Goal: Task Accomplishment & Management: Manage account settings

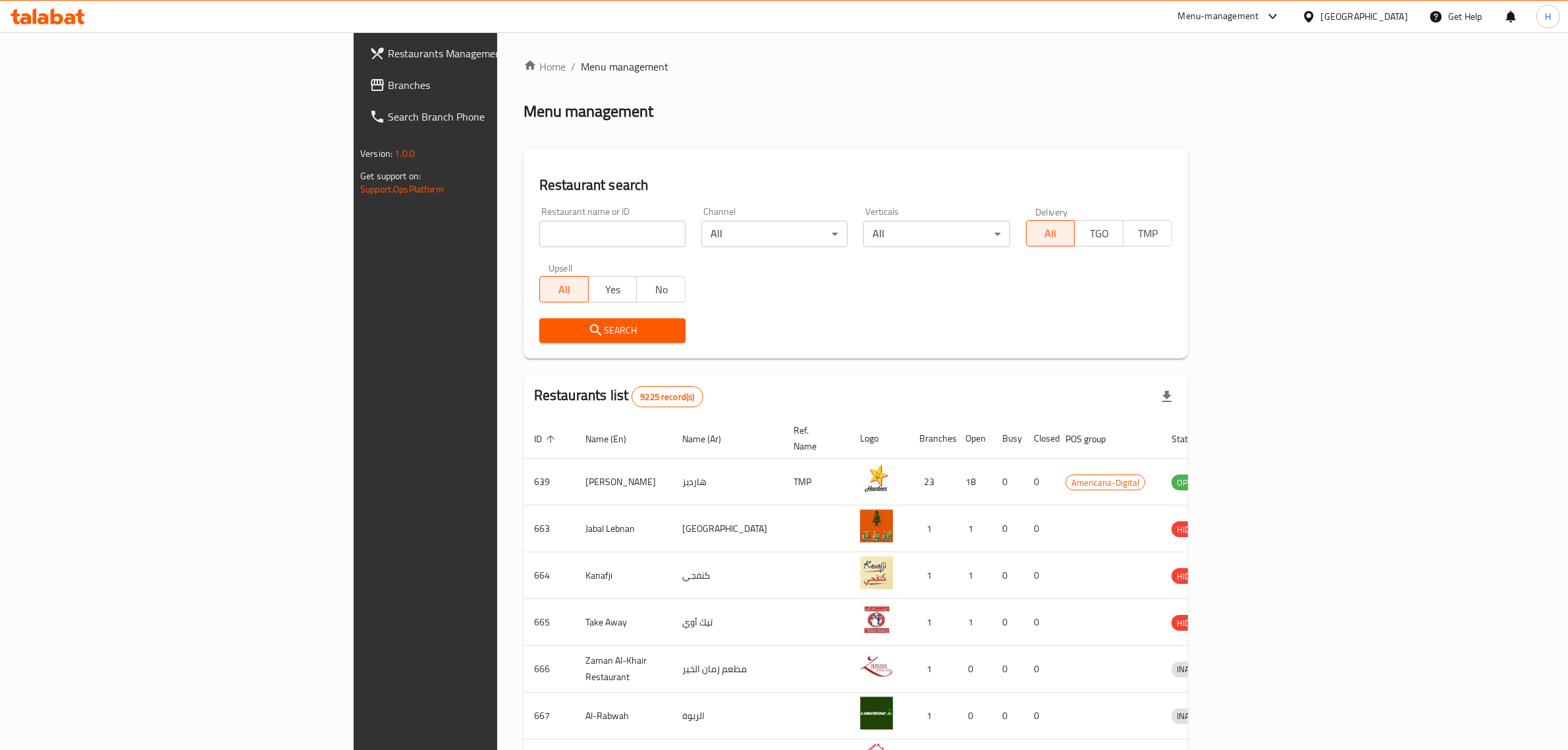
click at [388, 85] on span "Branches" at bounding box center [496, 85] width 217 height 16
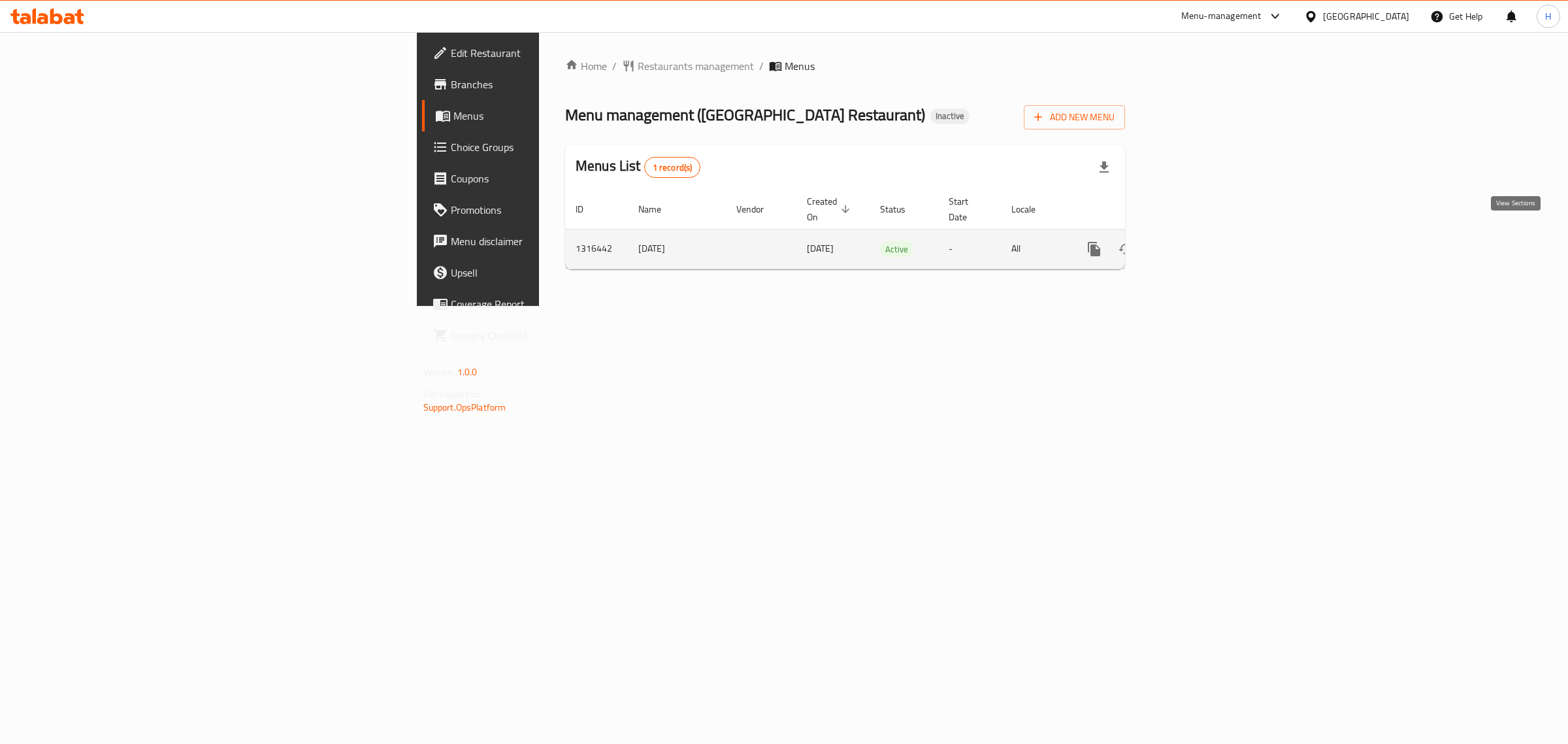
click at [1196, 242] on icon "enhanced table" at bounding box center [1188, 249] width 16 height 16
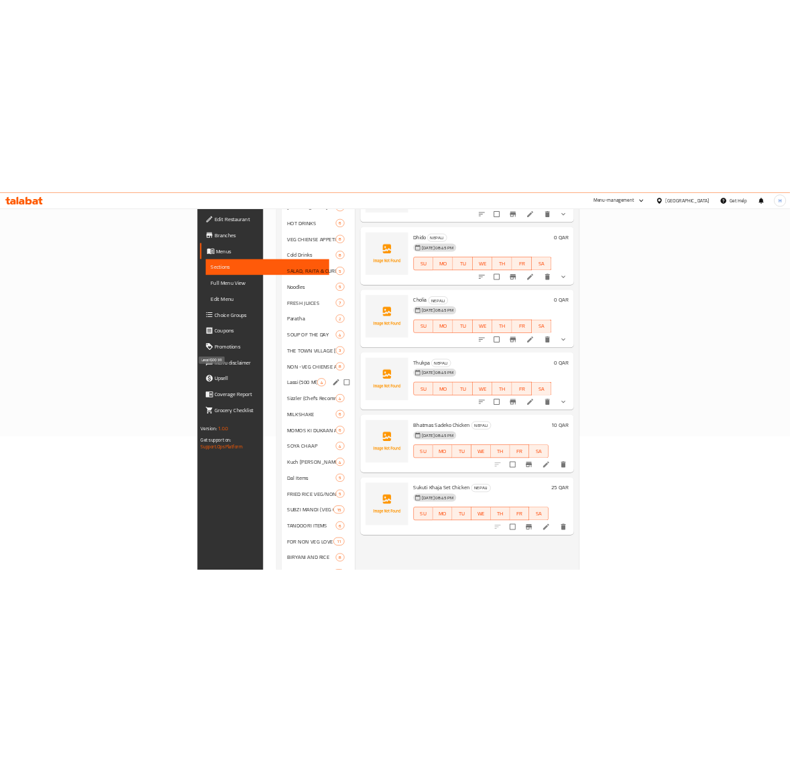
scroll to position [258, 0]
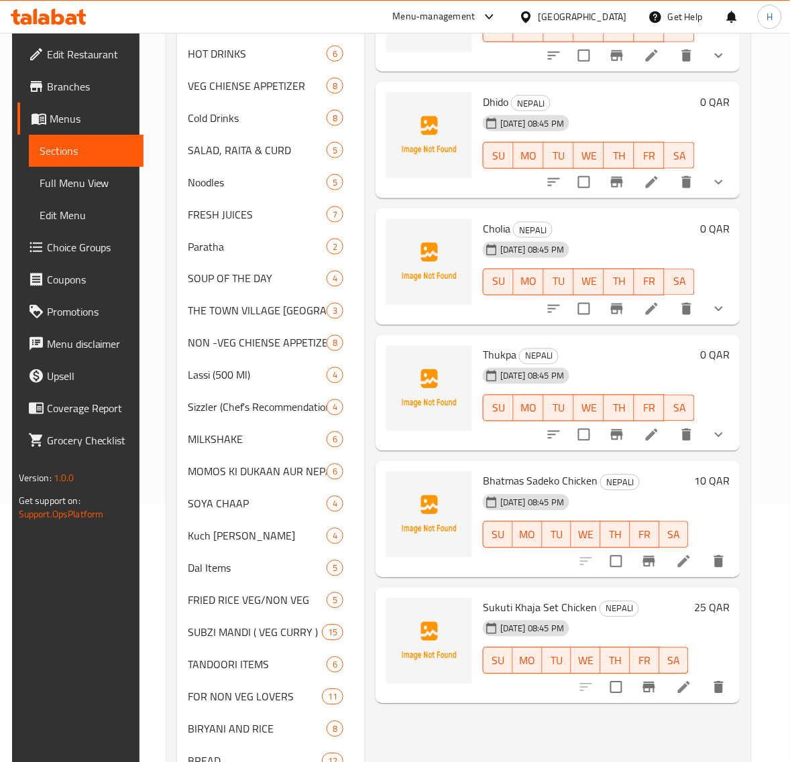
click at [108, 172] on link "Full Menu View" at bounding box center [86, 183] width 115 height 32
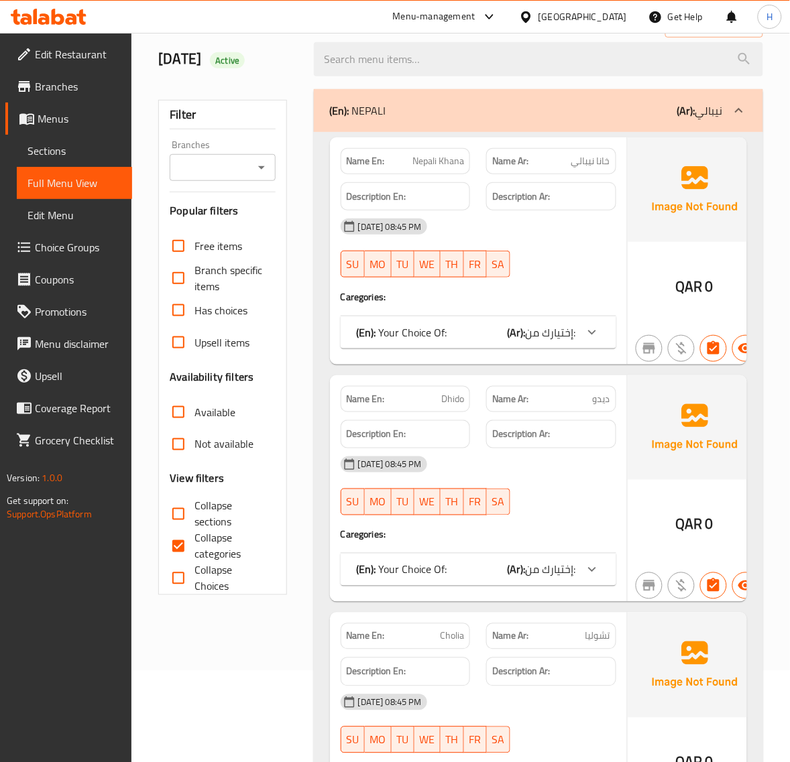
scroll to position [90, 0]
drag, startPoint x: 174, startPoint y: 515, endPoint x: 273, endPoint y: 501, distance: 99.5
click at [174, 515] on input "Collapse sections" at bounding box center [178, 515] width 32 height 32
checkbox input "true"
click at [188, 538] on input "Collapse categories" at bounding box center [178, 547] width 32 height 32
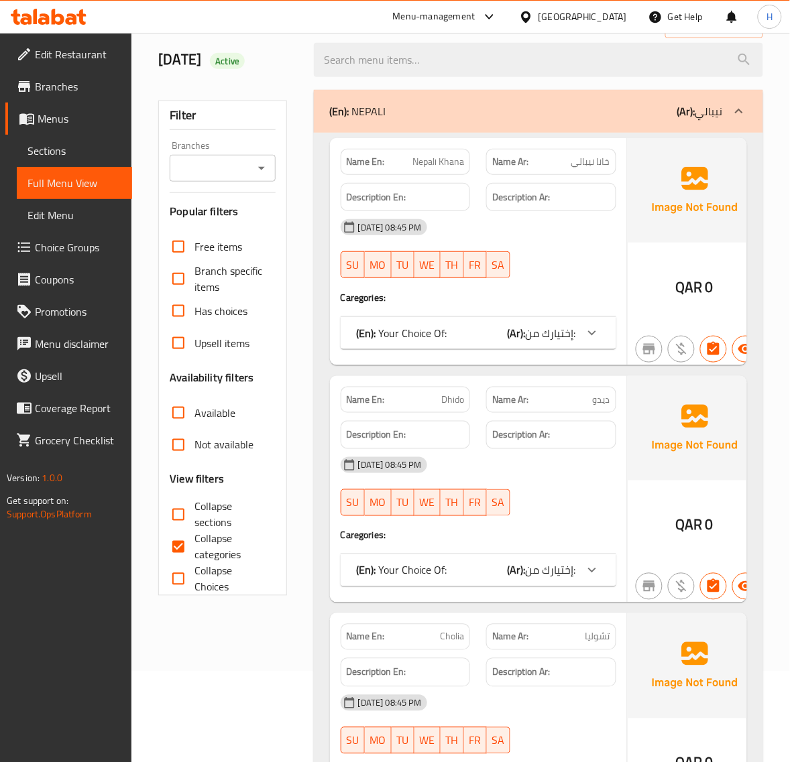
checkbox input "false"
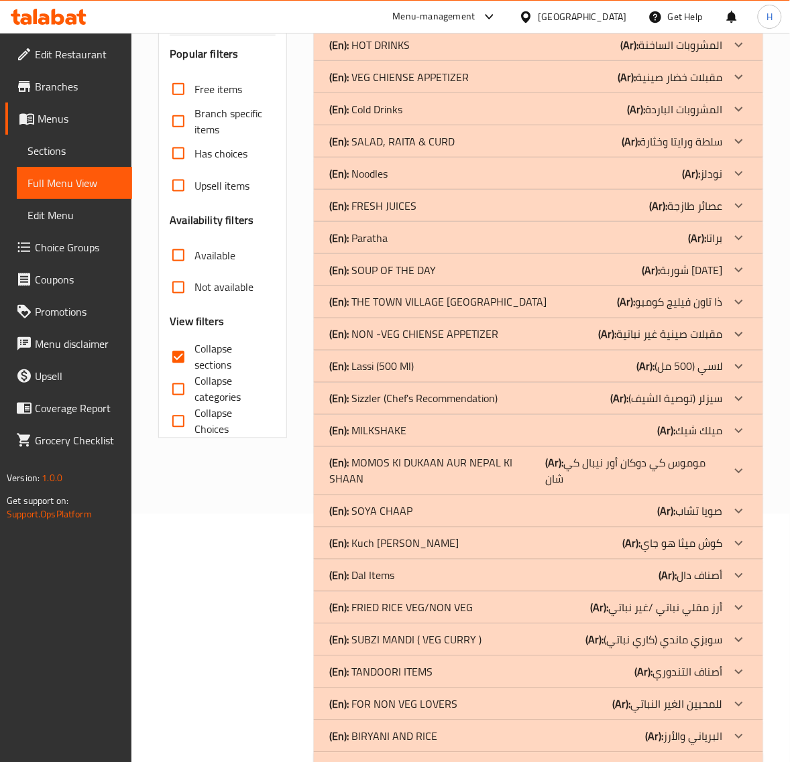
scroll to position [297, 0]
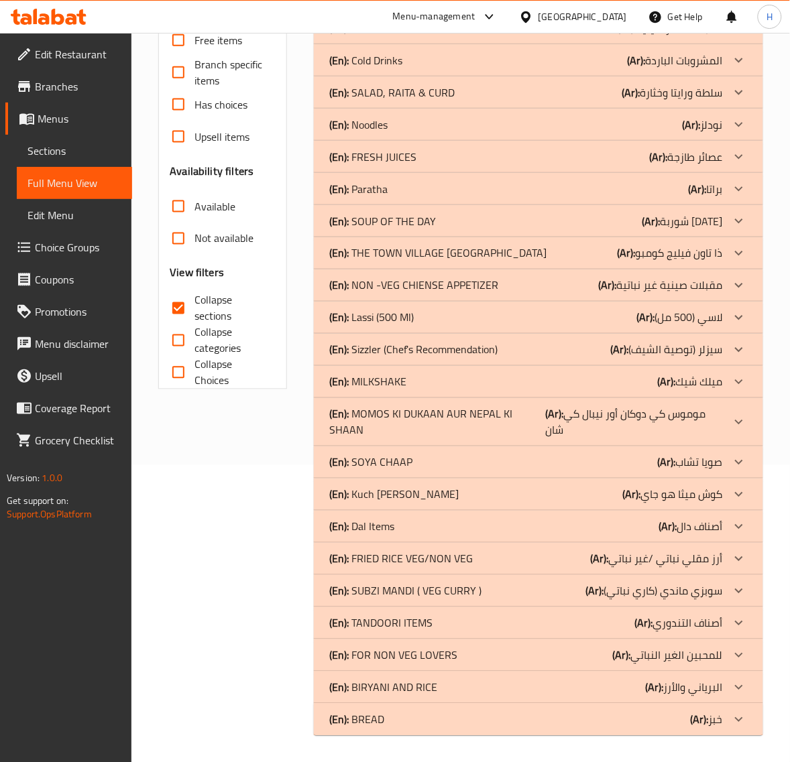
click at [422, 721] on div "(En): BREAD (Ar): خبز" at bounding box center [526, 720] width 393 height 16
click at [427, 685] on p "(En): BIRYANI AND RICE" at bounding box center [384, 688] width 108 height 16
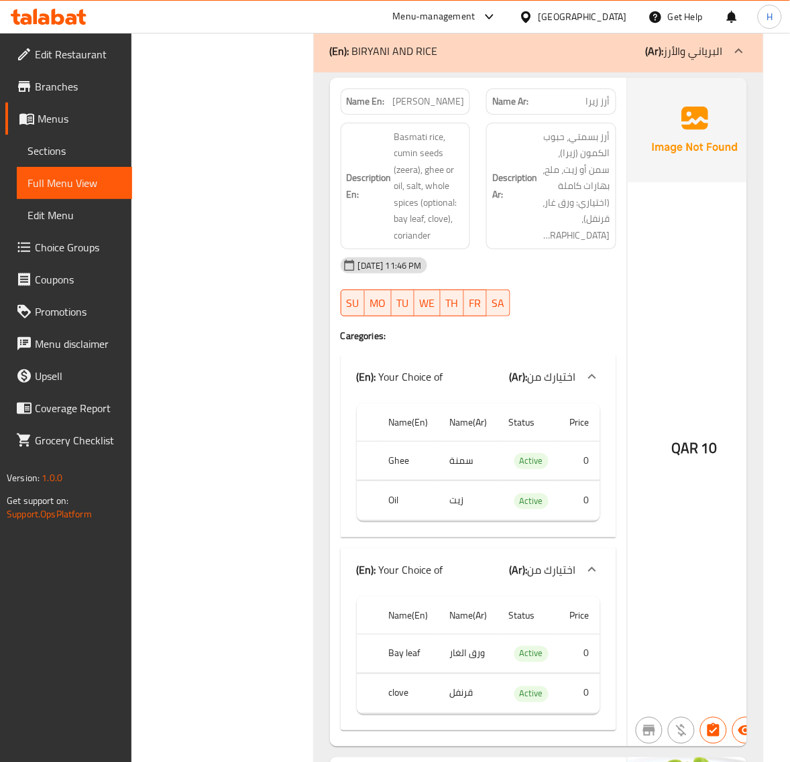
scroll to position [967, 0]
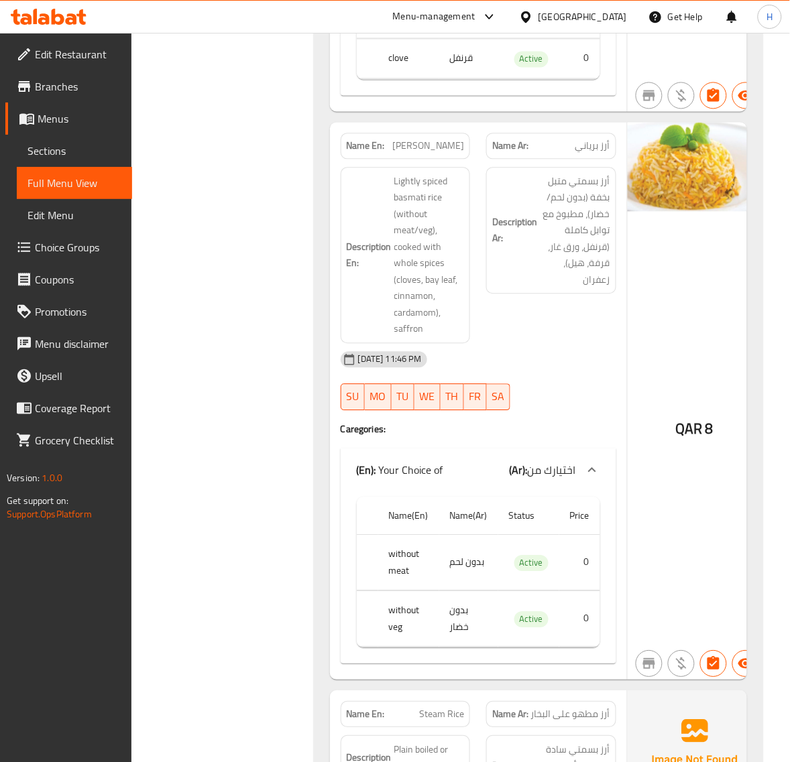
scroll to position [1582, 0]
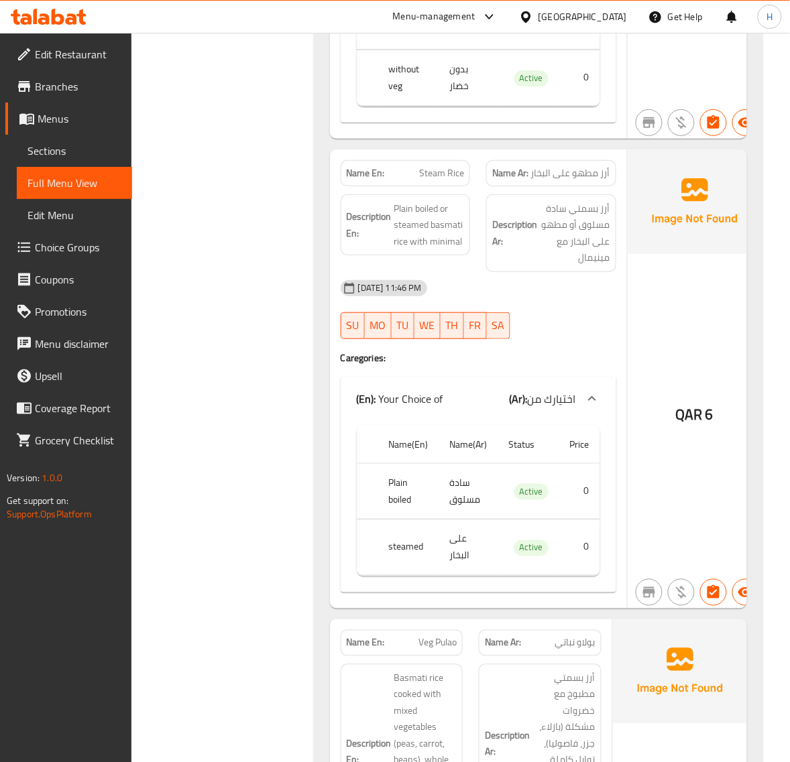
scroll to position [2140, 0]
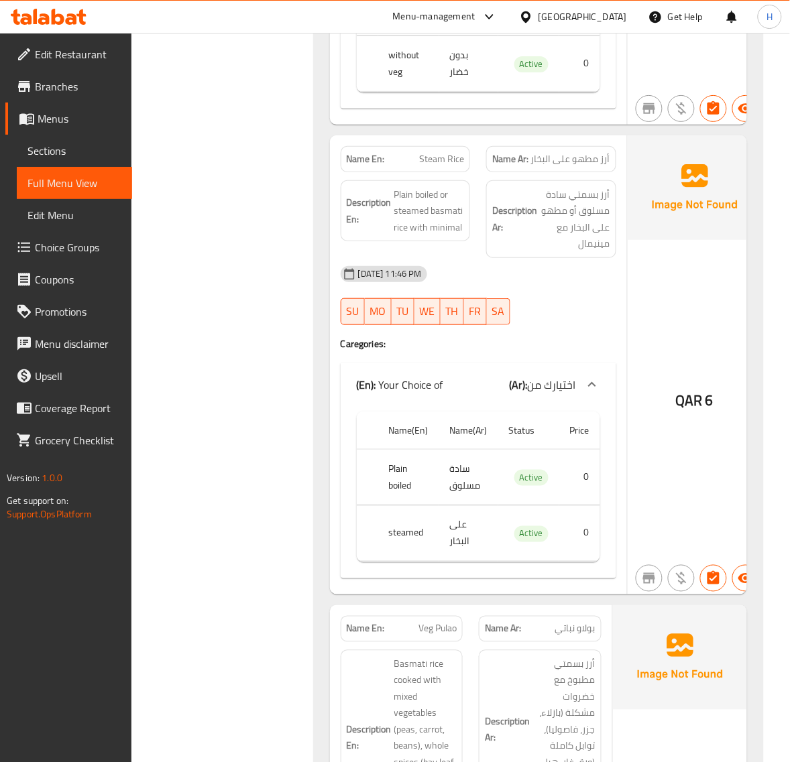
click at [430, 166] on span "Steam Rice" at bounding box center [441, 159] width 45 height 14
copy span "Steam Rice"
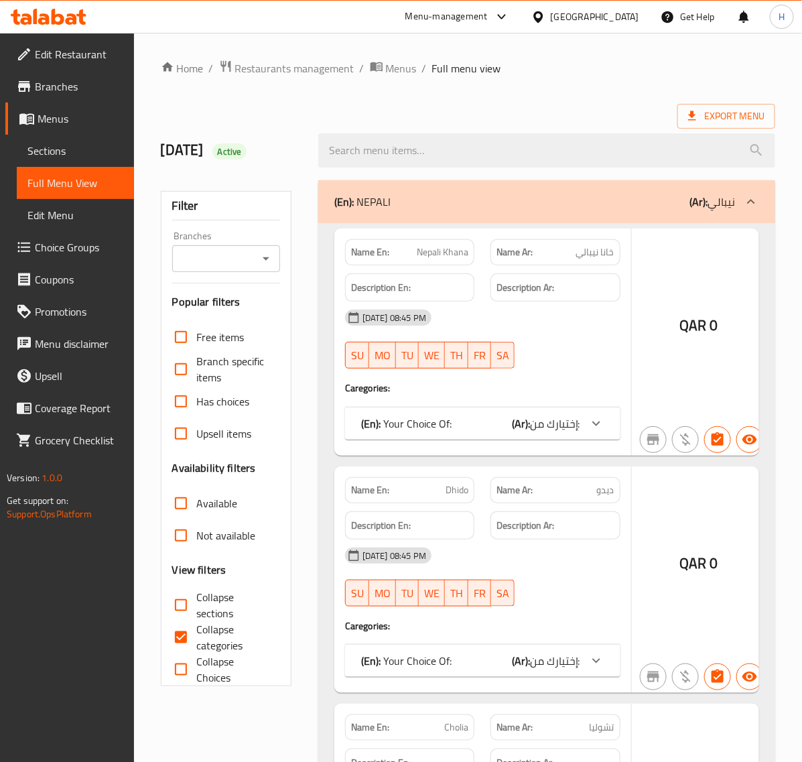
click at [78, 249] on div at bounding box center [401, 381] width 802 height 762
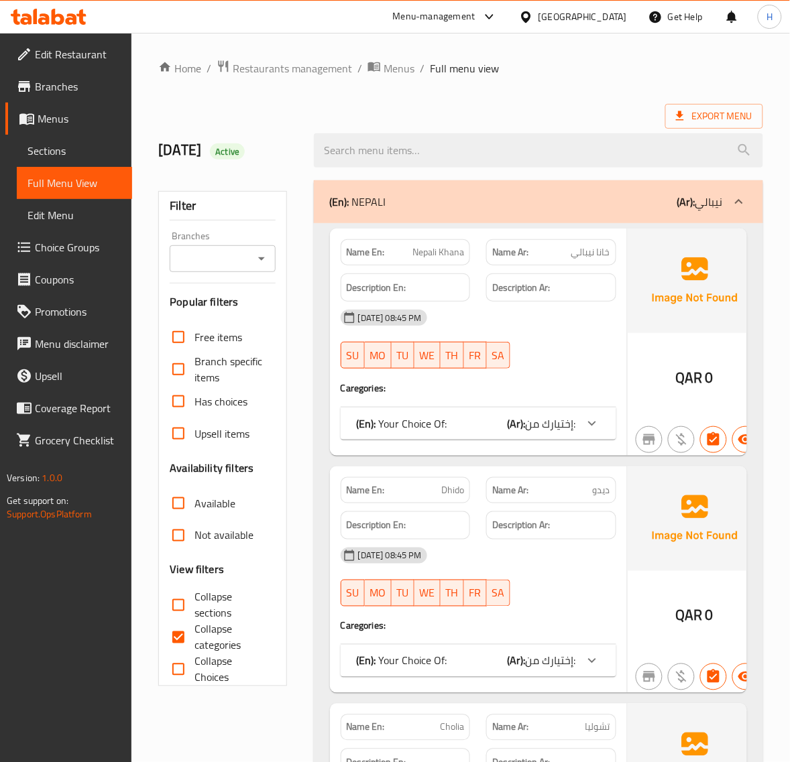
click at [78, 239] on span "Choice Groups" at bounding box center [78, 247] width 86 height 16
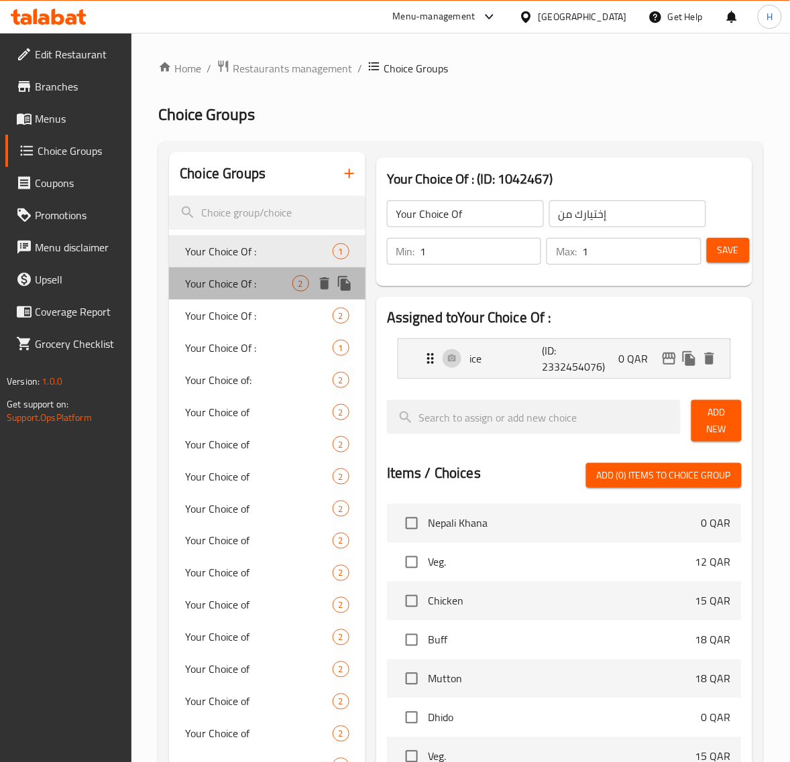
click at [280, 282] on span "Your Choice Of :" at bounding box center [238, 284] width 107 height 16
type input "Your Choice Of :"
type input "0"
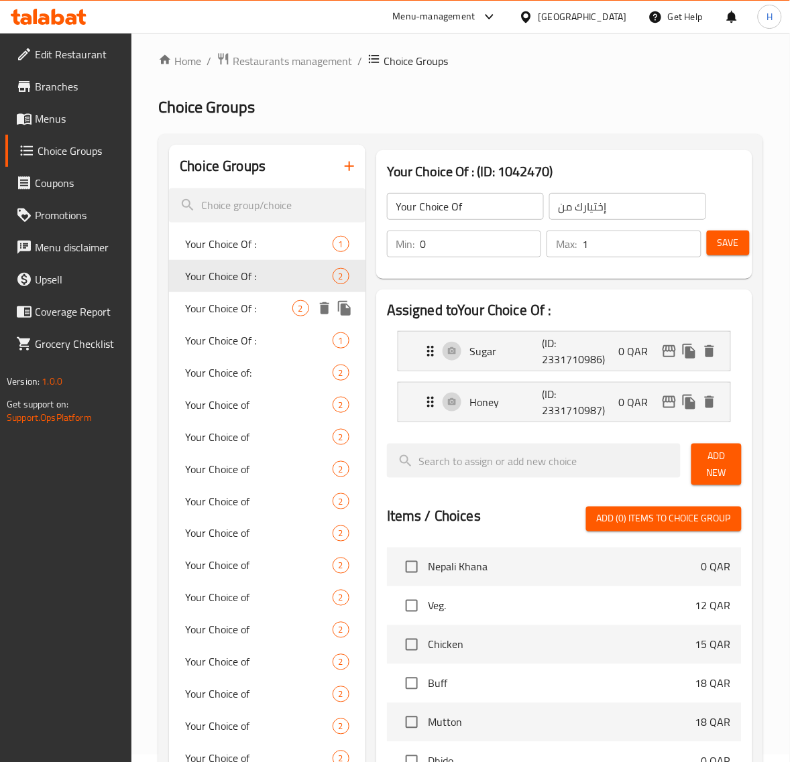
scroll to position [56, 0]
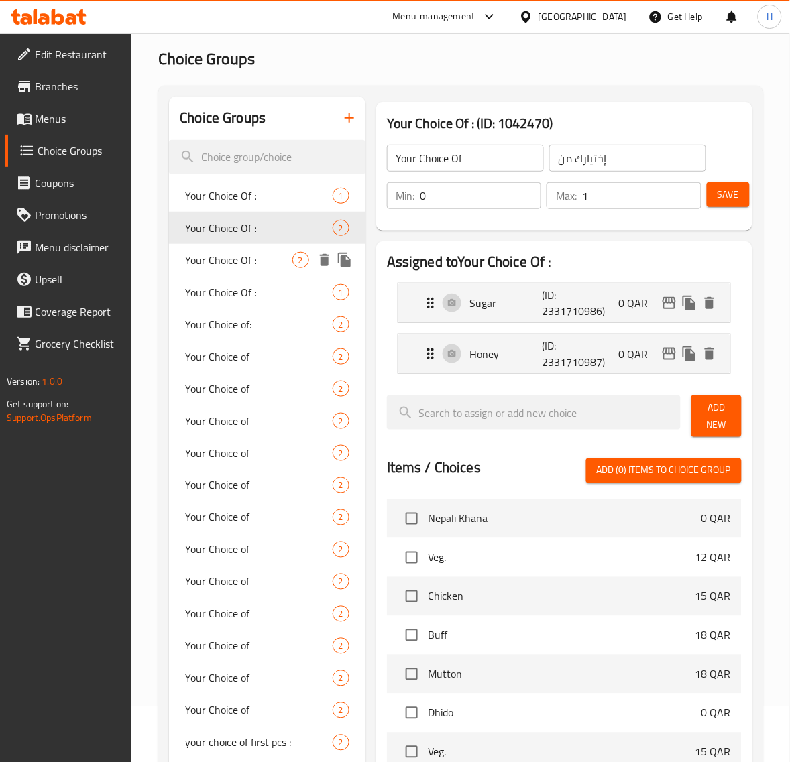
click at [241, 253] on span "Your Choice Of :" at bounding box center [238, 260] width 107 height 16
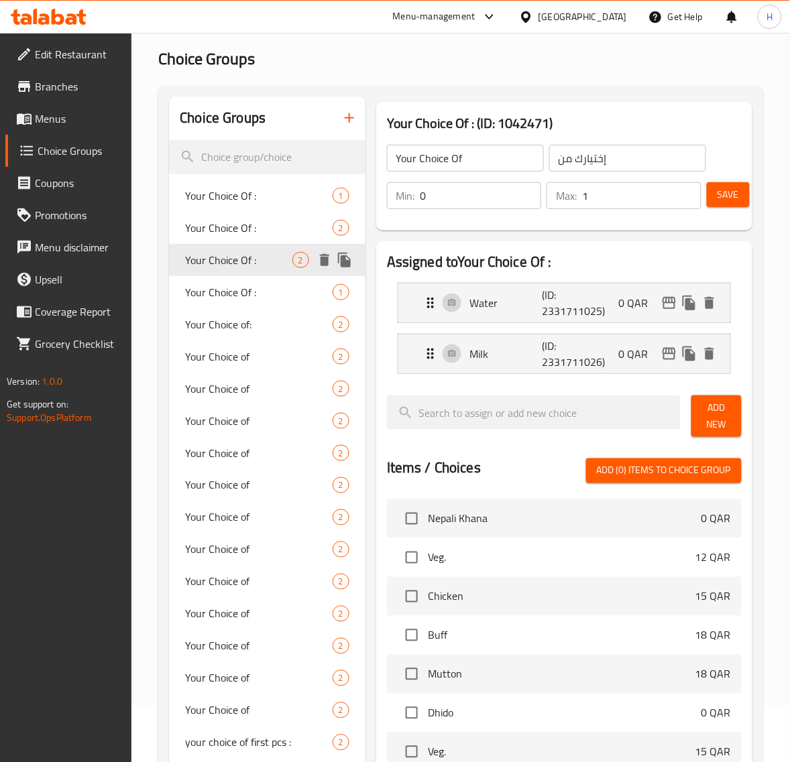
type input "Your Choice Of :"
type input "إختيارك من :"
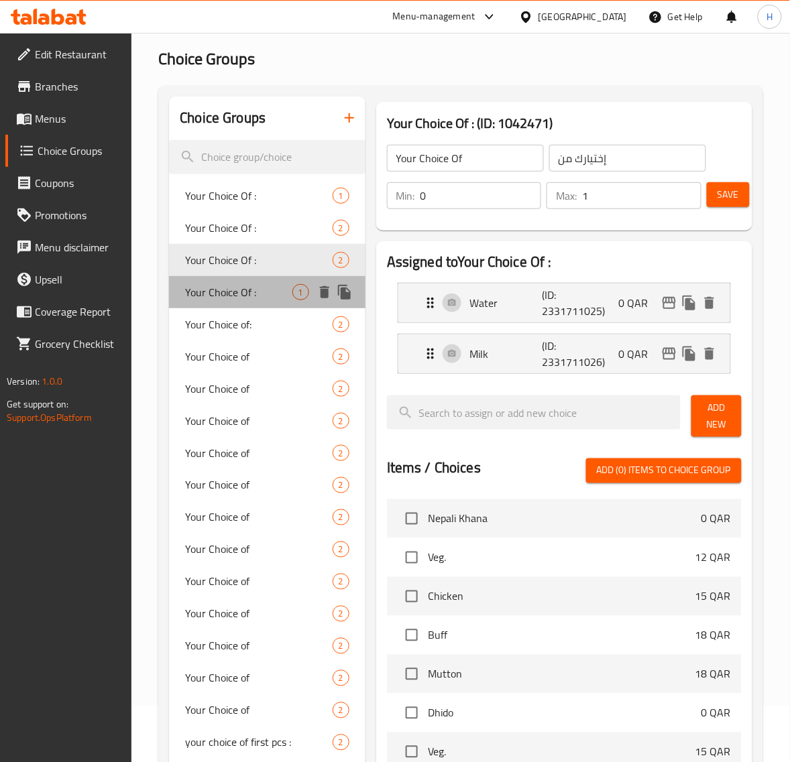
click at [241, 284] on span "Your Choice Of :" at bounding box center [238, 292] width 107 height 16
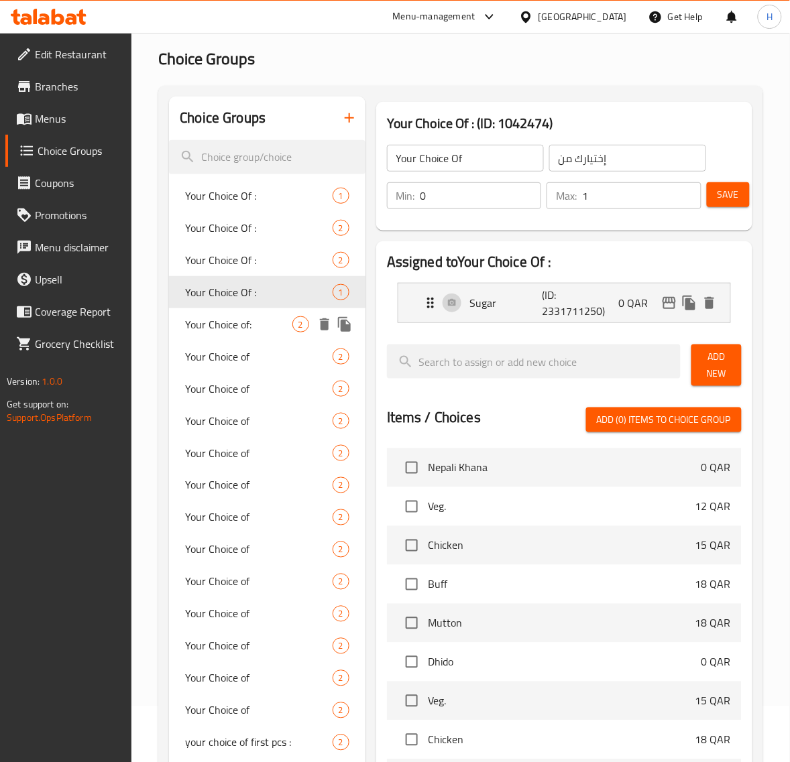
type input "Your Choice Of :"
type input "إختيارك من :"
click at [239, 328] on span "Your Choice of:" at bounding box center [238, 324] width 107 height 16
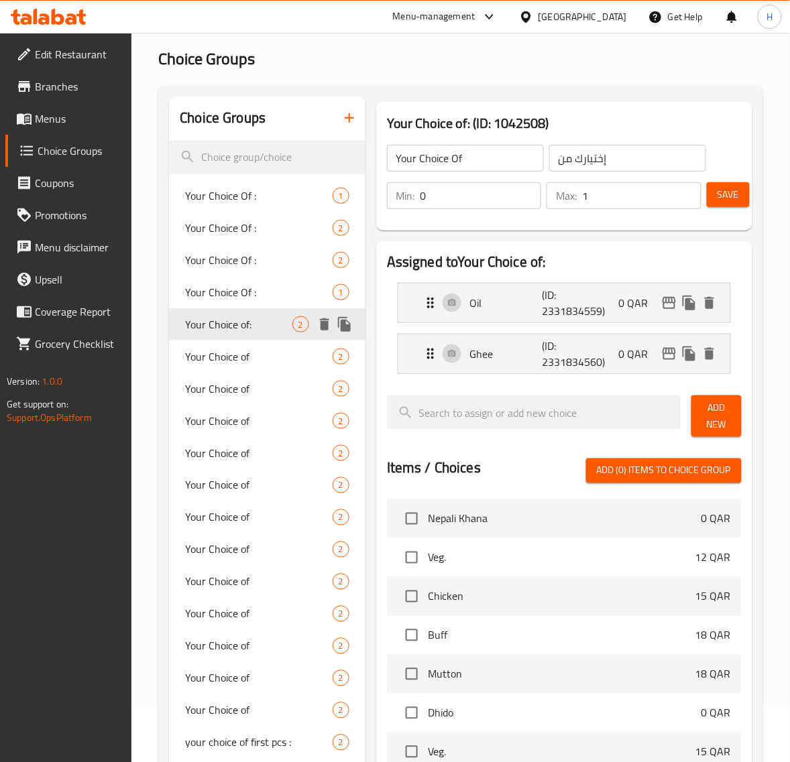
type input "Your Choice of:"
type input "أختيارك من:"
type input "1"
click at [229, 349] on span "Your Choice of" at bounding box center [238, 357] width 107 height 16
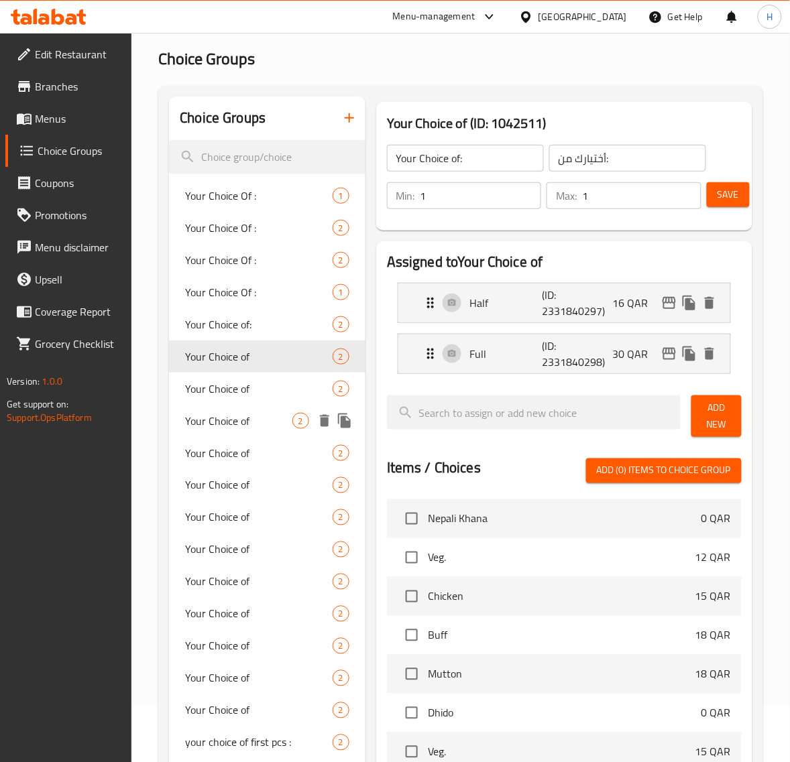
type input "Your Choice of"
type input "اختيارك من"
click at [229, 417] on span "Your Choice of" at bounding box center [238, 421] width 107 height 16
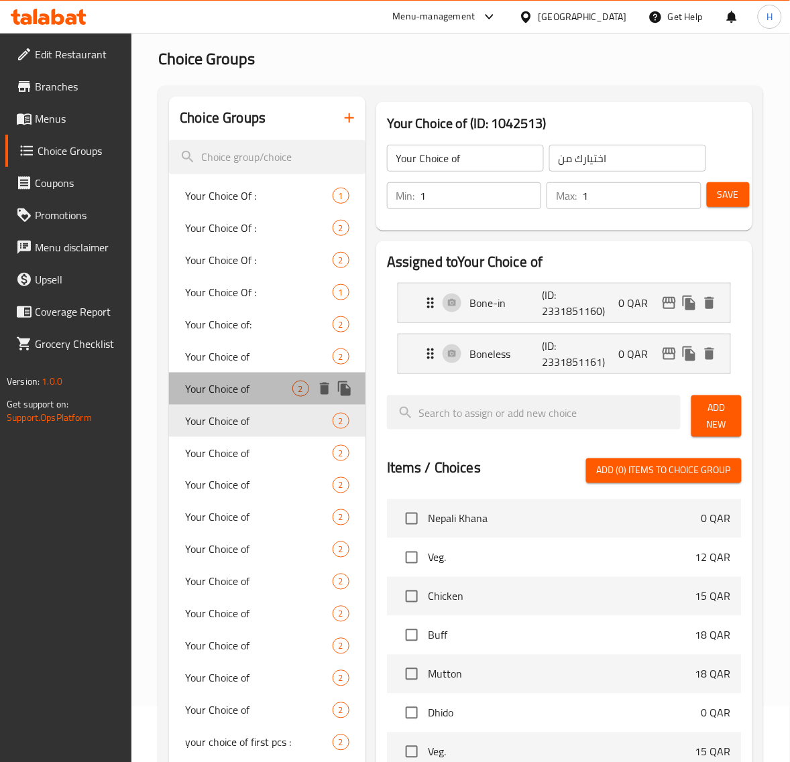
click at [249, 387] on span "Your Choice of" at bounding box center [238, 389] width 107 height 16
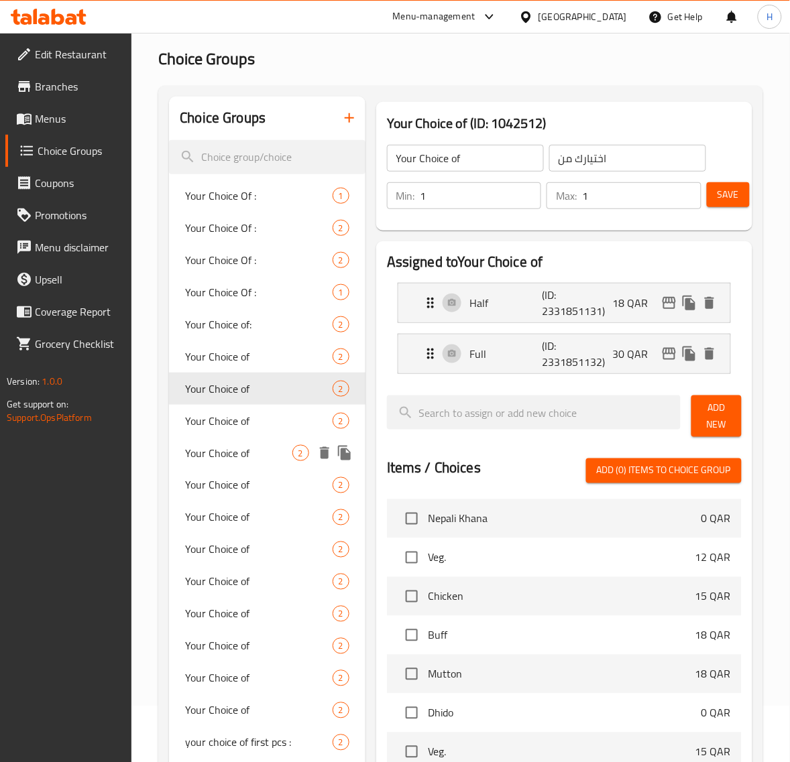
click at [243, 450] on span "Your Choice of" at bounding box center [238, 453] width 107 height 16
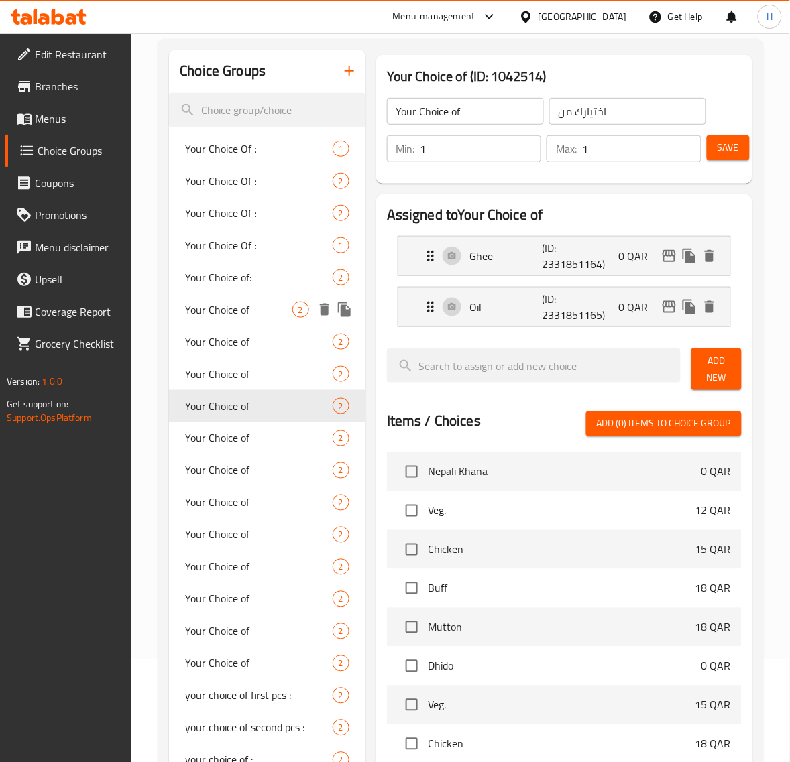
scroll to position [223, 0]
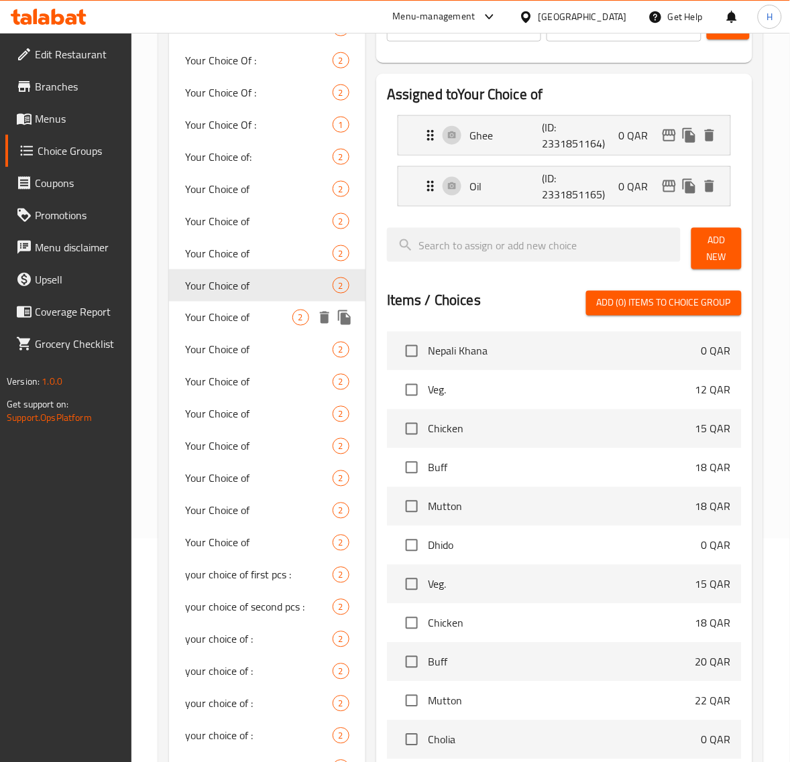
click at [250, 310] on span "Your Choice of" at bounding box center [238, 318] width 107 height 16
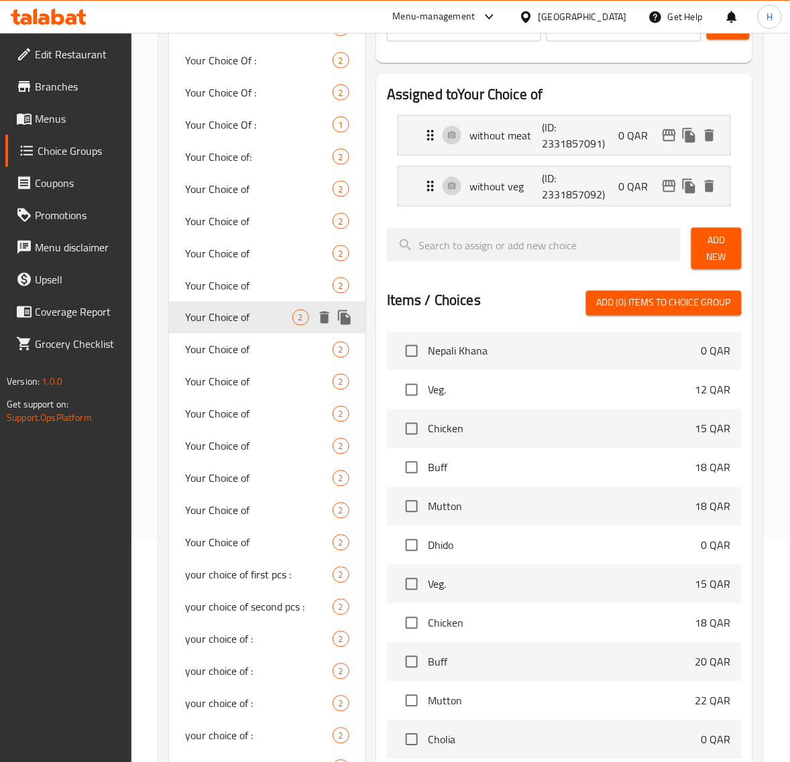
type input "0"
click at [235, 349] on span "Your Choice of" at bounding box center [238, 350] width 107 height 16
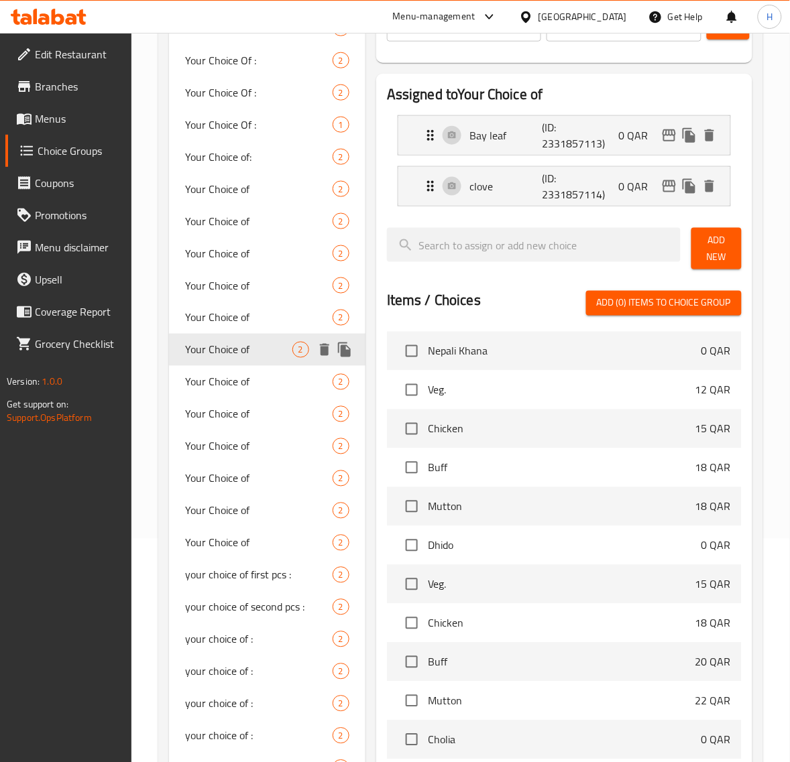
type input "1"
click at [258, 374] on span "Your Choice of" at bounding box center [238, 382] width 107 height 16
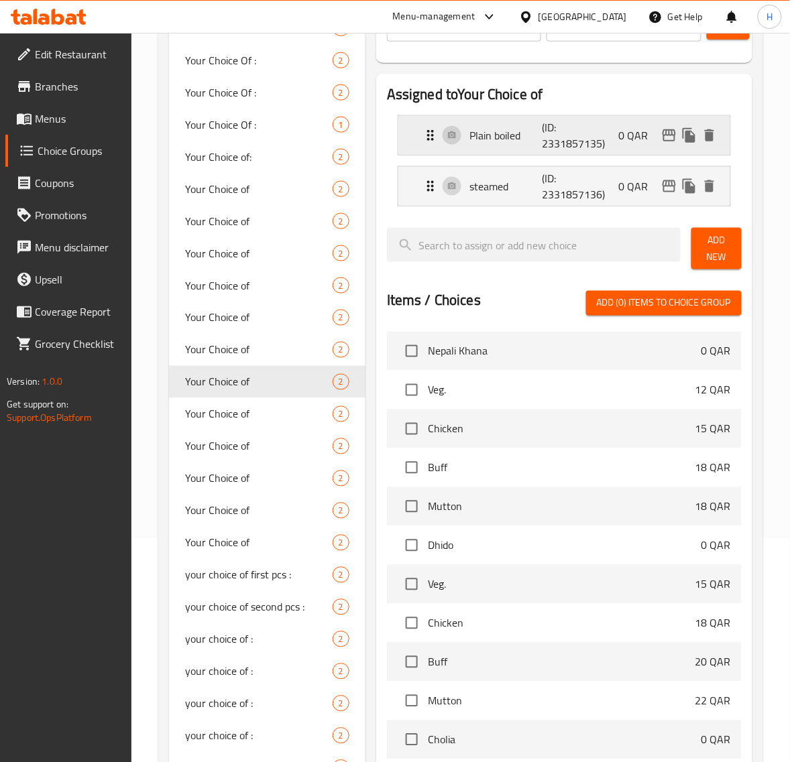
click at [520, 145] on div "Plain boiled (ID: 2331857135) 0 QAR" at bounding box center [568, 135] width 292 height 39
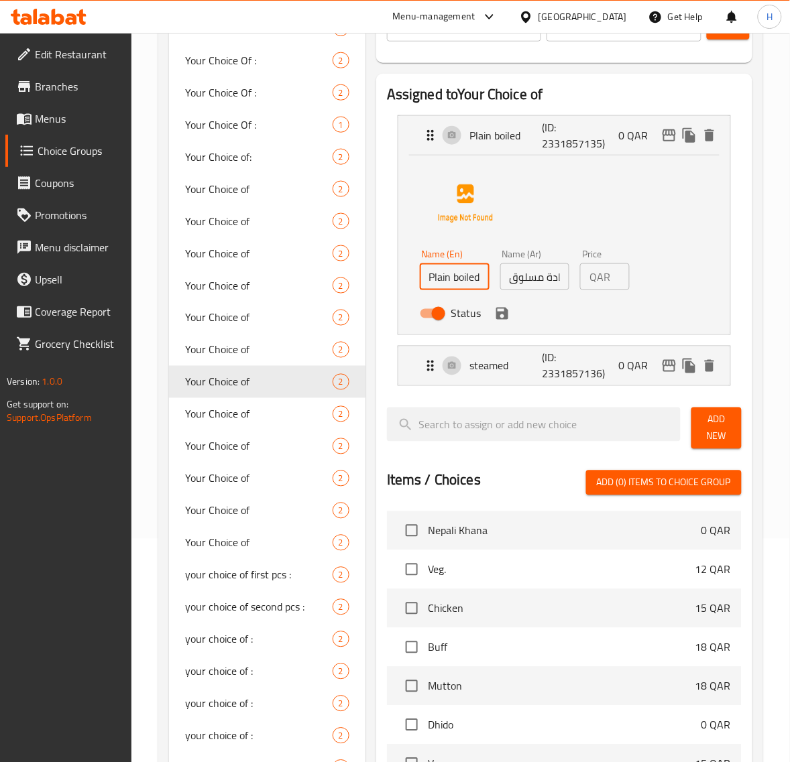
click at [453, 283] on input "Plain boiled" at bounding box center [455, 276] width 70 height 27
type input "boiled"
click at [544, 280] on input "سادة مسلوق" at bounding box center [535, 276] width 70 height 27
click at [505, 317] on icon "save" at bounding box center [502, 314] width 12 height 12
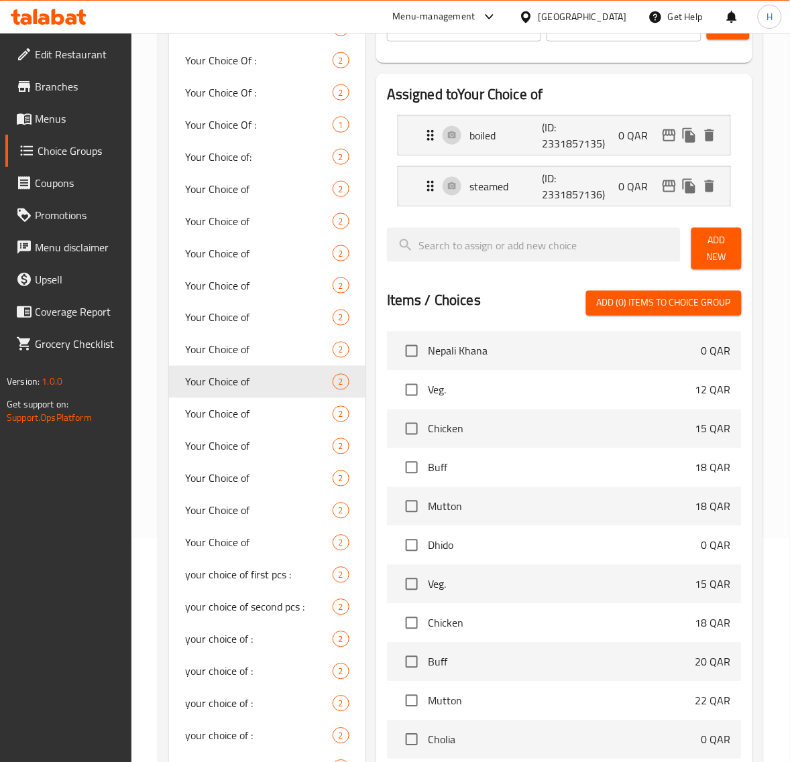
type input "مسلوق"
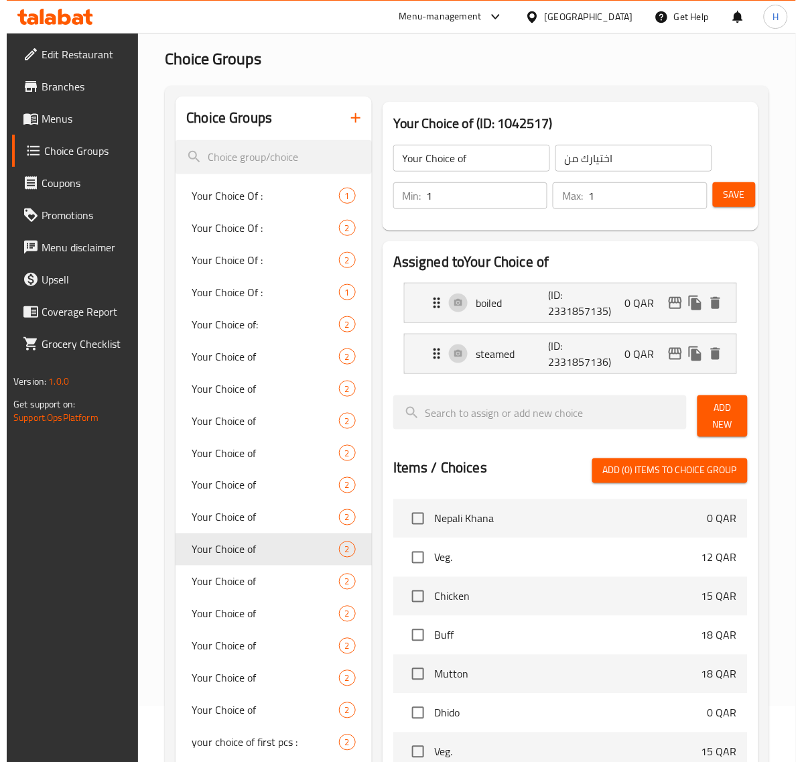
scroll to position [0, 0]
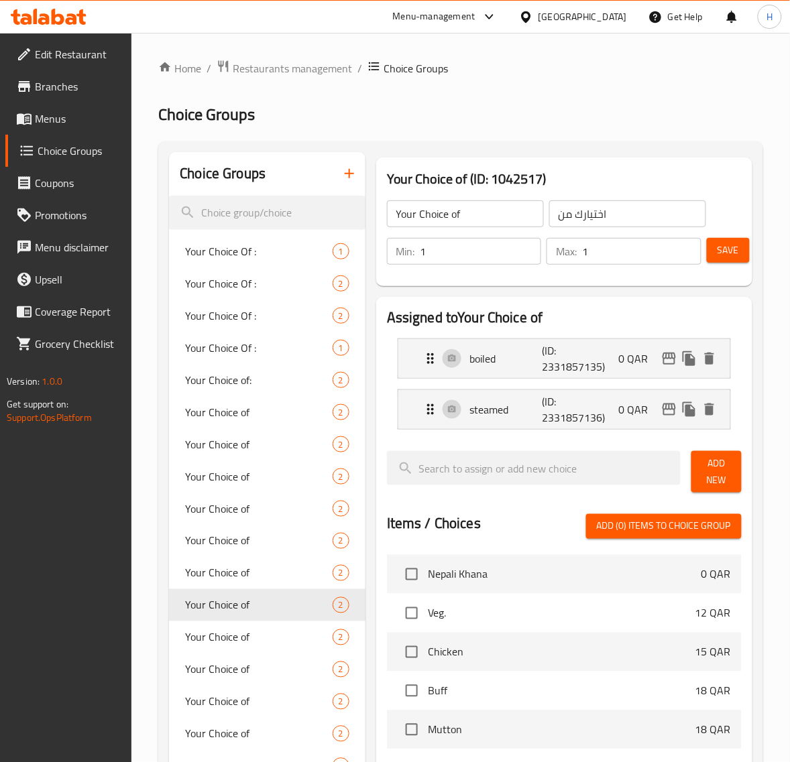
click at [711, 249] on button "Save" at bounding box center [728, 250] width 43 height 25
drag, startPoint x: 82, startPoint y: 115, endPoint x: 341, endPoint y: 148, distance: 260.8
click at [82, 115] on span "Menus" at bounding box center [78, 119] width 86 height 16
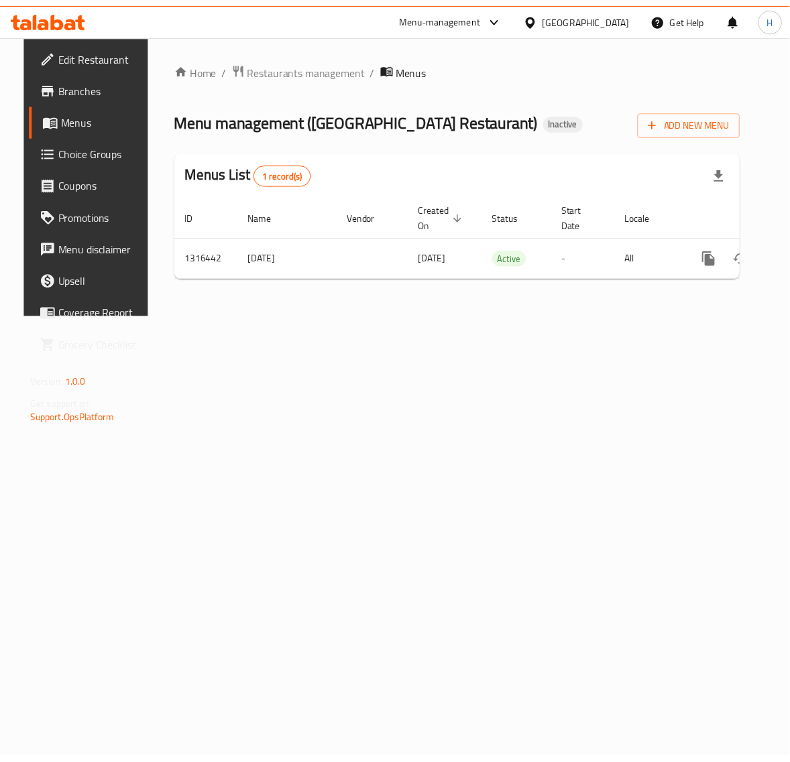
scroll to position [0, 50]
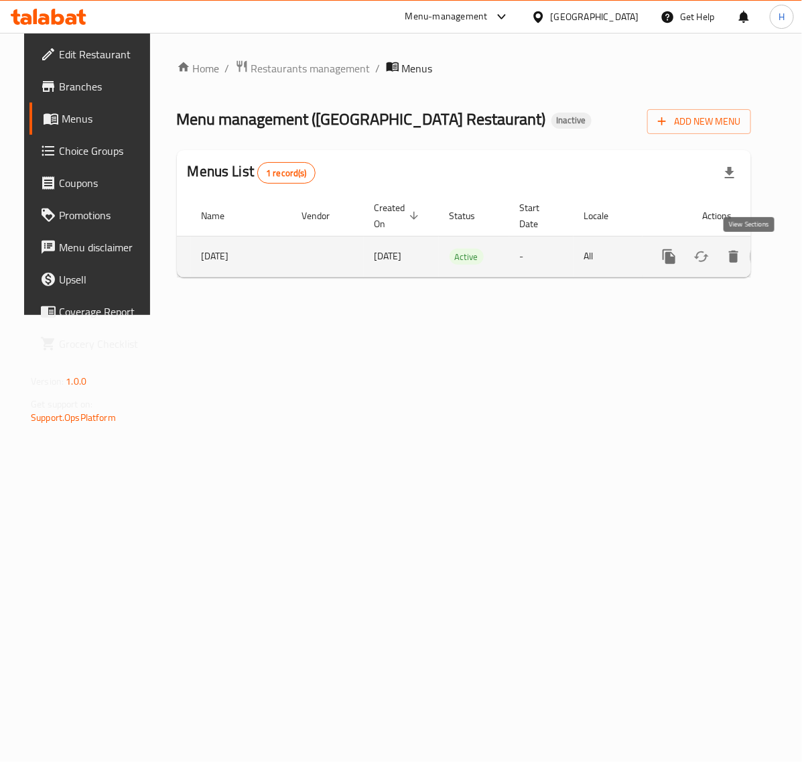
click at [758, 259] on icon "enhanced table" at bounding box center [766, 257] width 16 height 16
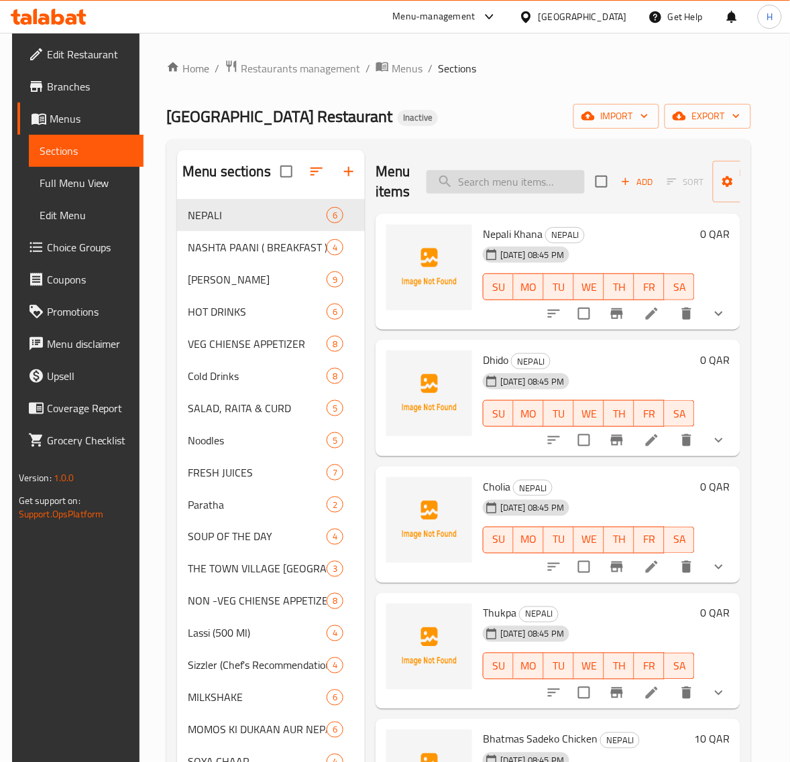
click at [485, 180] on input "search" at bounding box center [505, 181] width 158 height 23
paste input "Veg Pulao"
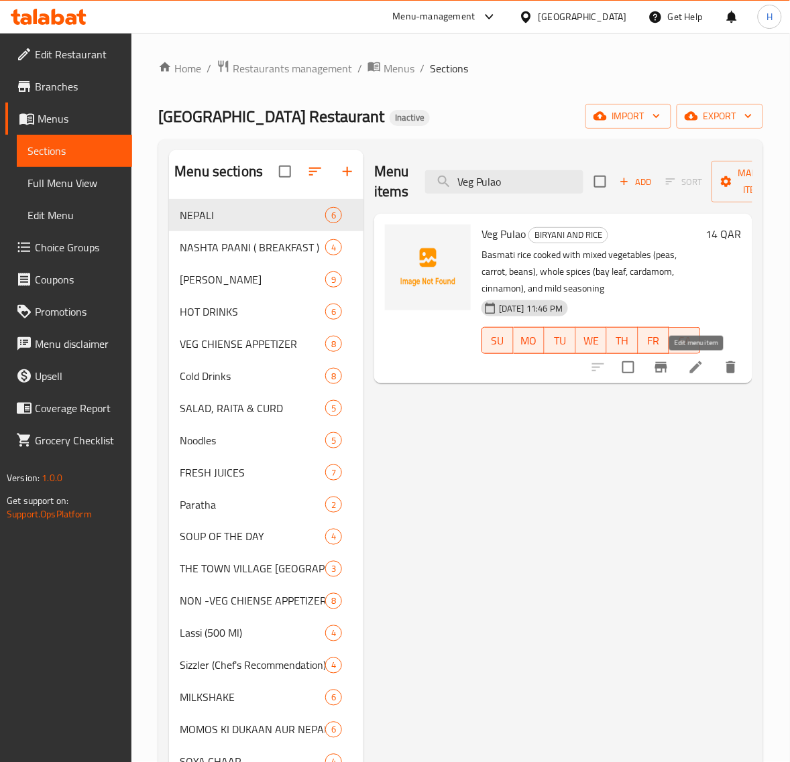
type input "Veg Pulao"
click at [699, 369] on icon at bounding box center [696, 367] width 16 height 16
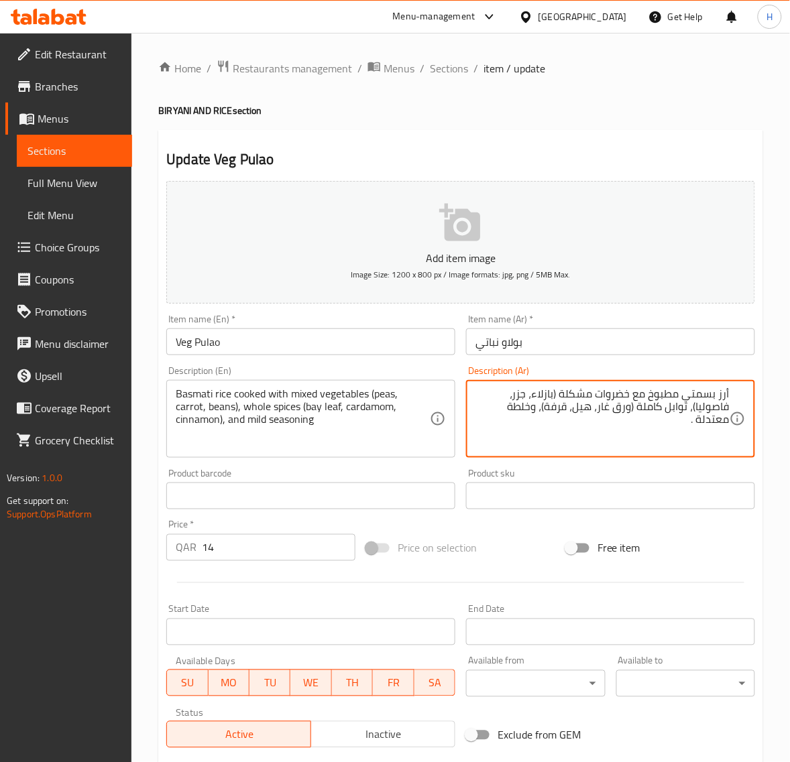
click at [226, 423] on textarea "Basmati rice cooked with mixed vegetables (peas, carrot, beans), whole spices (…" at bounding box center [303, 419] width 254 height 64
paste textarea "وابل"
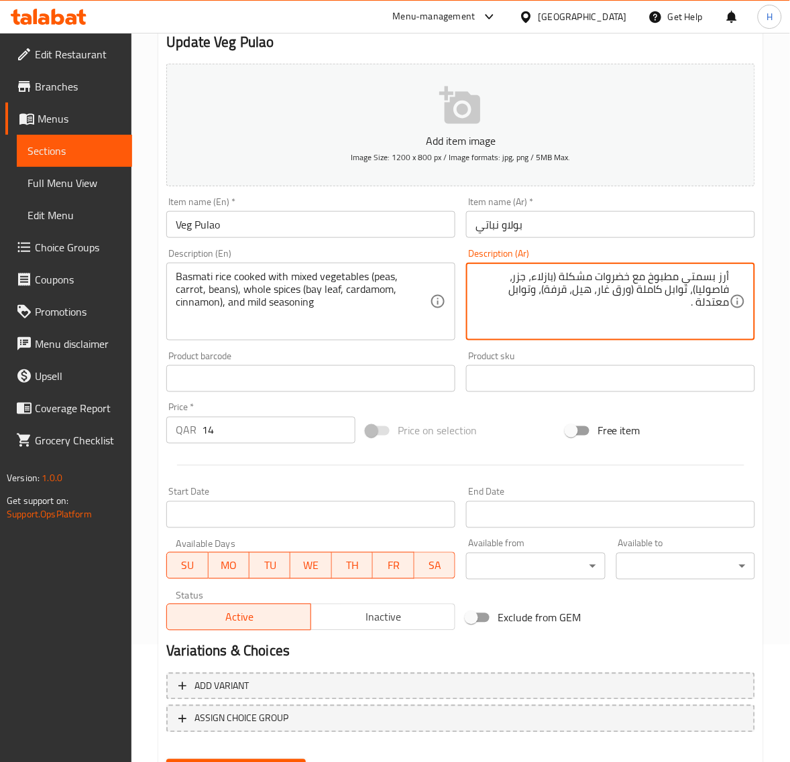
scroll to position [182, 0]
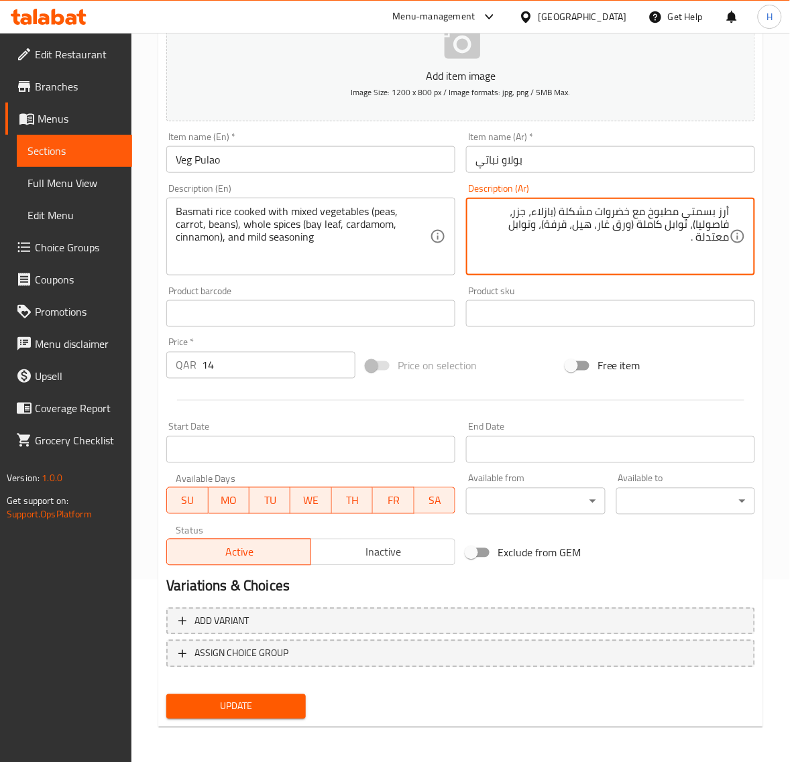
type textarea "أرز بسمتي مطبوخ مع خضروات مشكلة (بازلاء، جزر، فاصوليا)، توابل كاملة (ورق غار، ه…"
click at [290, 705] on span "Update" at bounding box center [235, 707] width 117 height 17
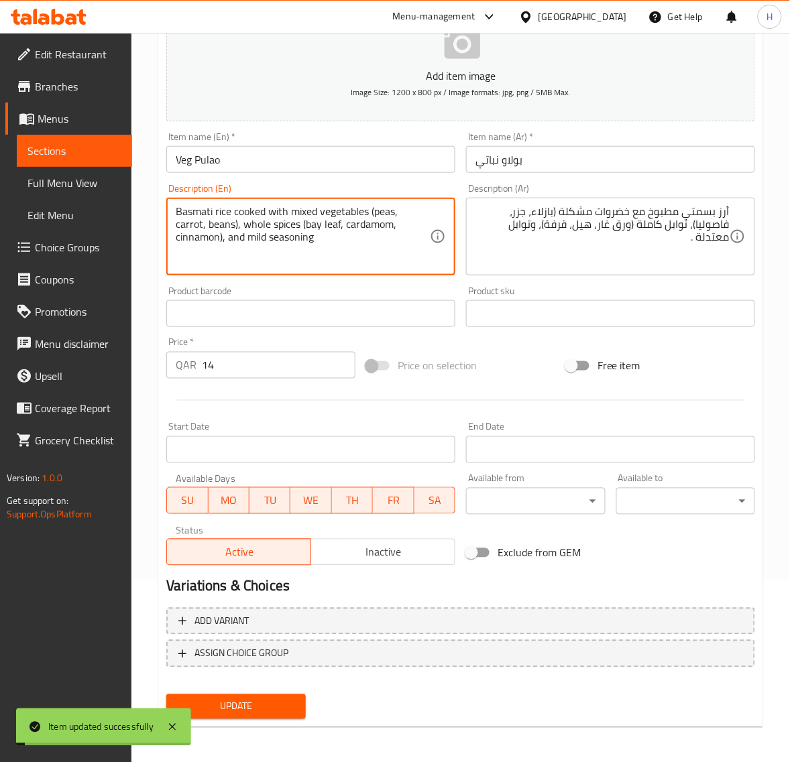
click at [249, 235] on textarea "Basmati rice cooked with mixed vegetables (peas, carrot, beans), whole spices (…" at bounding box center [303, 237] width 254 height 64
click at [152, 392] on div "Home / Restaurants management / Menus / Sections / item / update BIRYANI AND RI…" at bounding box center [460, 308] width 658 height 914
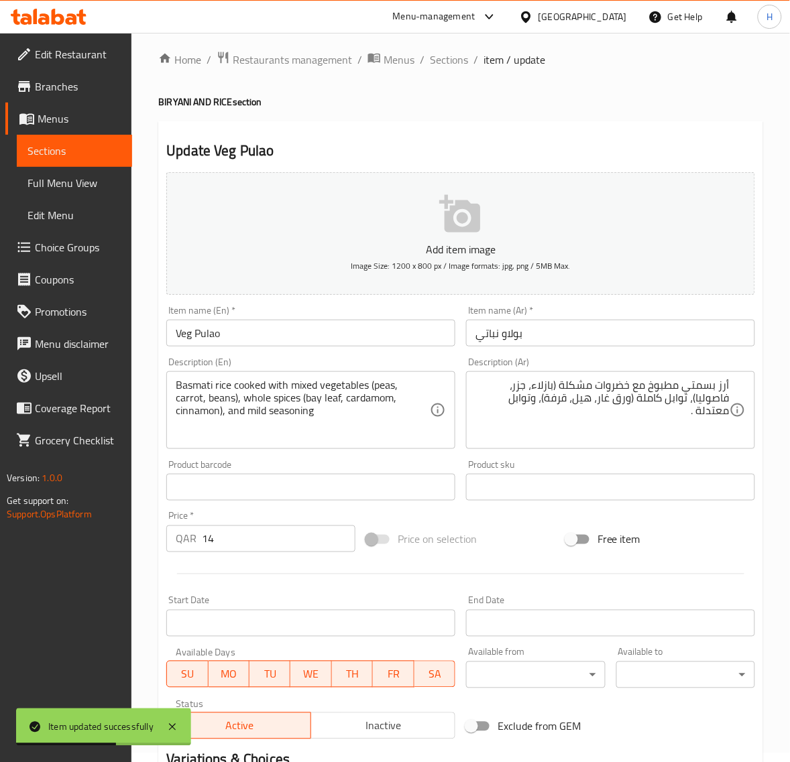
scroll to position [0, 0]
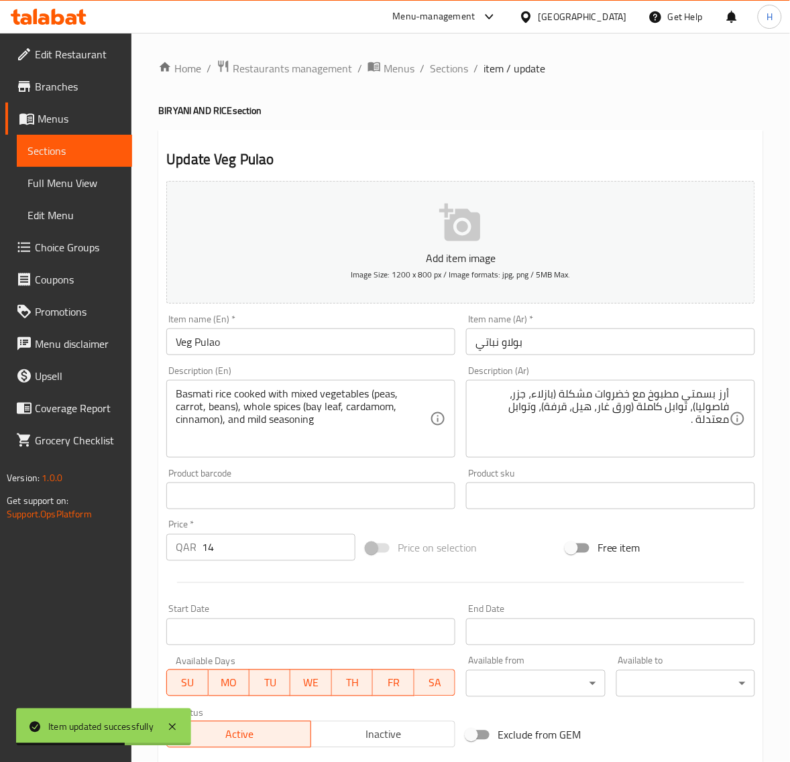
drag, startPoint x: 459, startPoint y: 62, endPoint x: 344, endPoint y: 2, distance: 130.1
click at [459, 62] on span "Sections" at bounding box center [449, 68] width 38 height 16
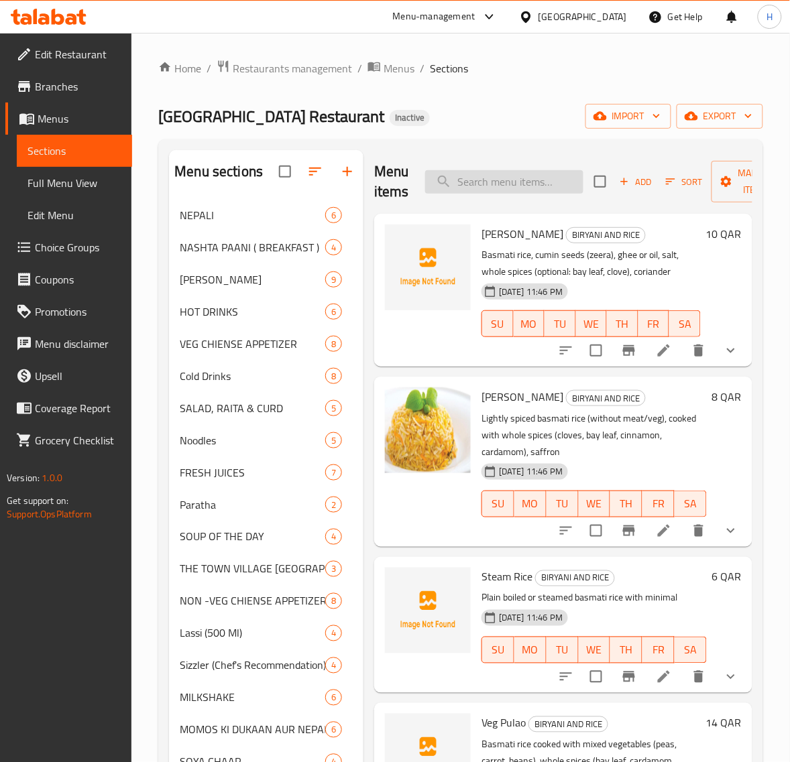
click at [493, 188] on input "search" at bounding box center [504, 181] width 158 height 23
paste input "[PERSON_NAME]"
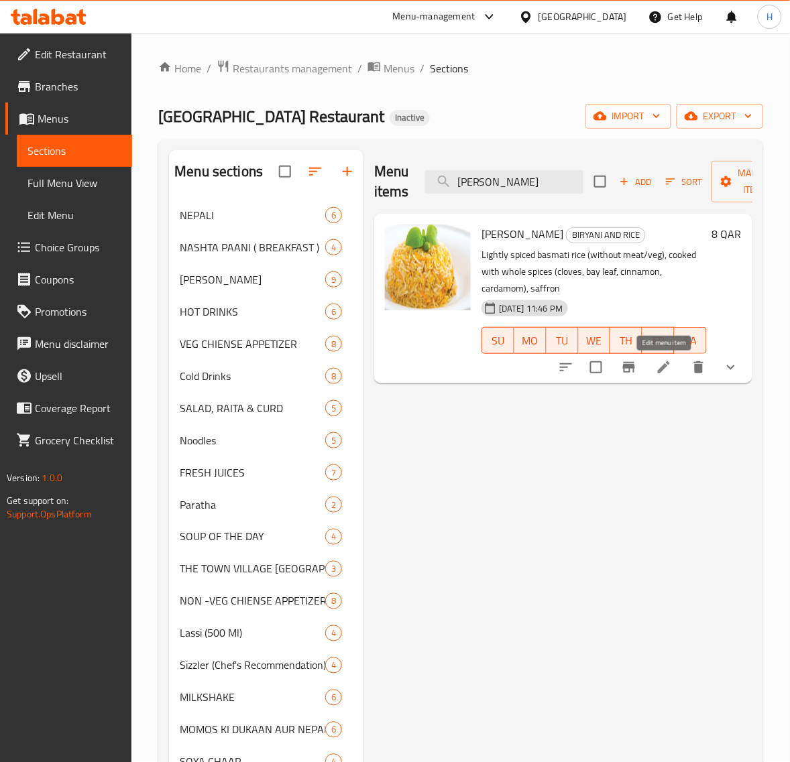
type input "[PERSON_NAME]"
click at [669, 364] on icon at bounding box center [664, 367] width 12 height 12
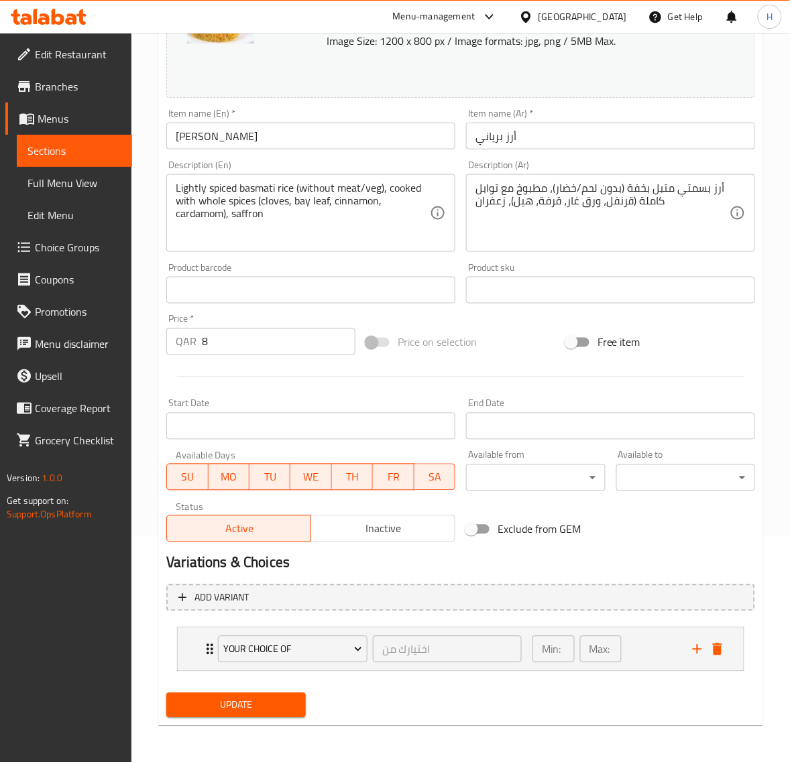
scroll to position [226, 0]
click at [726, 644] on div "Expand" at bounding box center [707, 649] width 40 height 20
click at [715, 652] on icon "delete" at bounding box center [717, 649] width 9 height 12
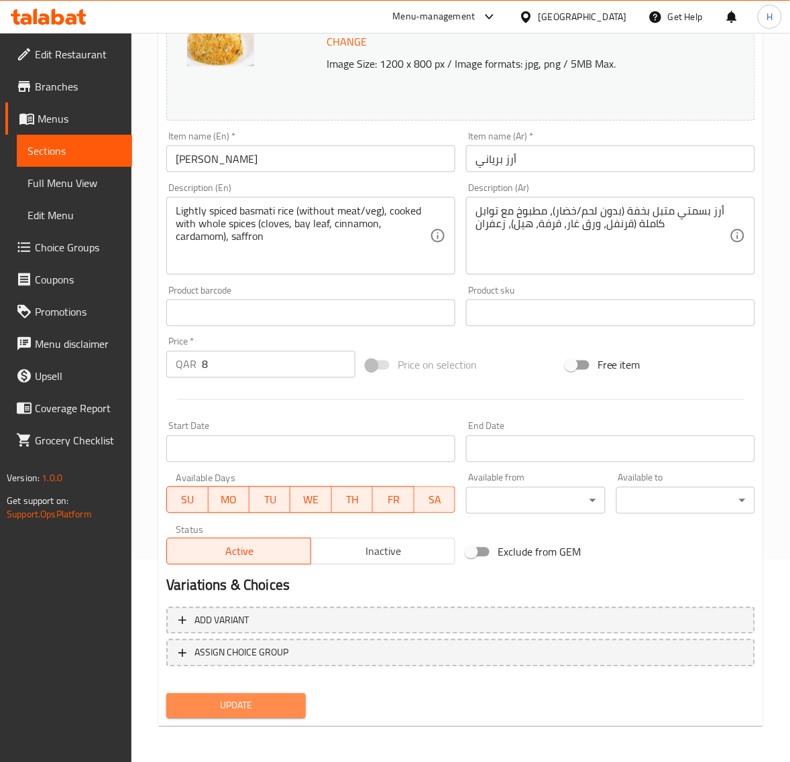
click at [290, 699] on span "Update" at bounding box center [235, 706] width 117 height 17
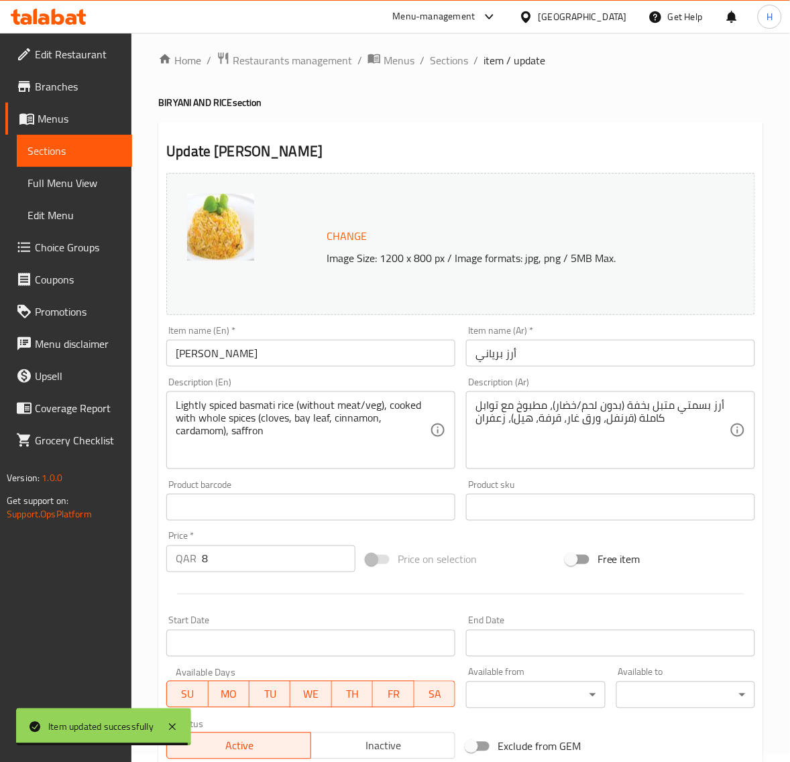
scroll to position [0, 0]
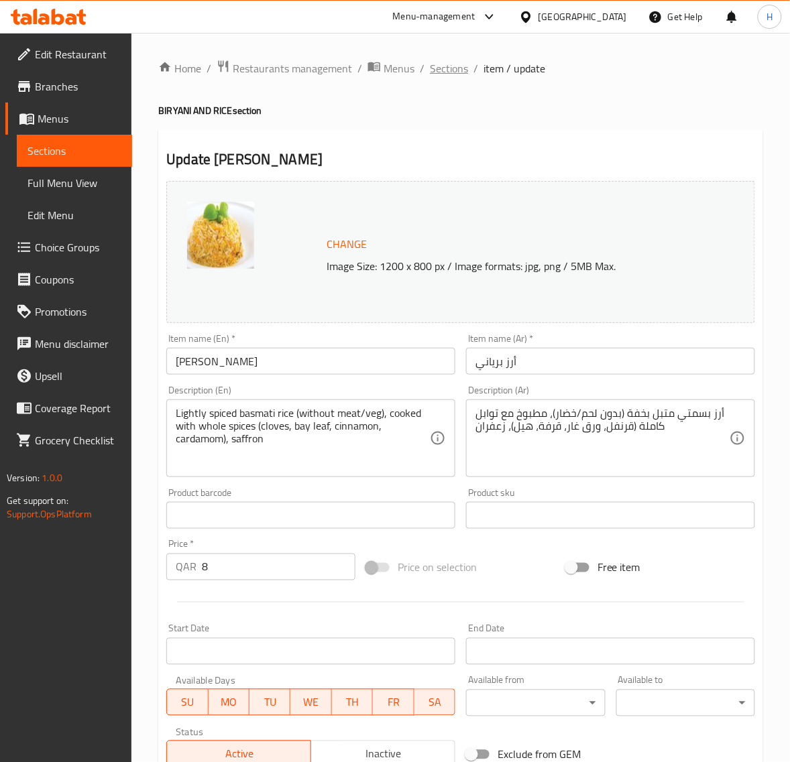
click at [459, 72] on span "Sections" at bounding box center [449, 68] width 38 height 16
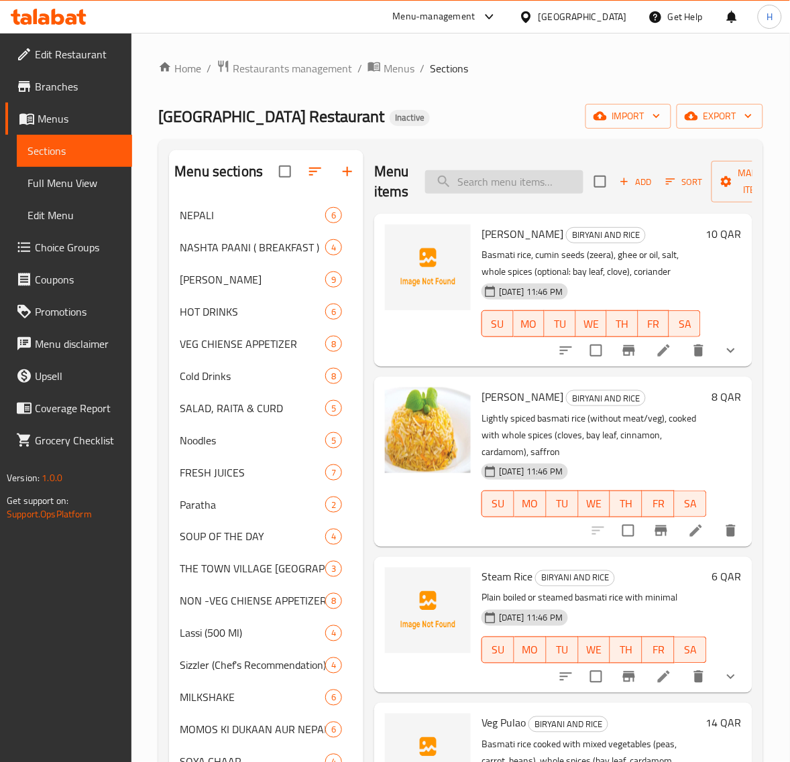
click at [532, 192] on input "search" at bounding box center [504, 181] width 158 height 23
paste input "Plain Naan"
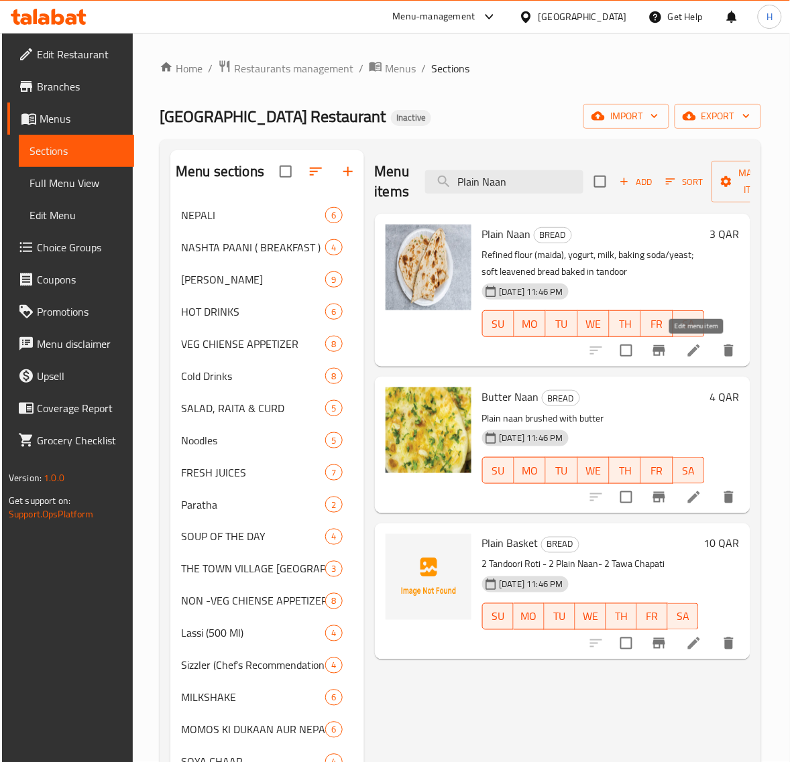
type input "Plain Naan"
click at [699, 354] on icon at bounding box center [694, 351] width 16 height 16
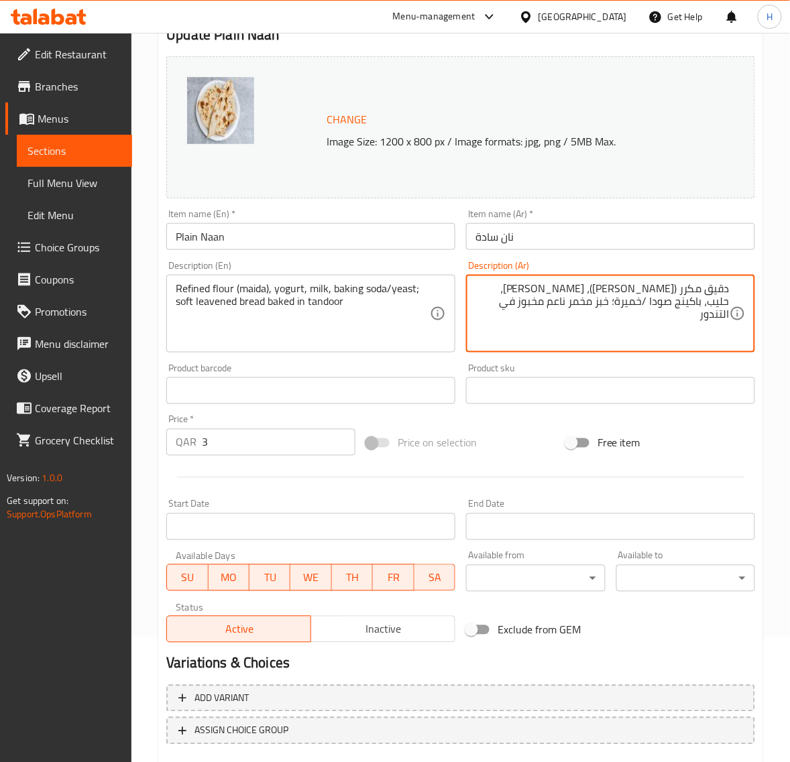
scroll to position [202, 0]
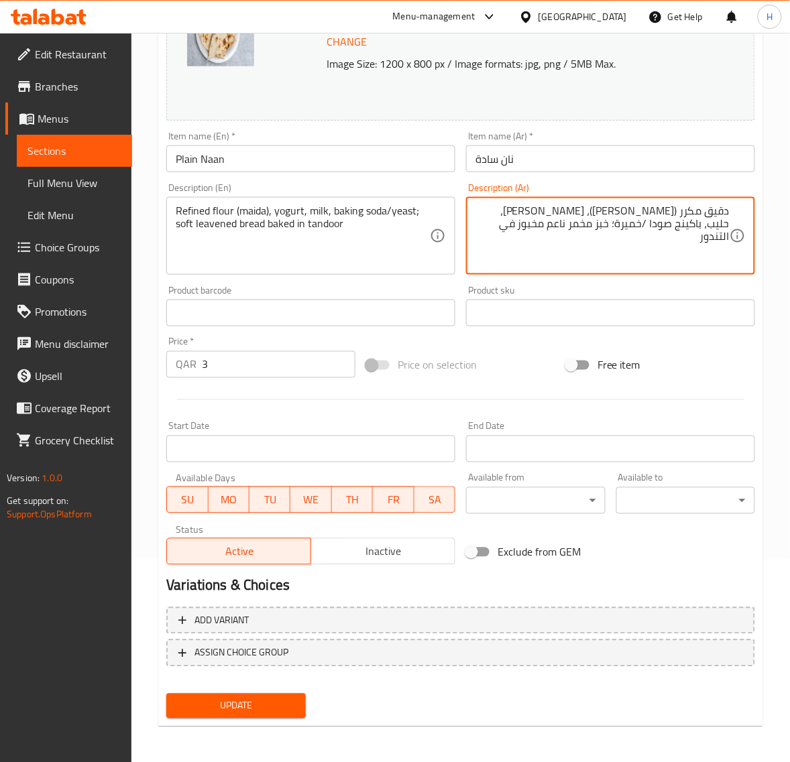
click at [255, 694] on div "Change Image Size: 1200 x 800 px / Image formats: jpg, png / 5MB Max. Item name…" at bounding box center [460, 348] width 599 height 751
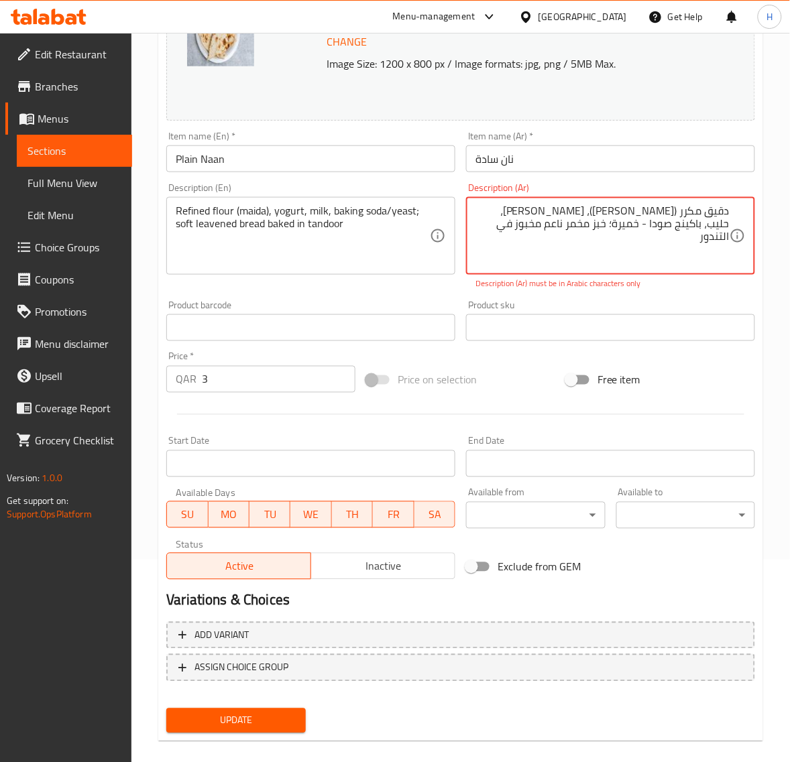
type textarea "دقيق مكرر (مايدا)، زبادي، حليب، باكينج صودا - خميرة؛ خبز مخمر ناعم مخبوز في الت…"
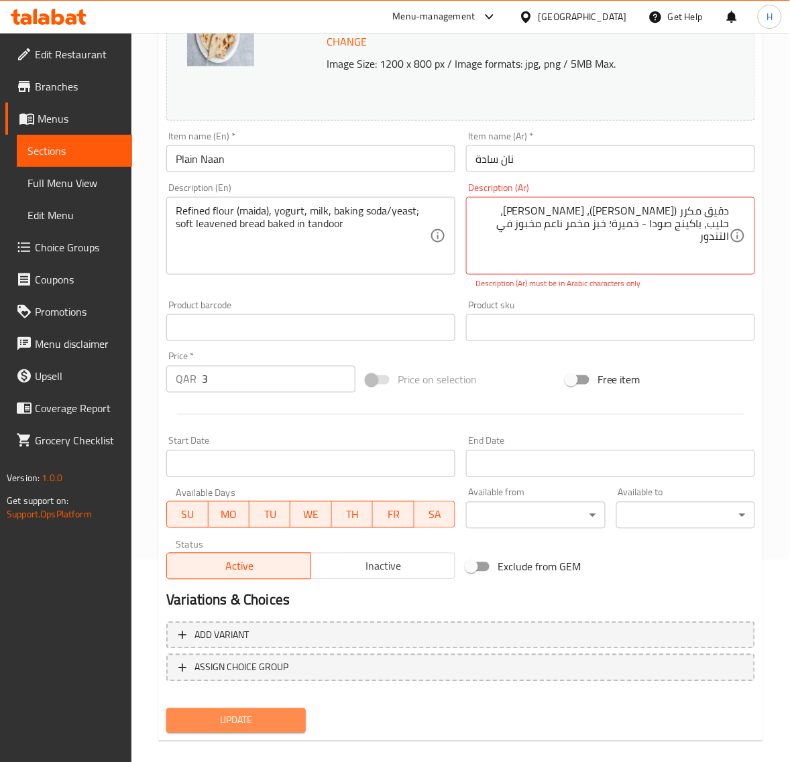
click at [249, 725] on span "Update" at bounding box center [235, 721] width 117 height 17
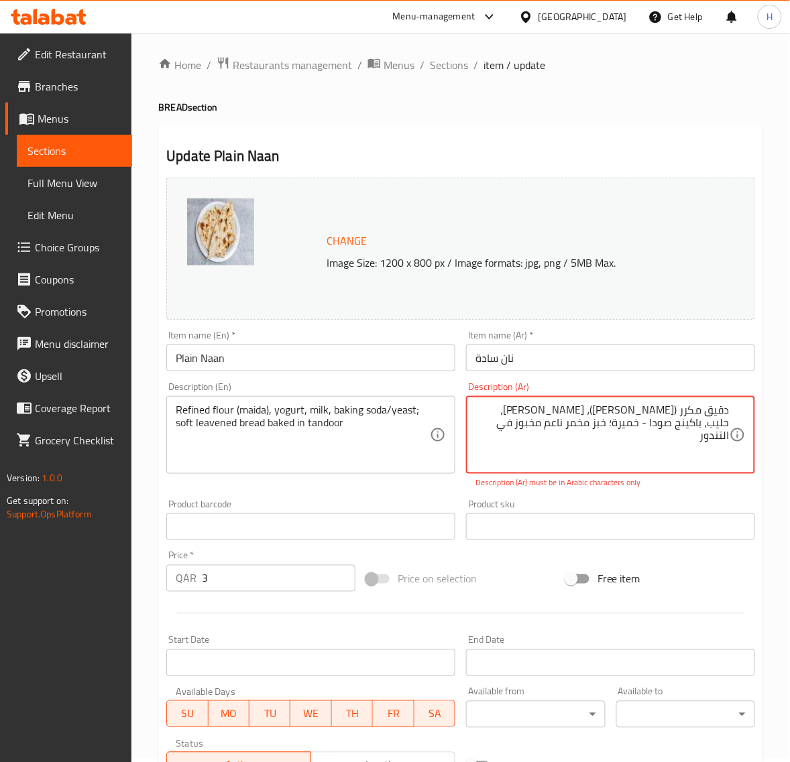
scroll to position [0, 0]
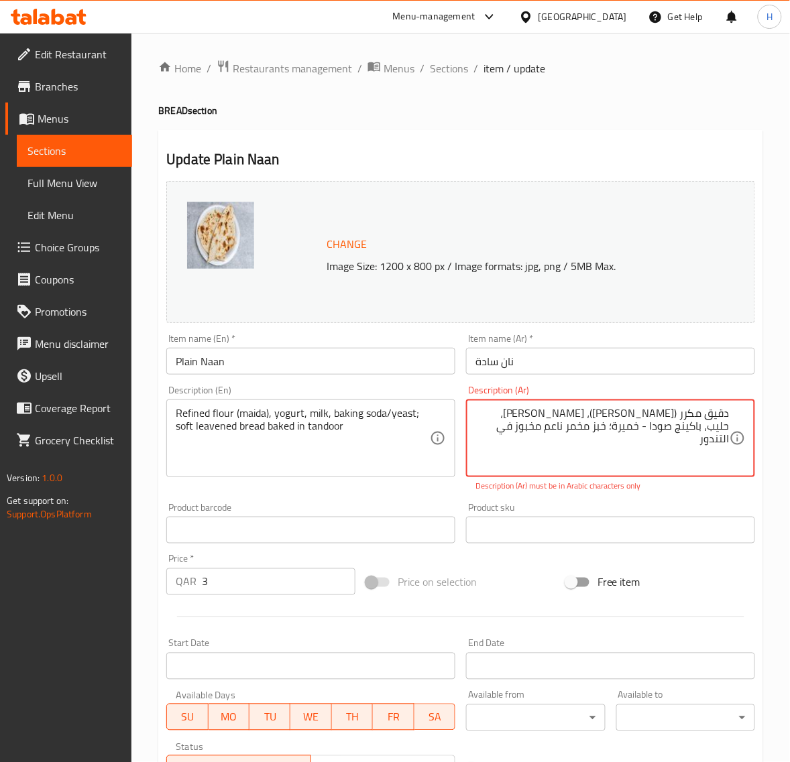
click at [448, 56] on div "Home / Restaurants management / Menus / Sections / item / update BREAD section …" at bounding box center [460, 507] width 658 height 949
click at [447, 70] on span "Sections" at bounding box center [449, 68] width 38 height 16
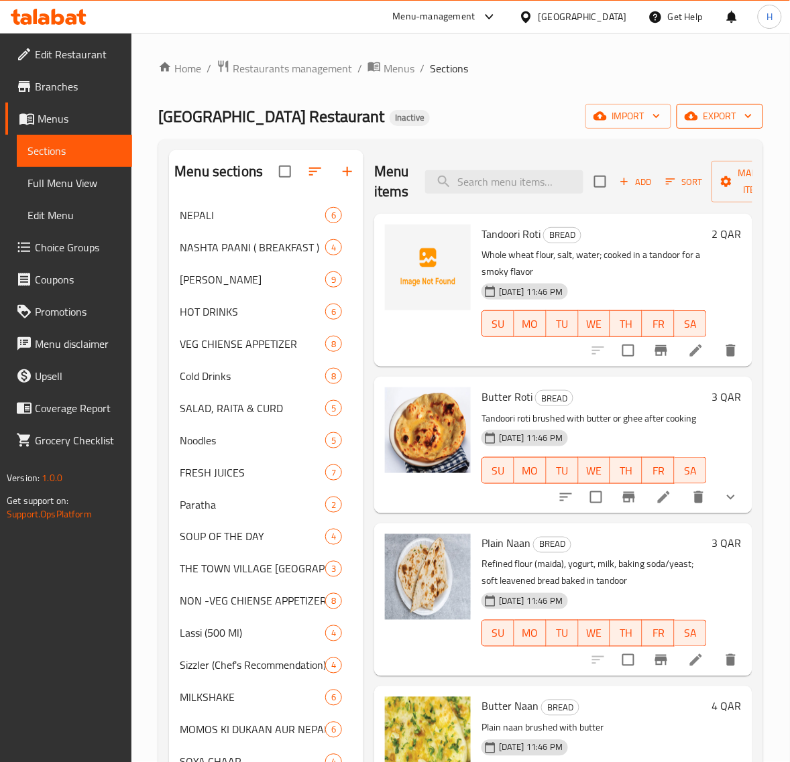
click at [714, 113] on span "export" at bounding box center [719, 116] width 65 height 17
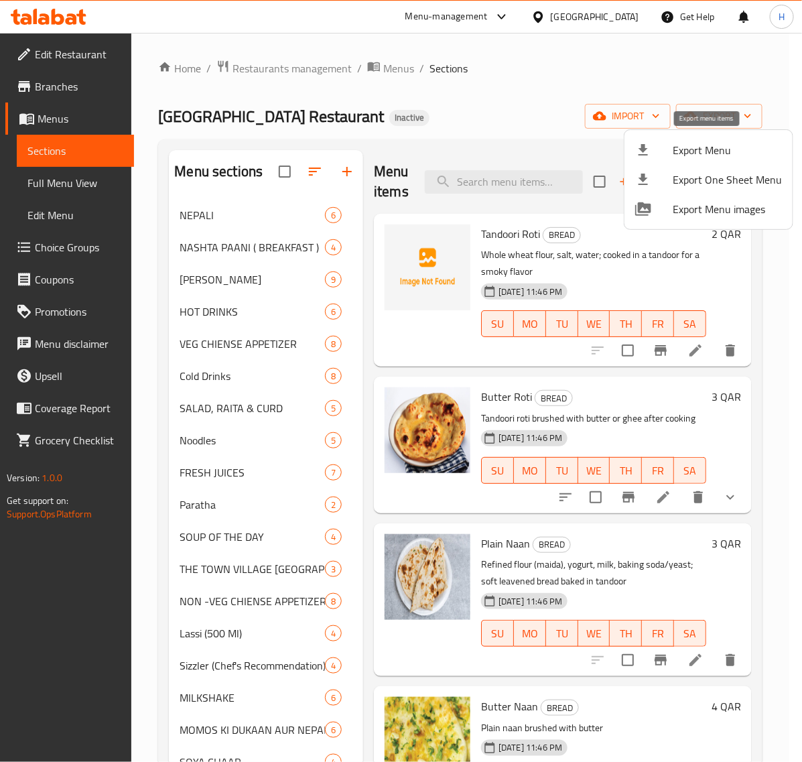
click at [695, 143] on span "Export Menu" at bounding box center [727, 150] width 109 height 16
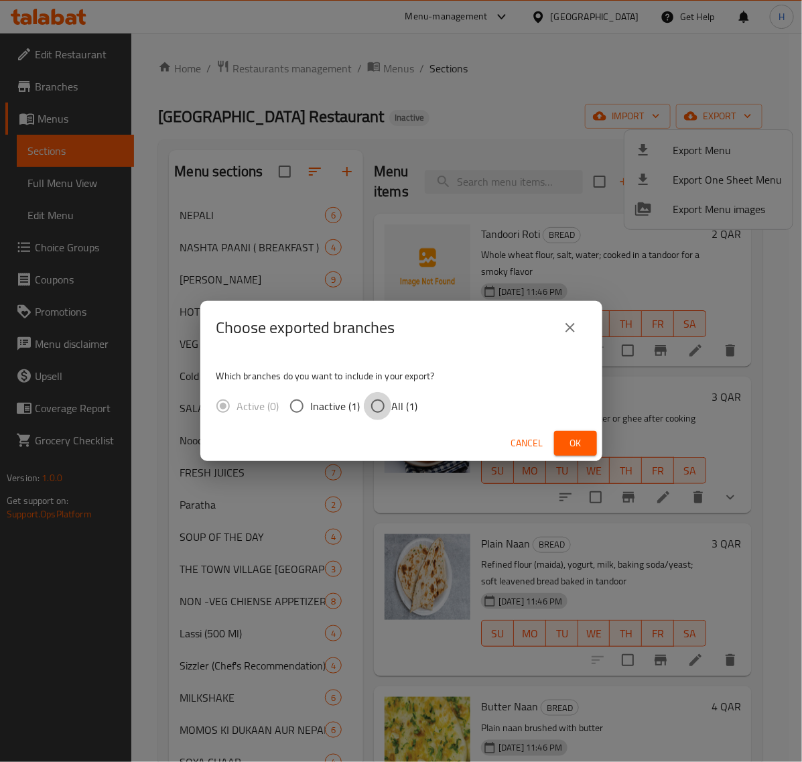
click at [390, 409] on input "All (1)" at bounding box center [378, 406] width 28 height 28
radio input "true"
click at [565, 444] on span "Ok" at bounding box center [575, 443] width 21 height 17
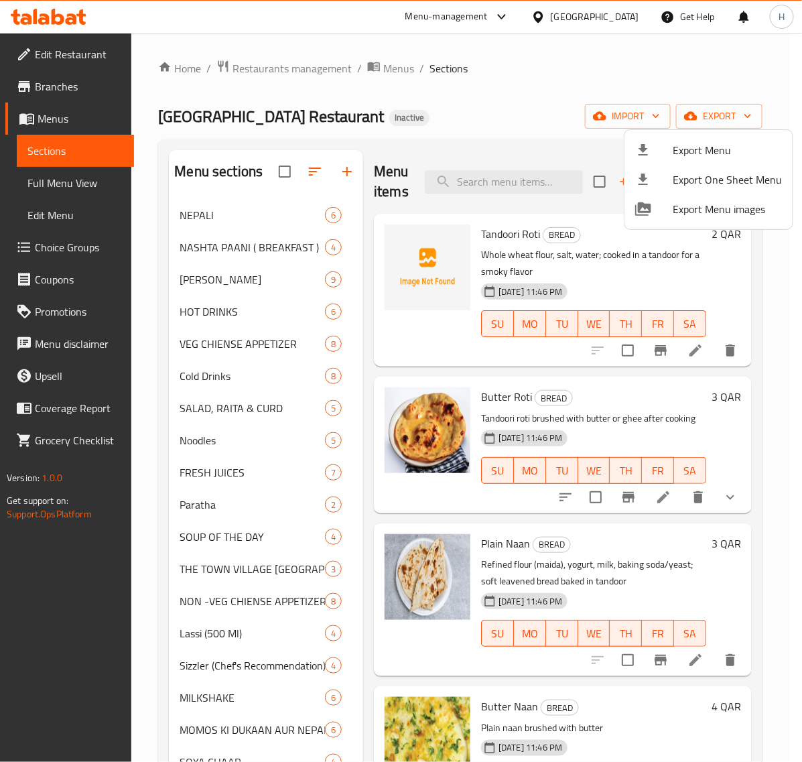
click at [523, 180] on div at bounding box center [401, 381] width 802 height 762
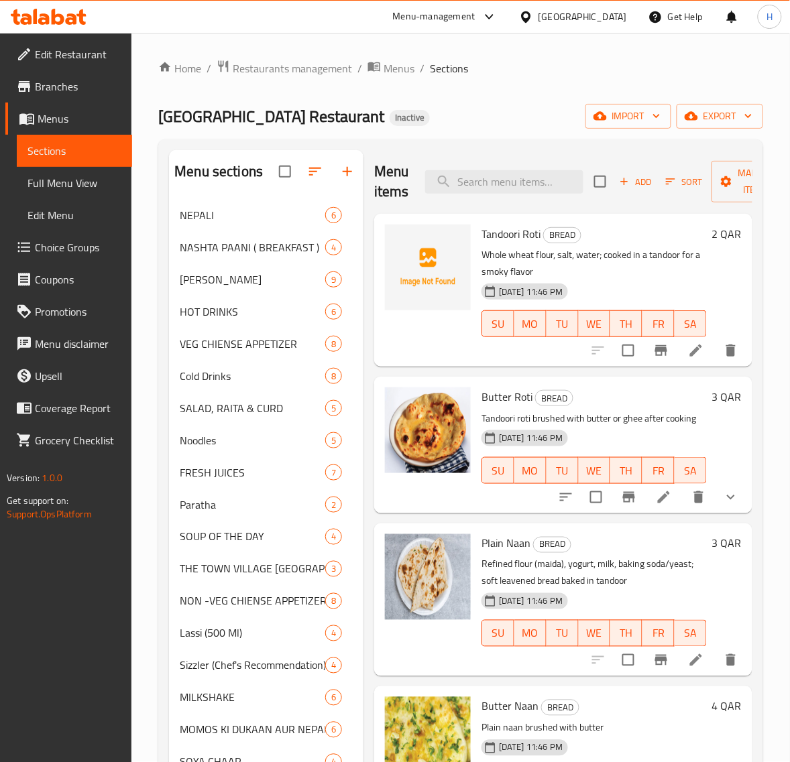
click at [523, 180] on input "search" at bounding box center [504, 181] width 158 height 23
paste input "Atte Ka Paratha"
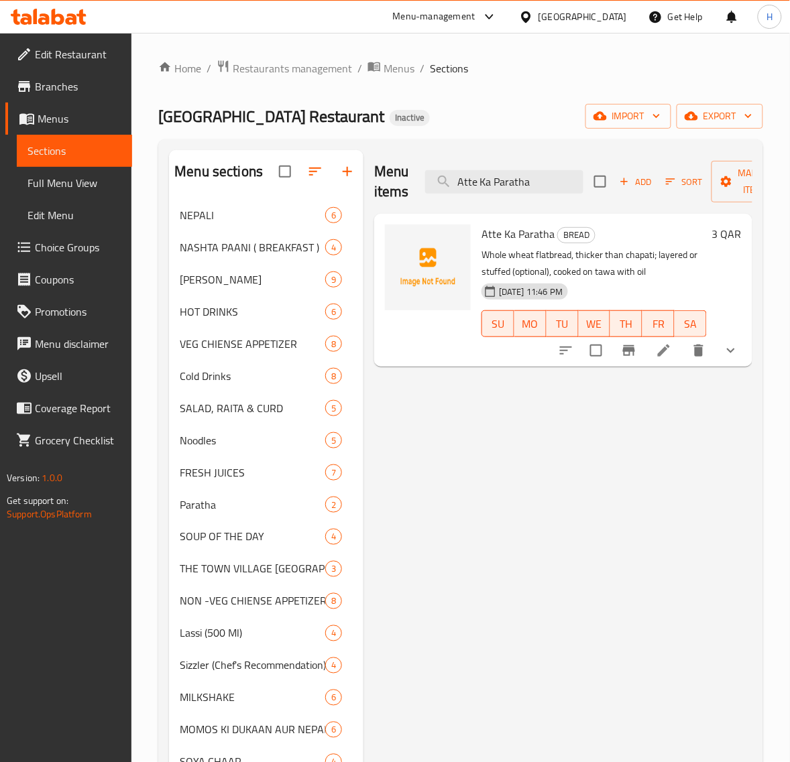
type input "Atte Ka Paratha"
click at [666, 352] on icon at bounding box center [664, 351] width 16 height 16
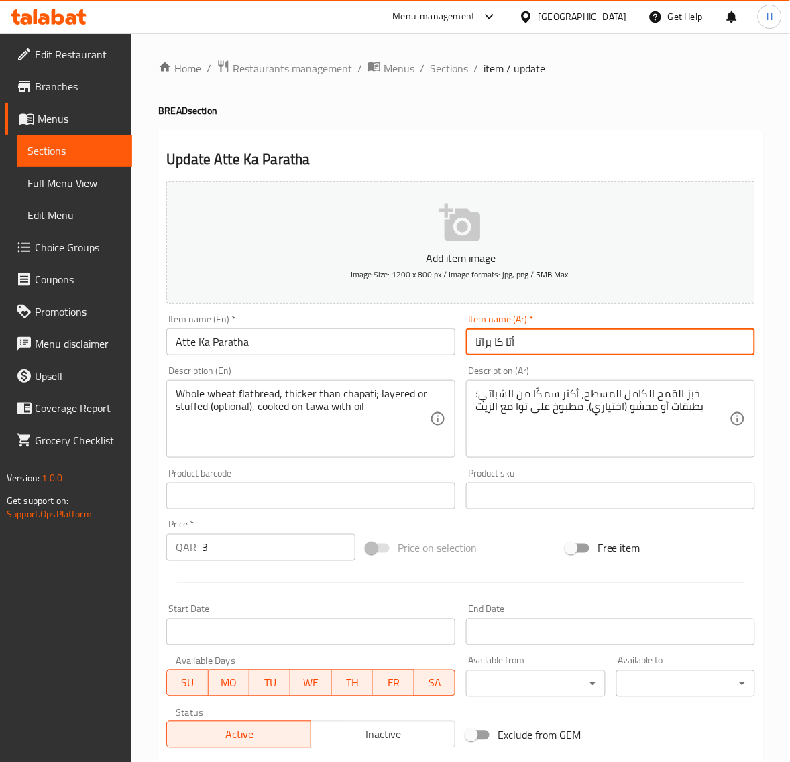
click at [642, 347] on input "أتا كا براتا" at bounding box center [610, 341] width 289 height 27
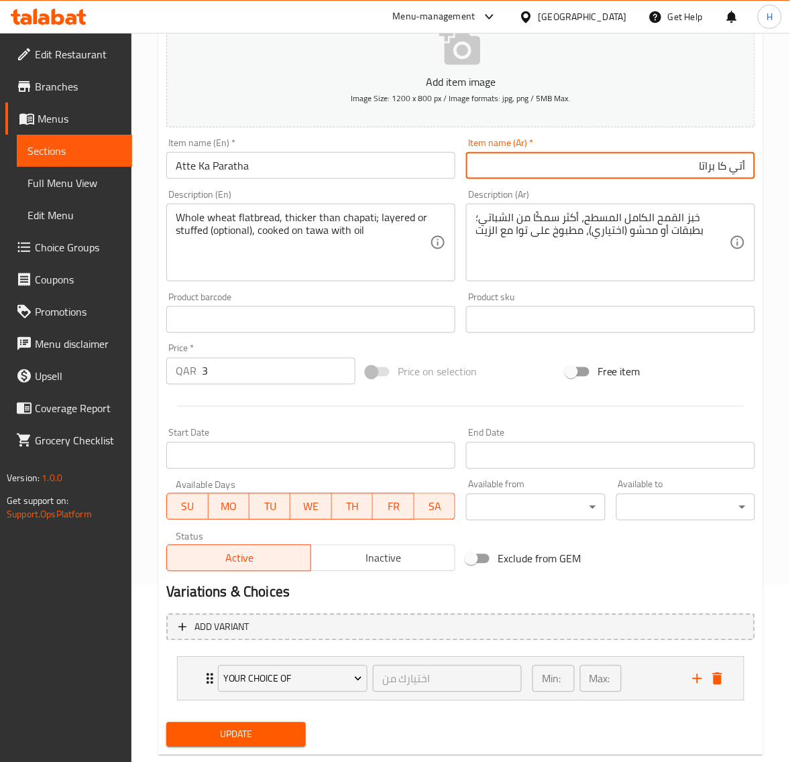
scroll to position [206, 0]
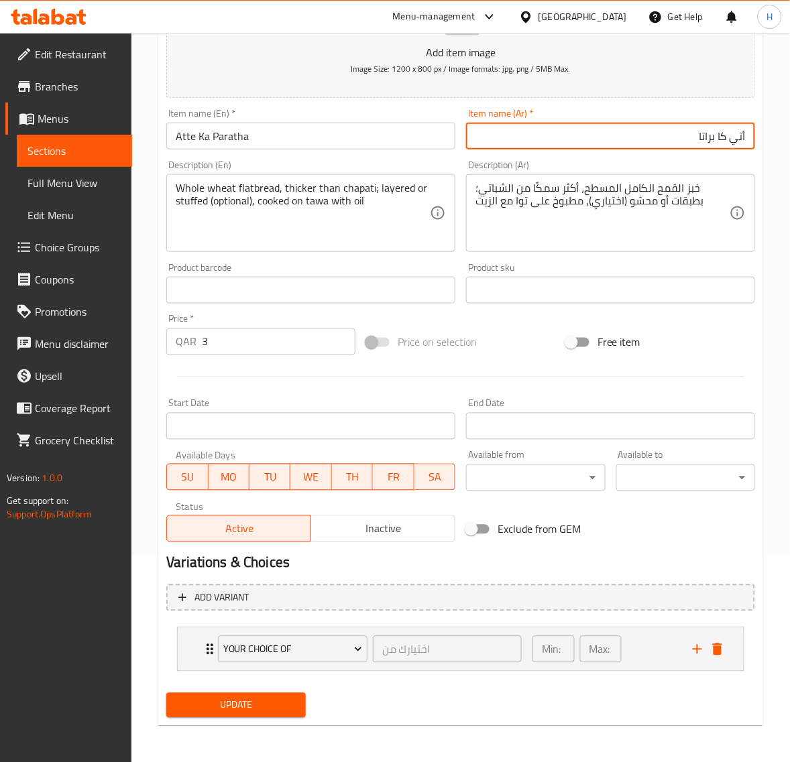
type input "أتي كا براتا"
click at [276, 697] on span "Update" at bounding box center [235, 705] width 117 height 17
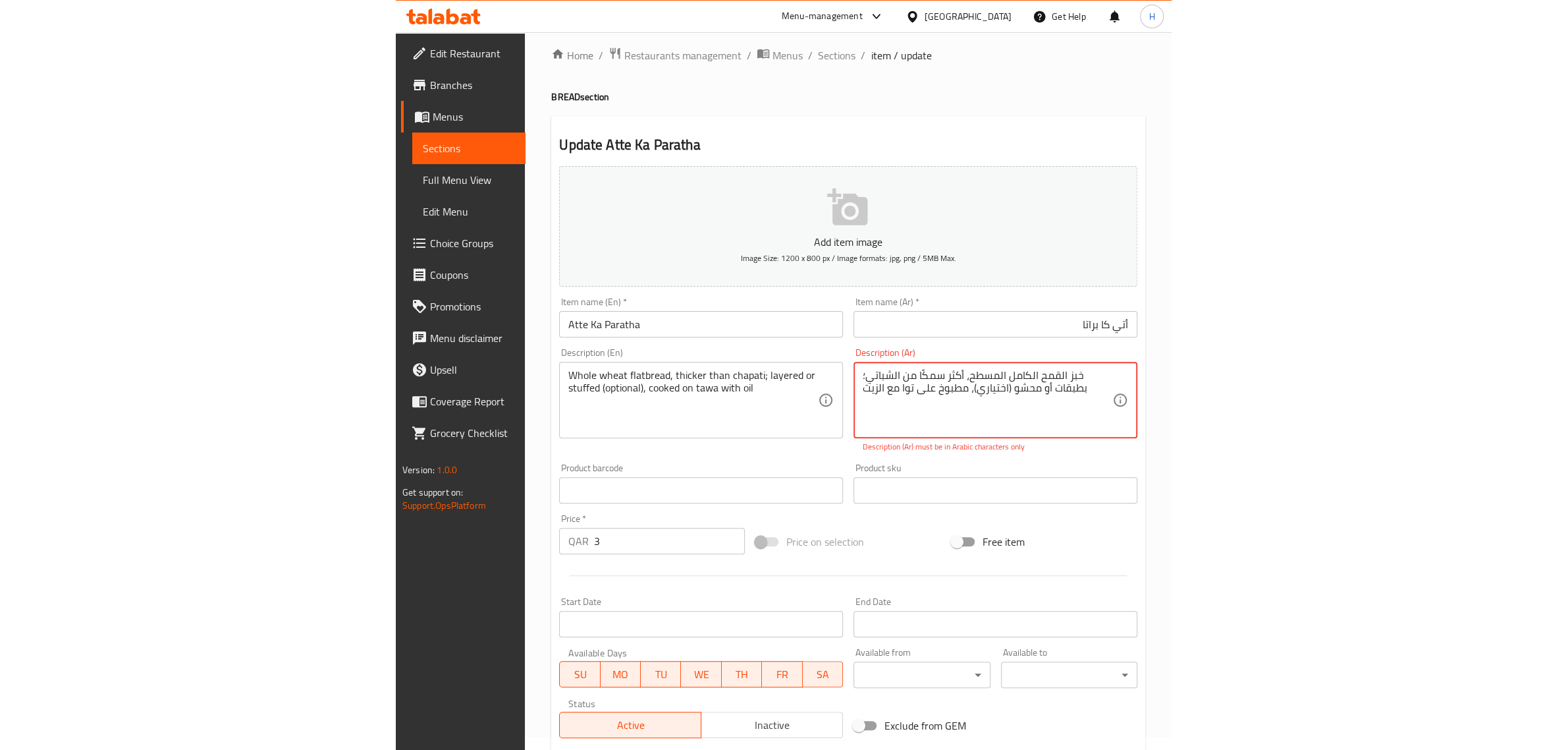
scroll to position [0, 0]
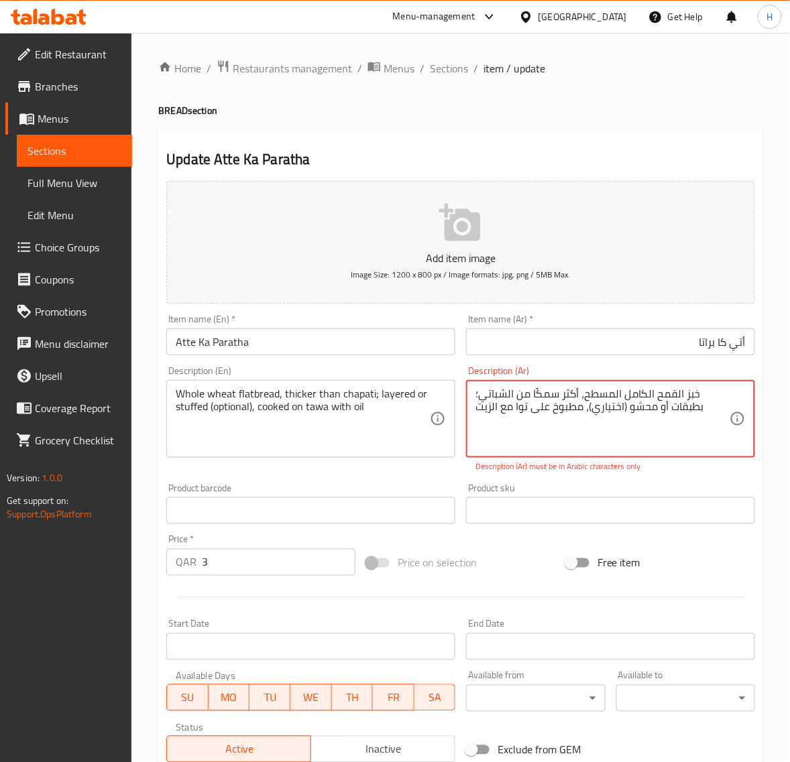
click at [450, 61] on span "Sections" at bounding box center [449, 68] width 38 height 16
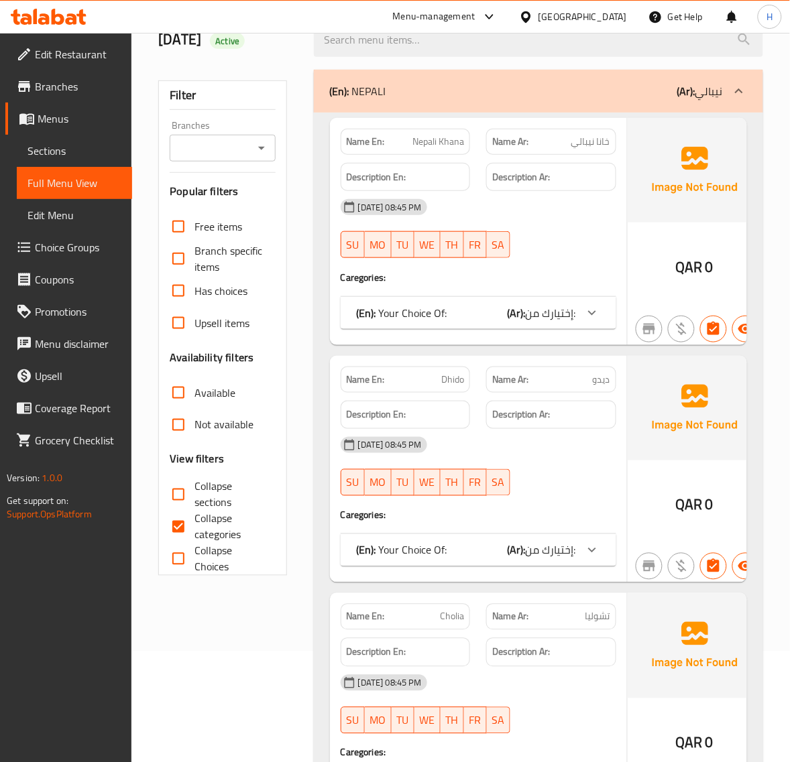
scroll to position [111, 0]
click at [175, 491] on input "Collapse sections" at bounding box center [178, 494] width 32 height 32
checkbox input "true"
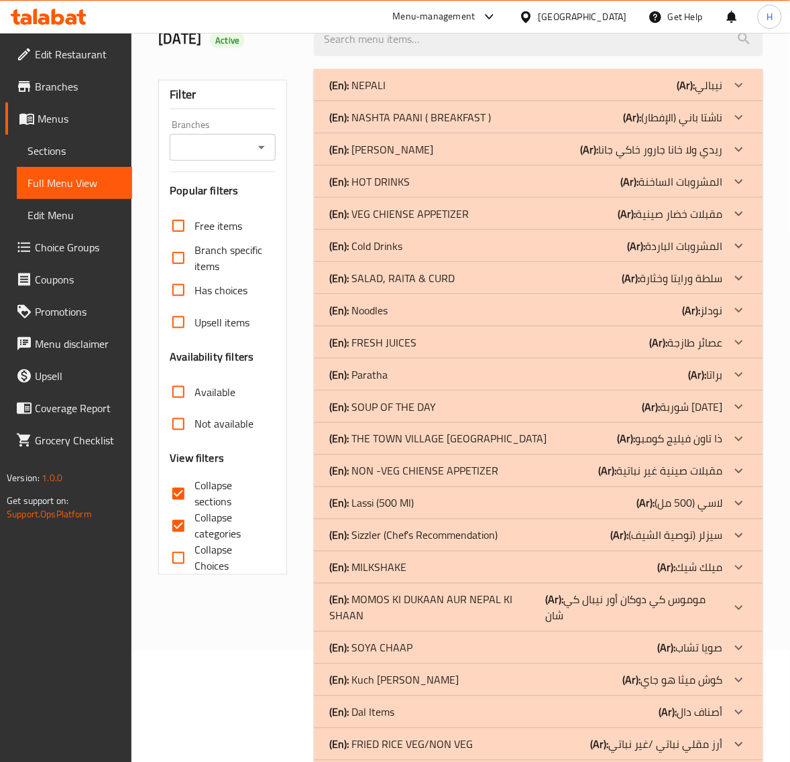
click at [179, 524] on input "Collapse categories" at bounding box center [178, 526] width 32 height 32
checkbox input "false"
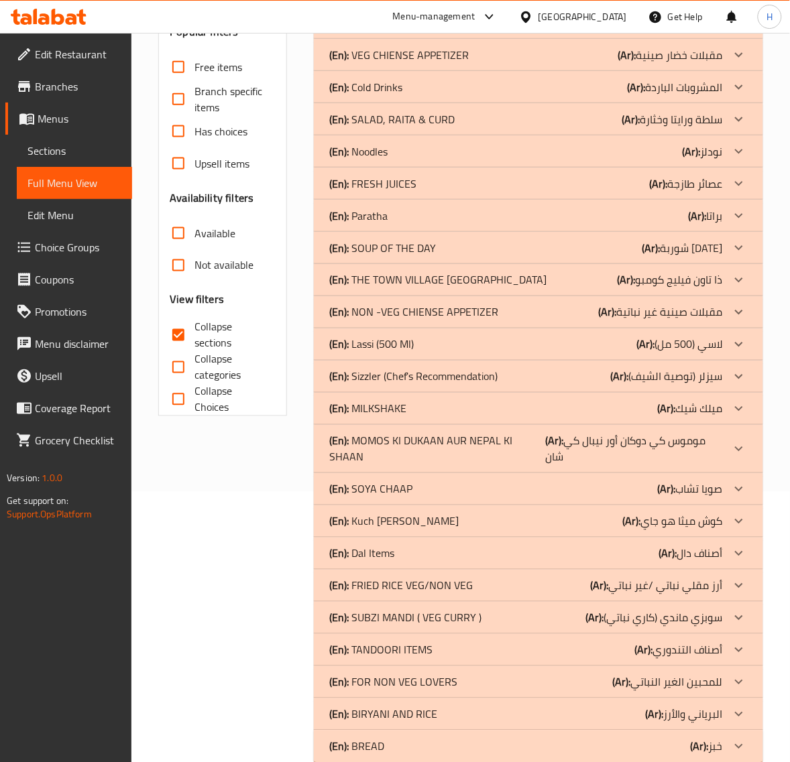
scroll to position [297, 0]
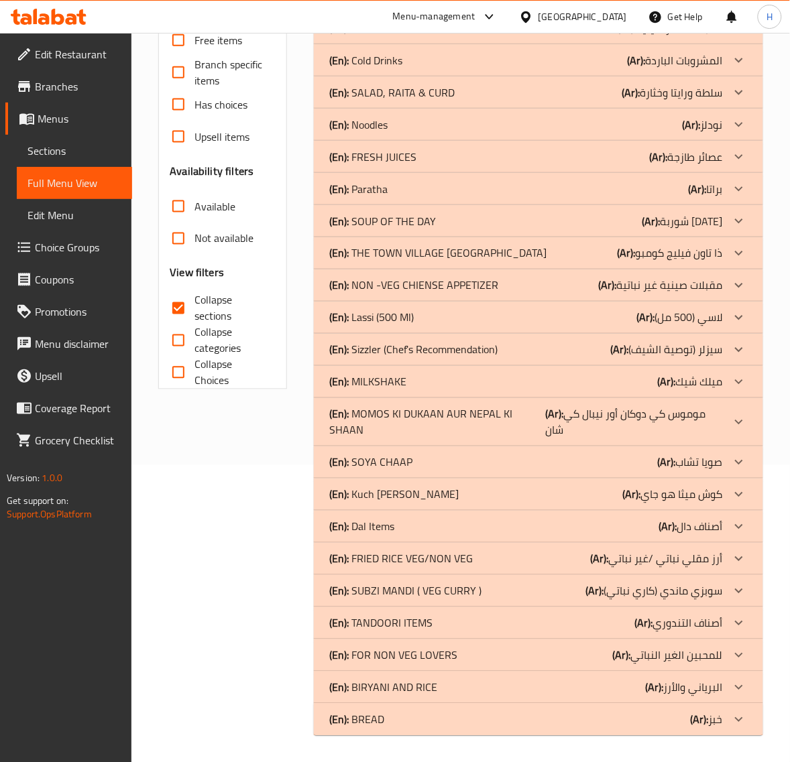
click at [408, 718] on div "(En): BREAD (Ar): خبز" at bounding box center [526, 720] width 393 height 16
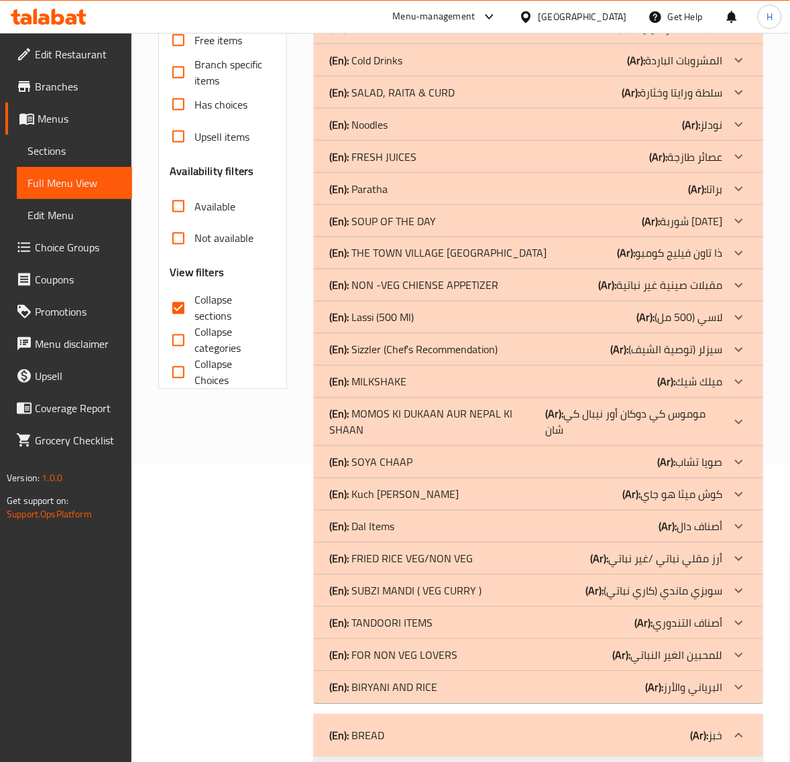
click at [419, 686] on p "(En): BIRYANI AND RICE" at bounding box center [384, 688] width 108 height 16
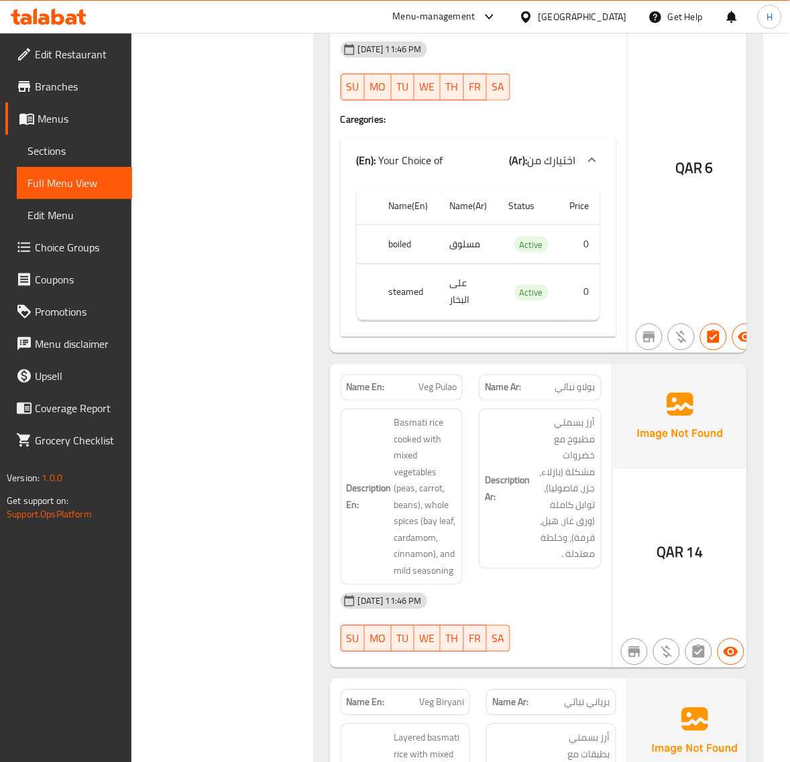
scroll to position [2425, 0]
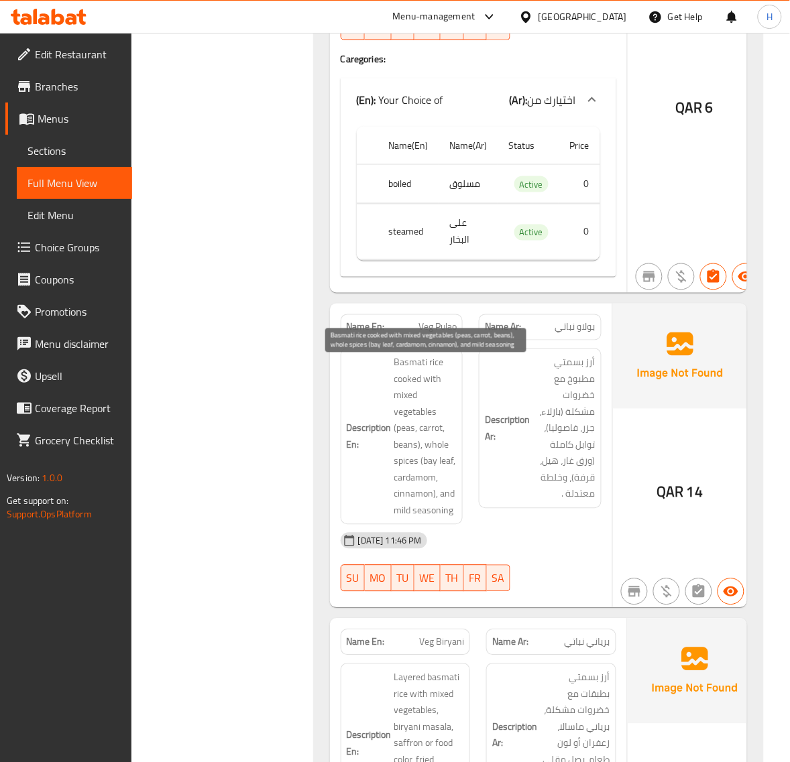
click at [434, 516] on span "Basmati rice cooked with mixed vegetables (peas, carrot, beans), whole spices (…" at bounding box center [425, 437] width 63 height 164
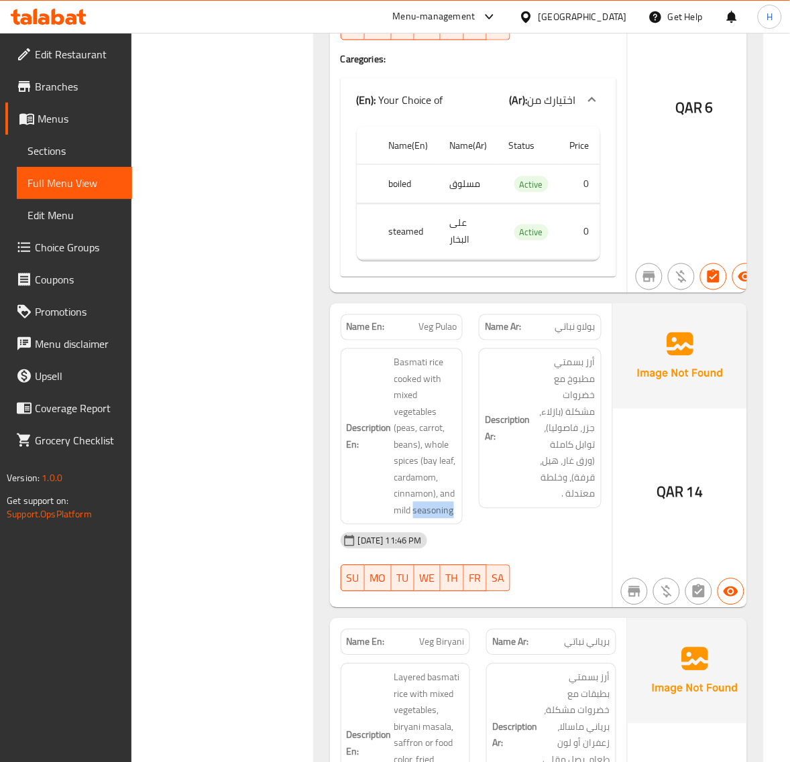
click at [432, 330] on span "Veg Pulao" at bounding box center [437, 327] width 38 height 14
copy span "Veg Pulao"
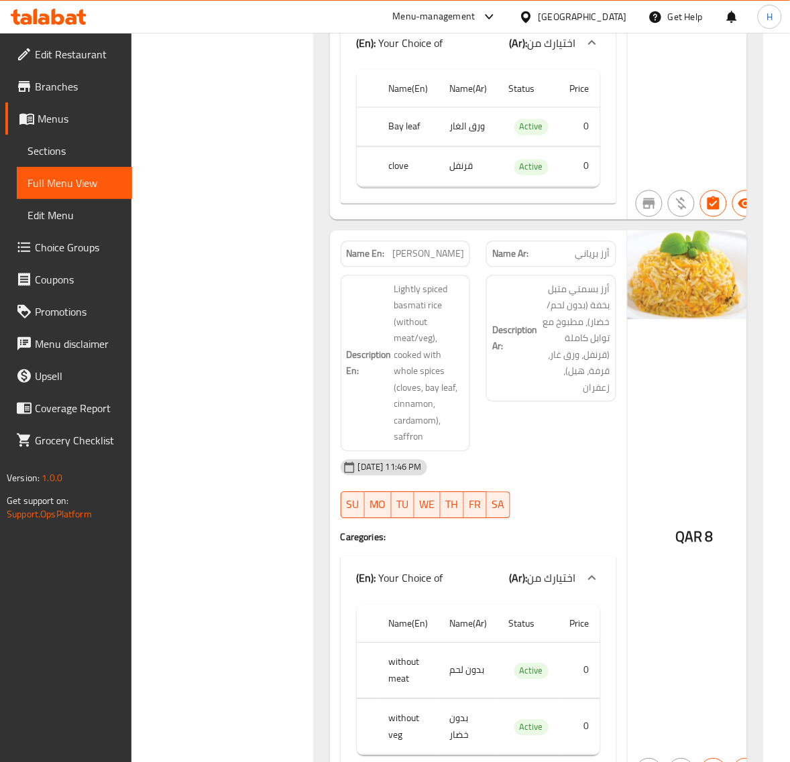
scroll to position [1476, 0]
click at [440, 253] on span "[PERSON_NAME]" at bounding box center [428, 255] width 72 height 14
copy span "[PERSON_NAME]"
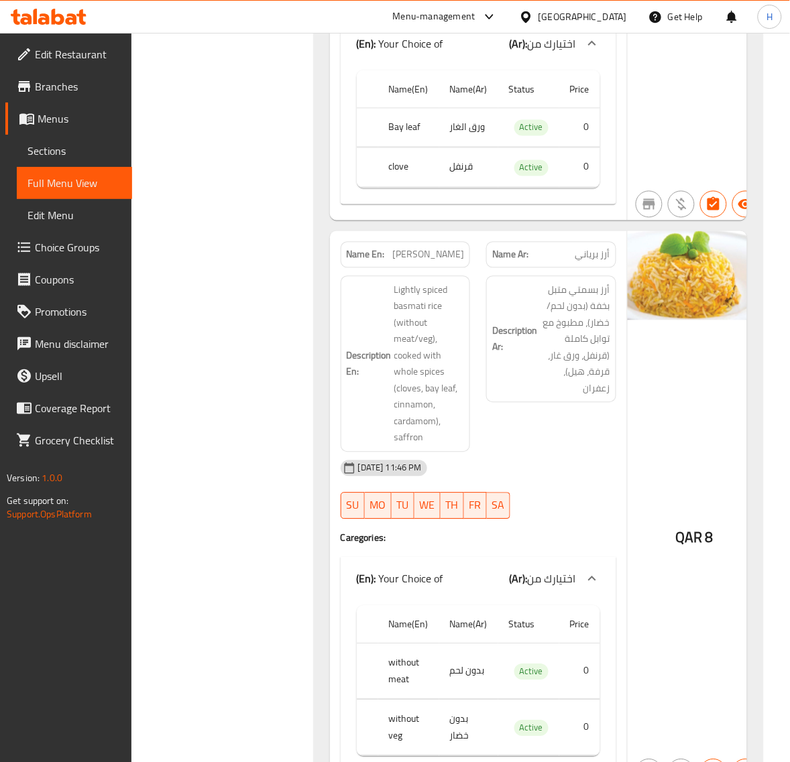
click at [412, 259] on p "Name En: Biryani Rice" at bounding box center [406, 255] width 118 height 14
click at [417, 259] on span "[PERSON_NAME]" at bounding box center [428, 255] width 72 height 14
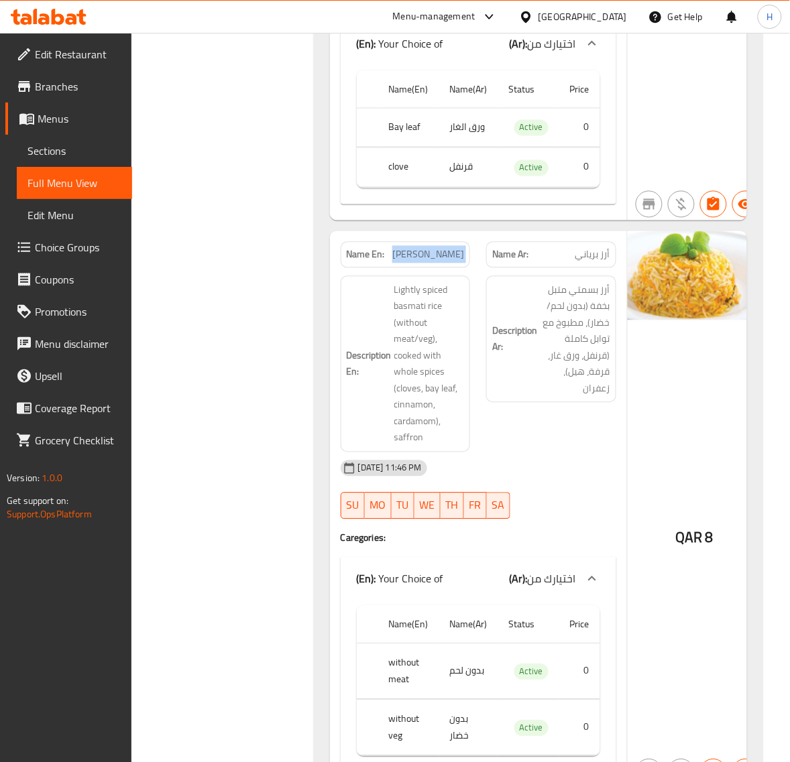
click at [417, 259] on span "[PERSON_NAME]" at bounding box center [428, 255] width 72 height 14
click at [439, 259] on span "[PERSON_NAME]" at bounding box center [428, 255] width 72 height 14
click at [439, 259] on span "Biryani Rice" at bounding box center [428, 255] width 72 height 14
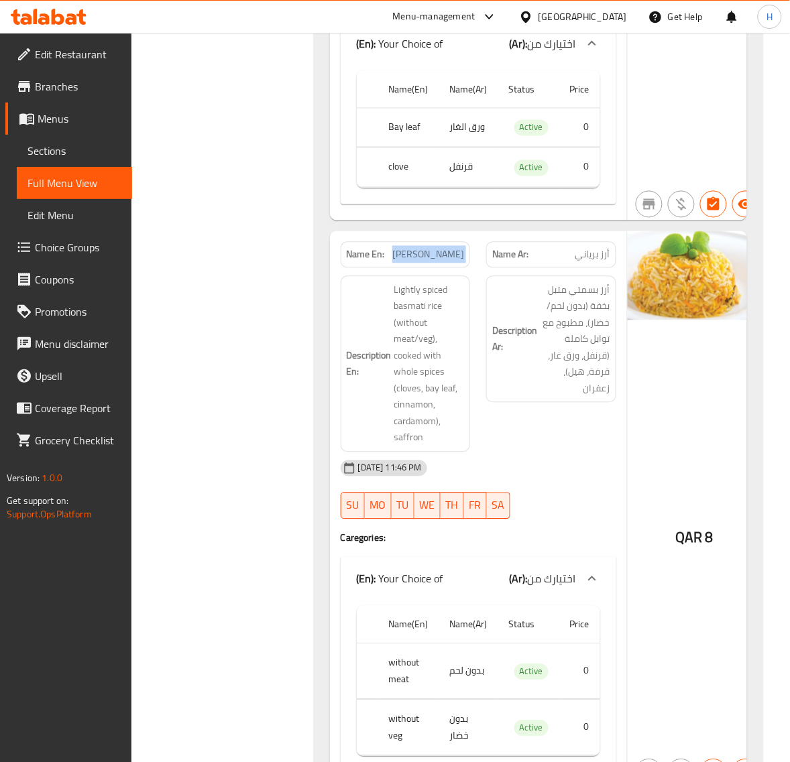
click at [439, 259] on span "Biryani Rice" at bounding box center [428, 255] width 72 height 14
copy span "Biryani Rice"
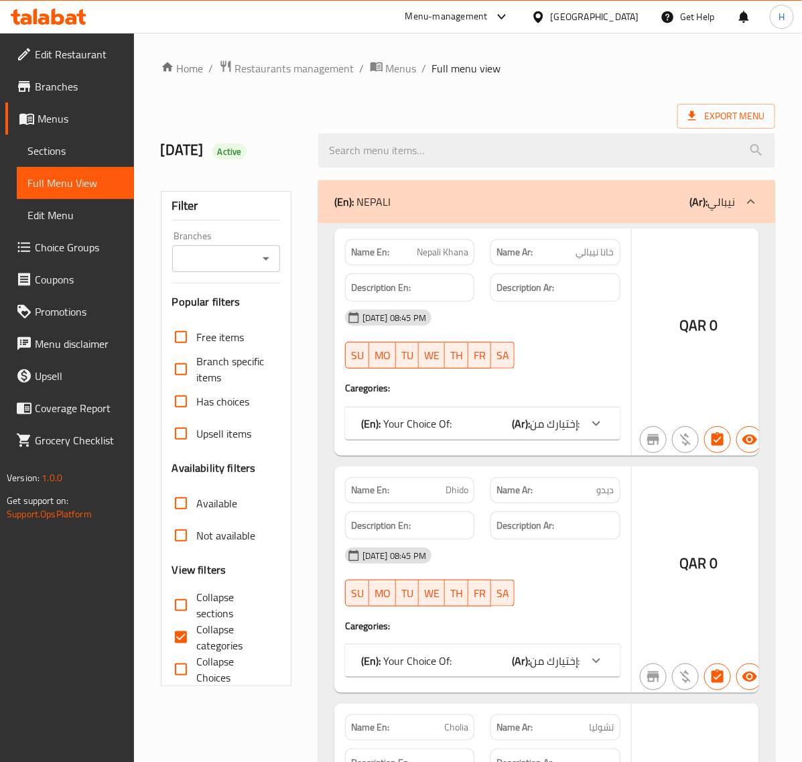
click at [182, 605] on div at bounding box center [401, 381] width 802 height 762
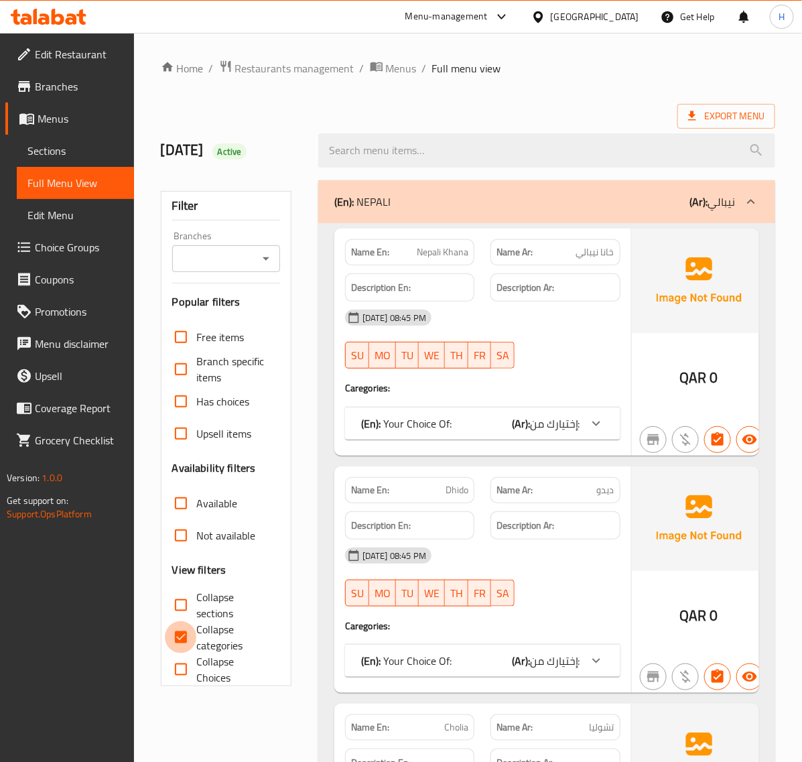
click at [184, 634] on input "Collapse categories" at bounding box center [181, 637] width 32 height 32
checkbox input "false"
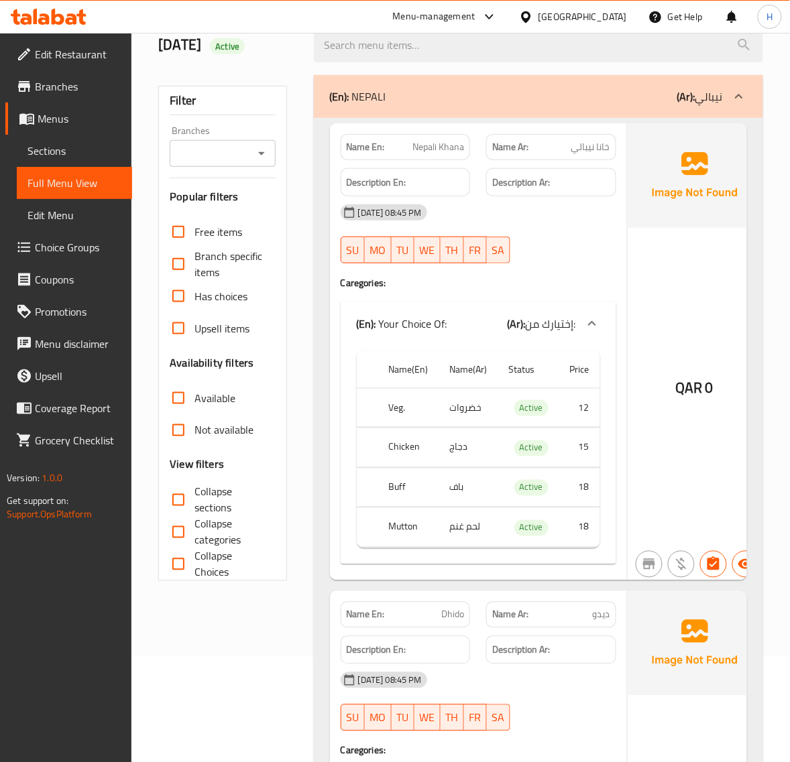
scroll to position [111, 0]
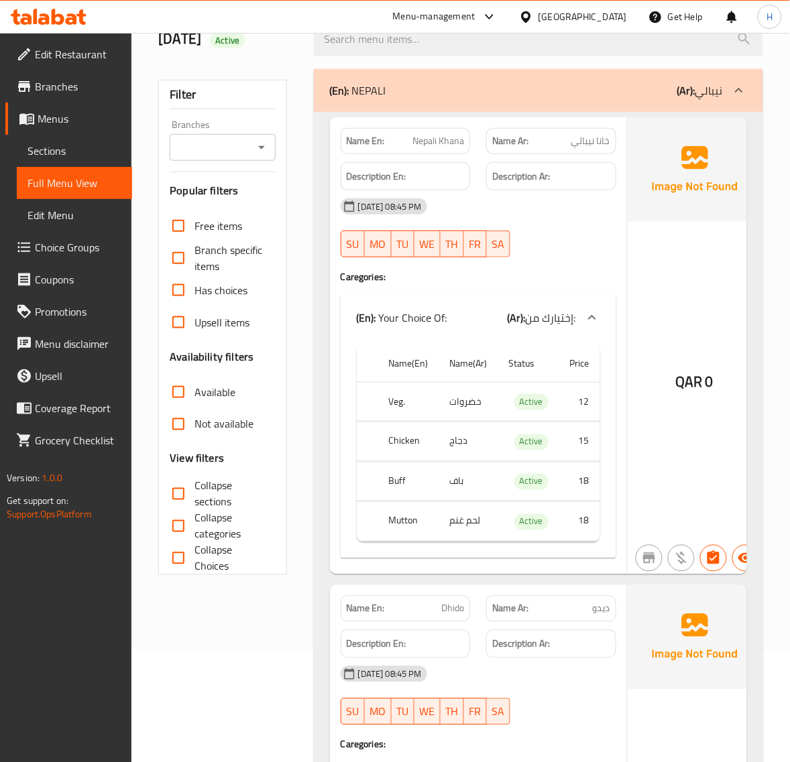
click at [172, 491] on input "Collapse sections" at bounding box center [178, 494] width 32 height 32
checkbox input "true"
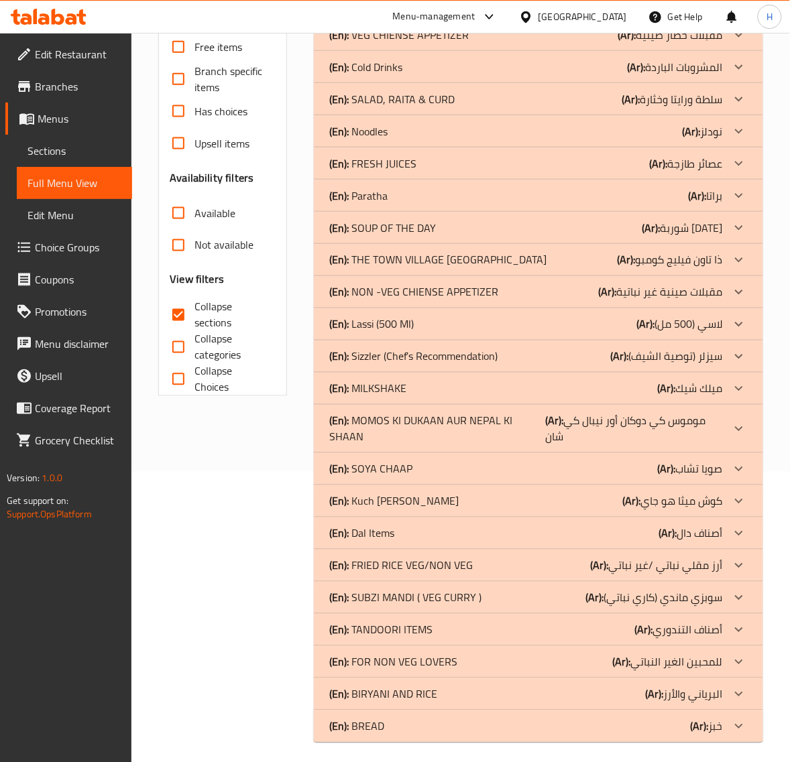
scroll to position [297, 0]
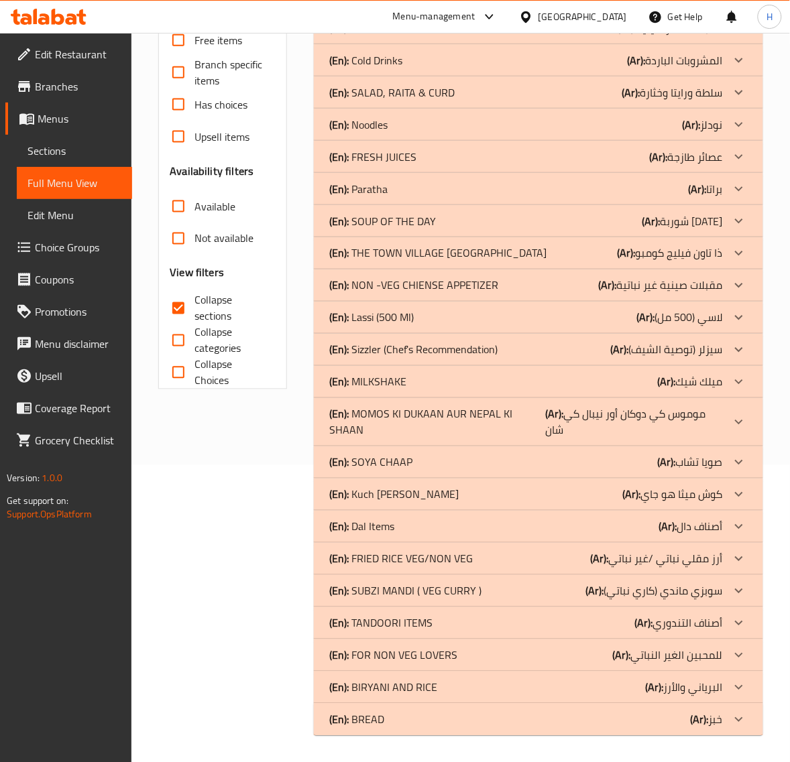
click at [380, 714] on p "(En): BREAD" at bounding box center [357, 720] width 55 height 16
click at [391, 674] on div "(En): BIRYANI AND RICE (Ar): البرياني والأرز" at bounding box center [538, 688] width 449 height 32
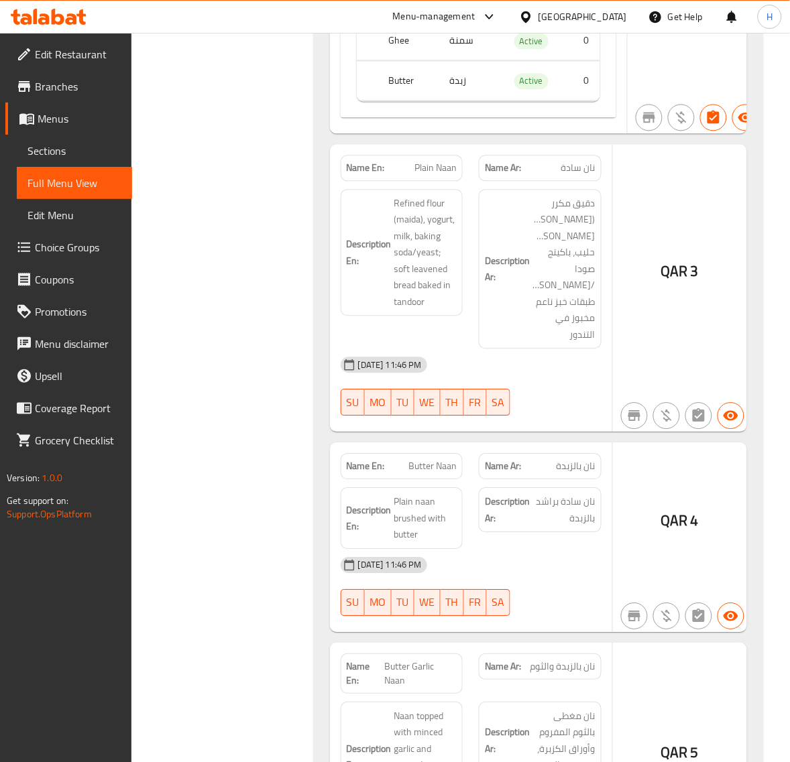
scroll to position [4761, 0]
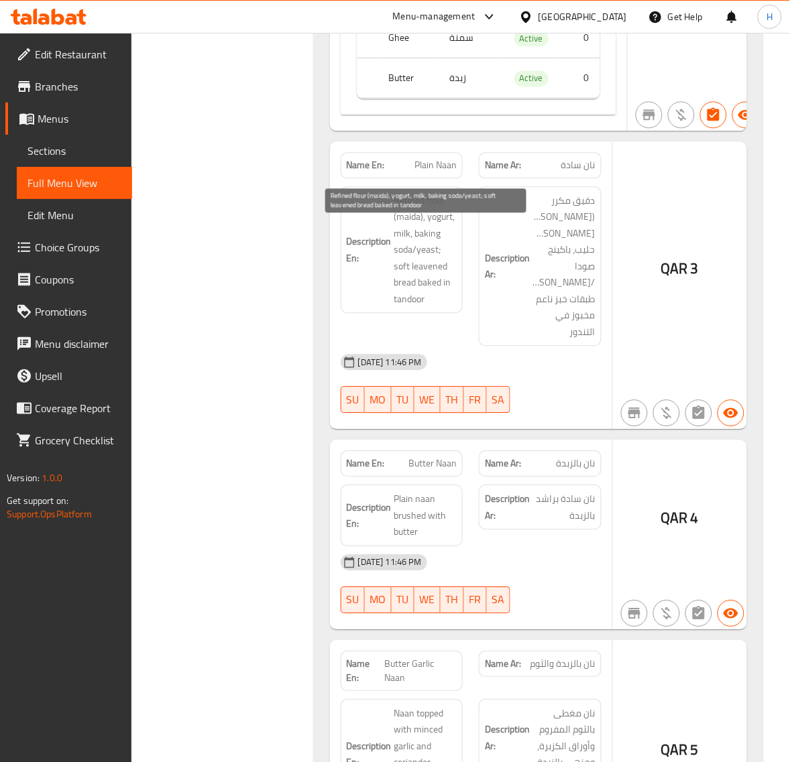
click at [426, 299] on span "Refined flour (maida), yogurt, milk, baking soda/yeast; soft leavened bread bak…" at bounding box center [425, 249] width 63 height 115
click at [432, 296] on span "Refined flour (maida), yogurt, milk, baking soda/yeast; soft leavened bread bak…" at bounding box center [425, 249] width 63 height 115
click at [444, 172] on span "Plain Naan" at bounding box center [435, 165] width 42 height 14
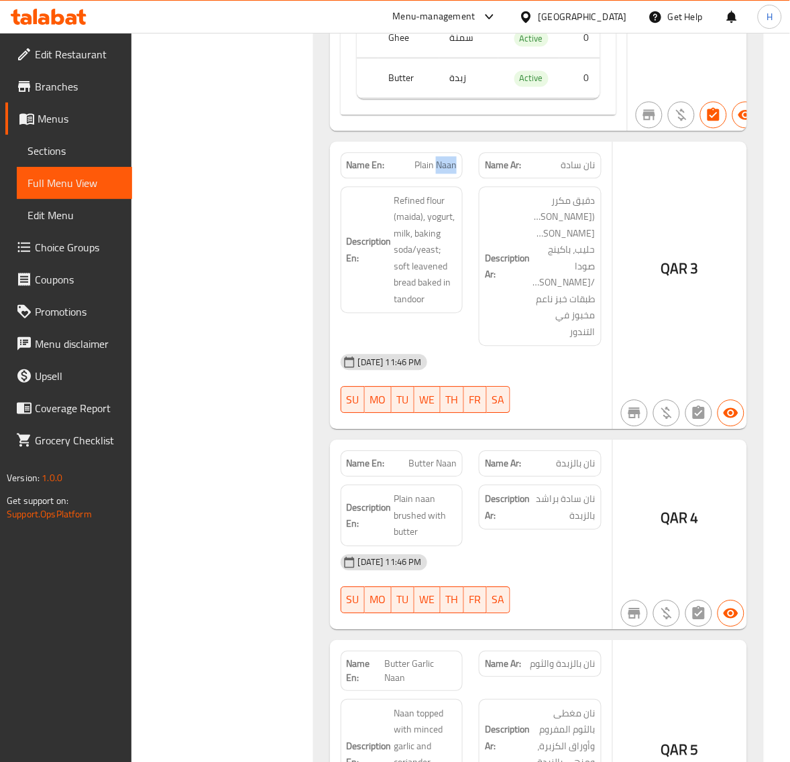
click at [444, 172] on span "Plain Naan" at bounding box center [435, 165] width 42 height 14
copy span "Plain Naan"
click at [429, 172] on span "Plain Naan" at bounding box center [435, 165] width 42 height 14
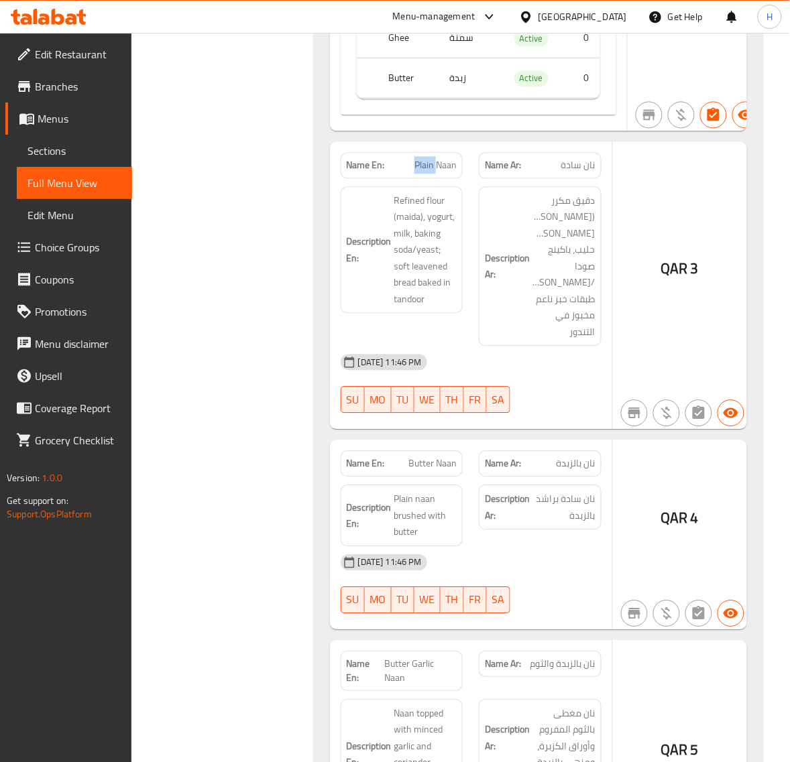
click at [429, 172] on span "Plain Naan" at bounding box center [435, 165] width 42 height 14
click at [87, 115] on span "Menus" at bounding box center [80, 119] width 84 height 16
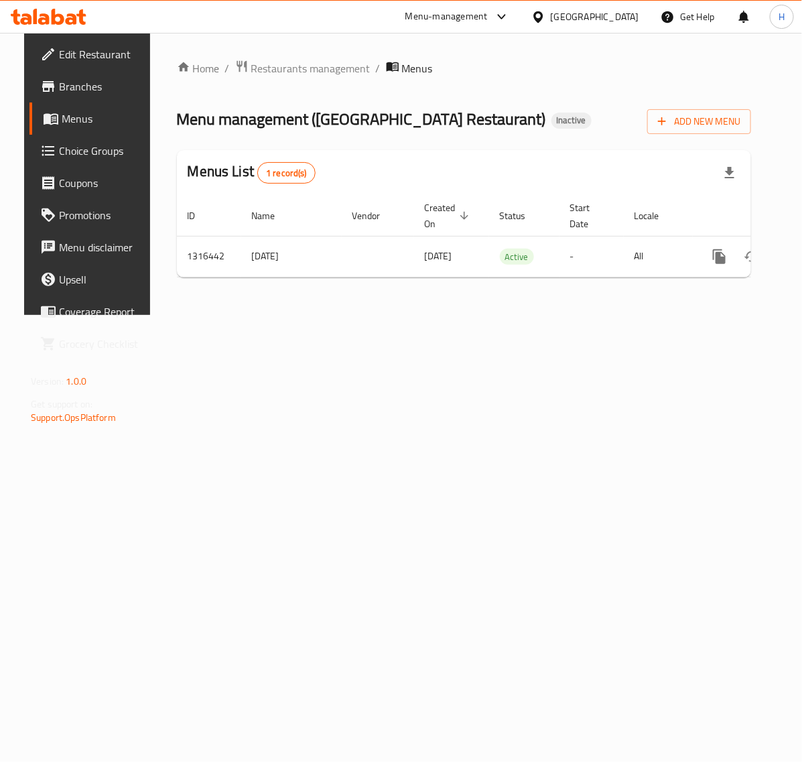
scroll to position [0, 50]
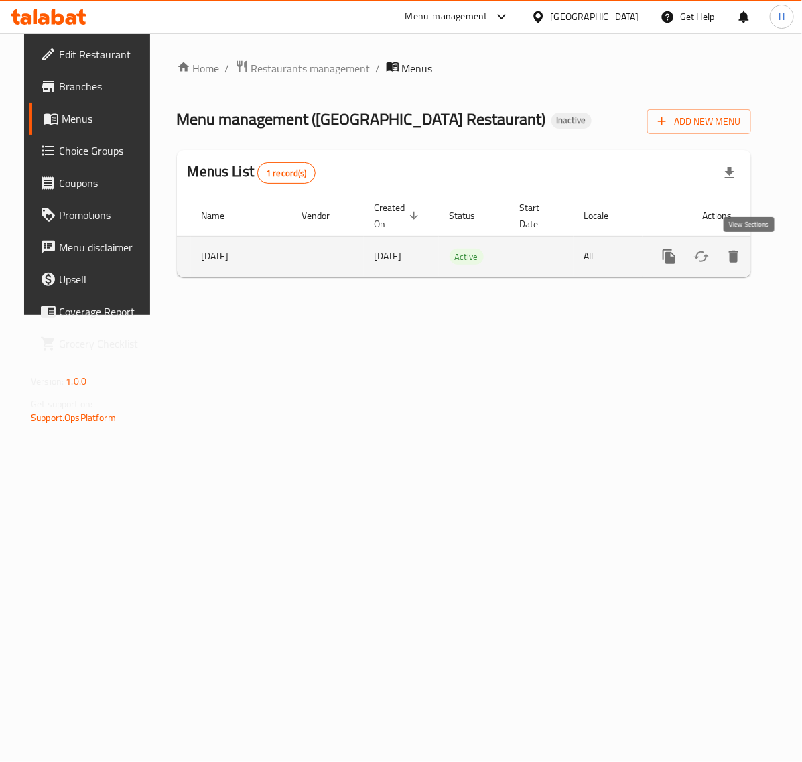
click at [758, 262] on icon "enhanced table" at bounding box center [766, 257] width 16 height 16
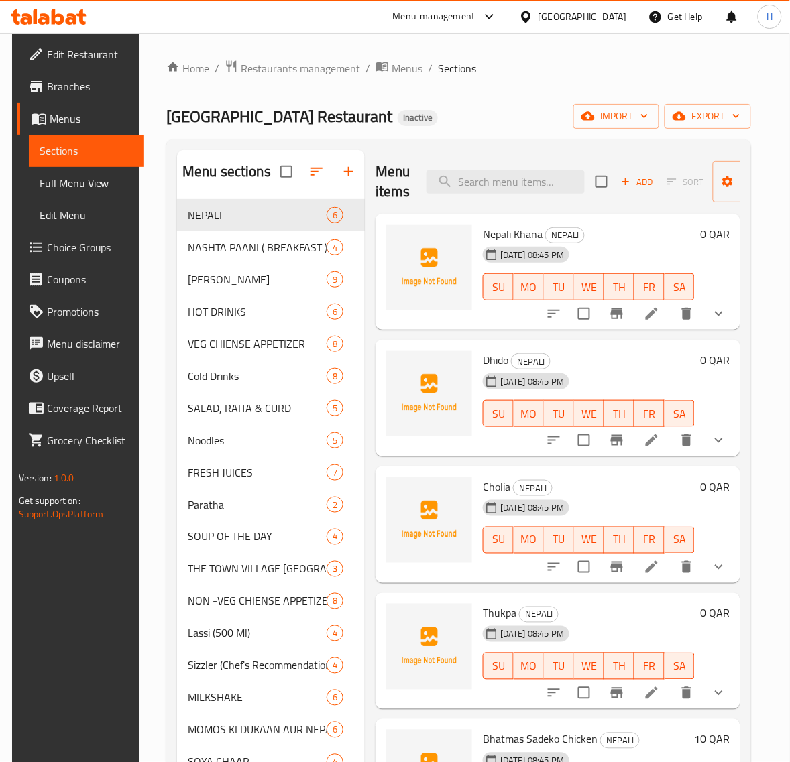
click at [50, 112] on span "Menus" at bounding box center [92, 119] width 84 height 16
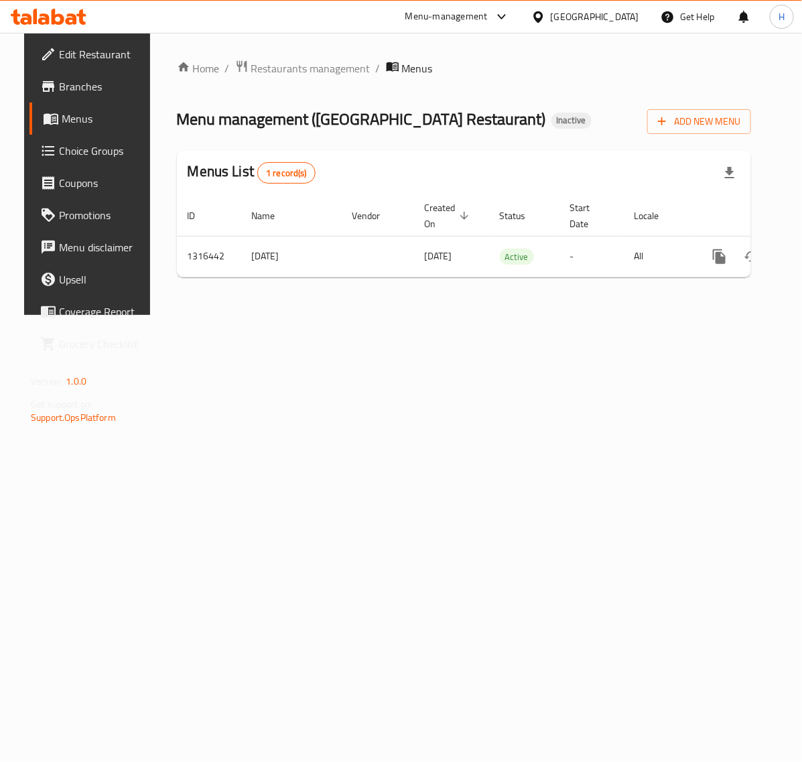
scroll to position [0, 50]
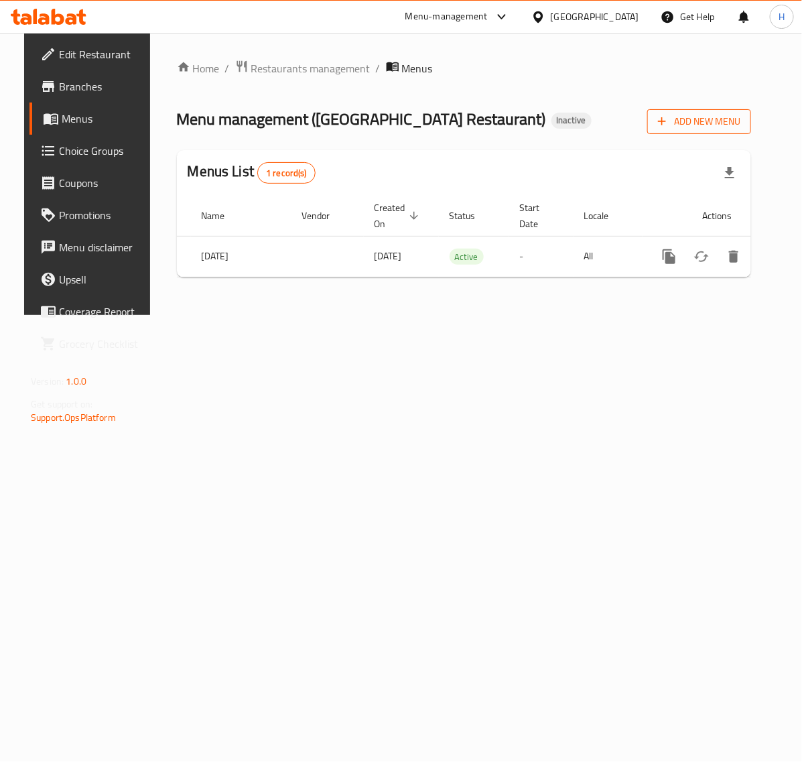
click at [723, 116] on span "Add New Menu" at bounding box center [699, 121] width 82 height 17
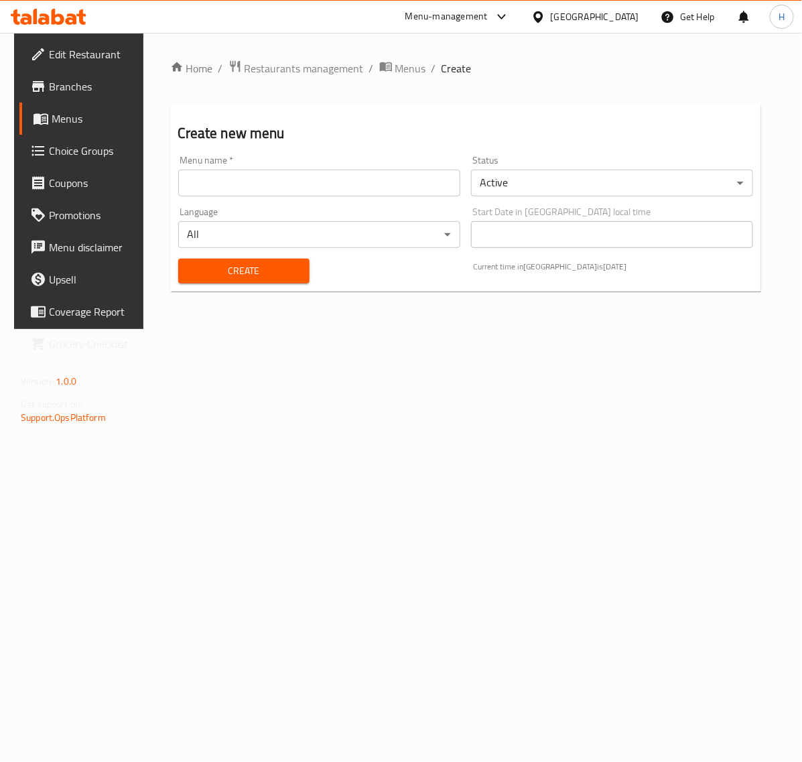
click at [227, 180] on input "text" at bounding box center [319, 183] width 282 height 27
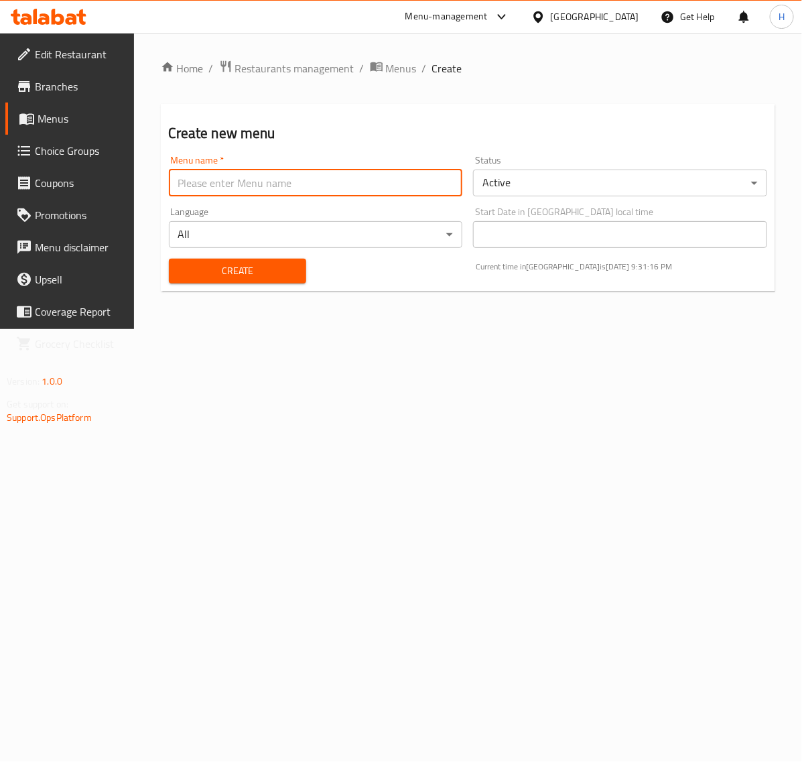
type input "new"
click at [268, 277] on span "Create" at bounding box center [238, 271] width 116 height 17
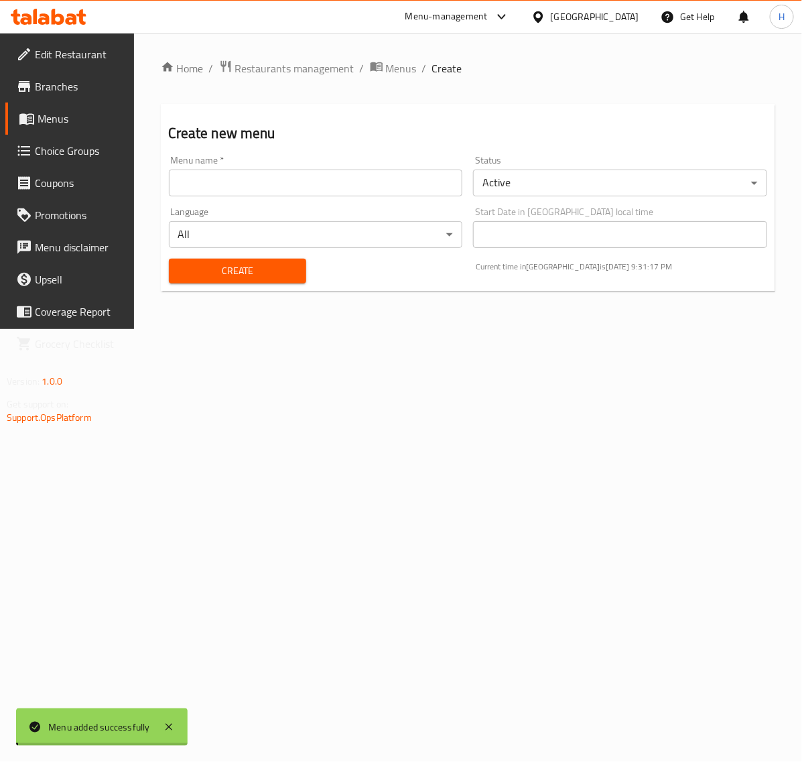
click at [66, 118] on span "Menus" at bounding box center [81, 119] width 86 height 16
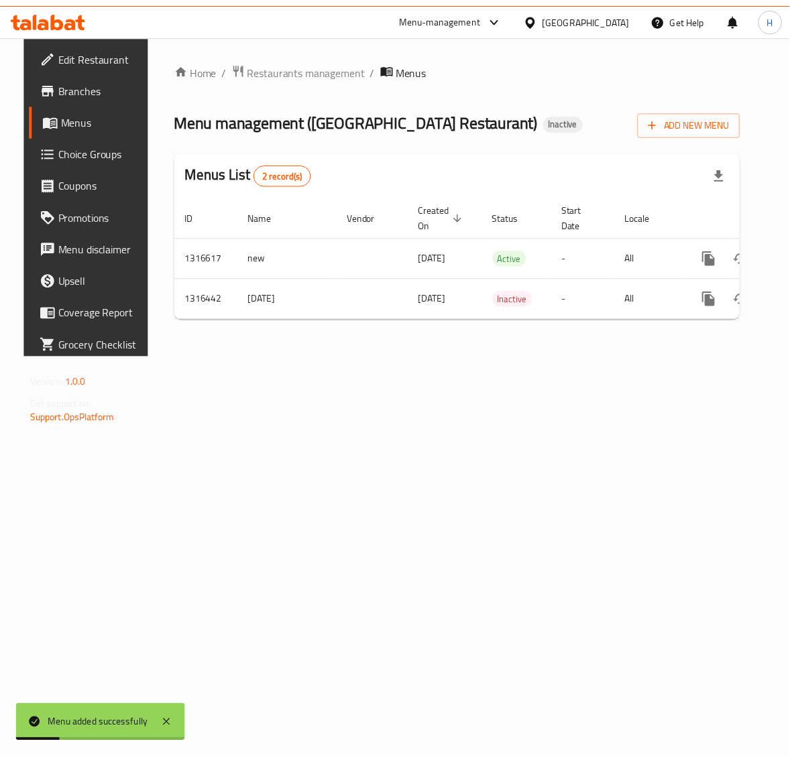
scroll to position [0, 50]
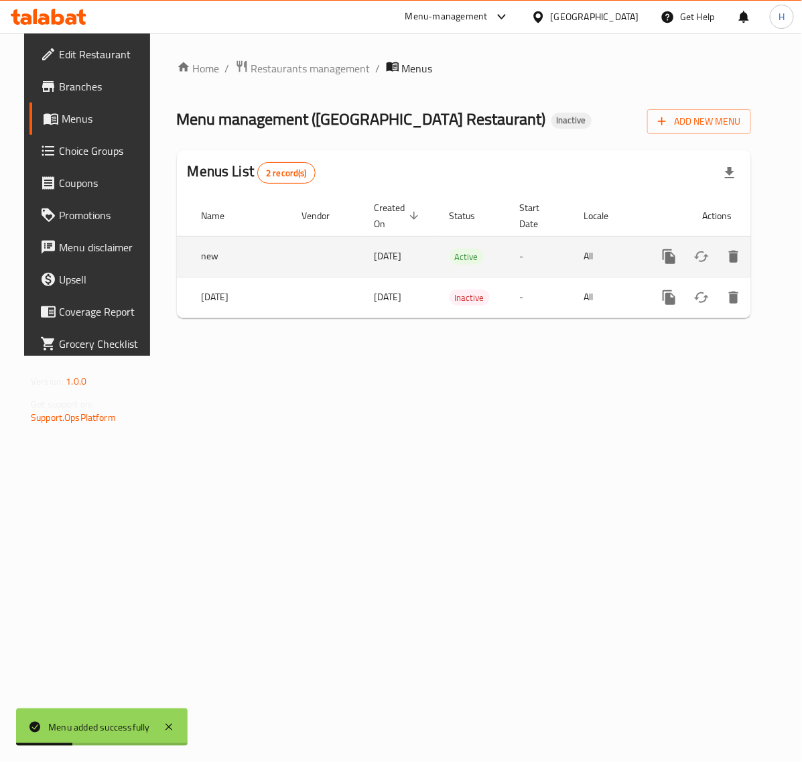
click at [750, 253] on link "enhanced table" at bounding box center [766, 257] width 32 height 32
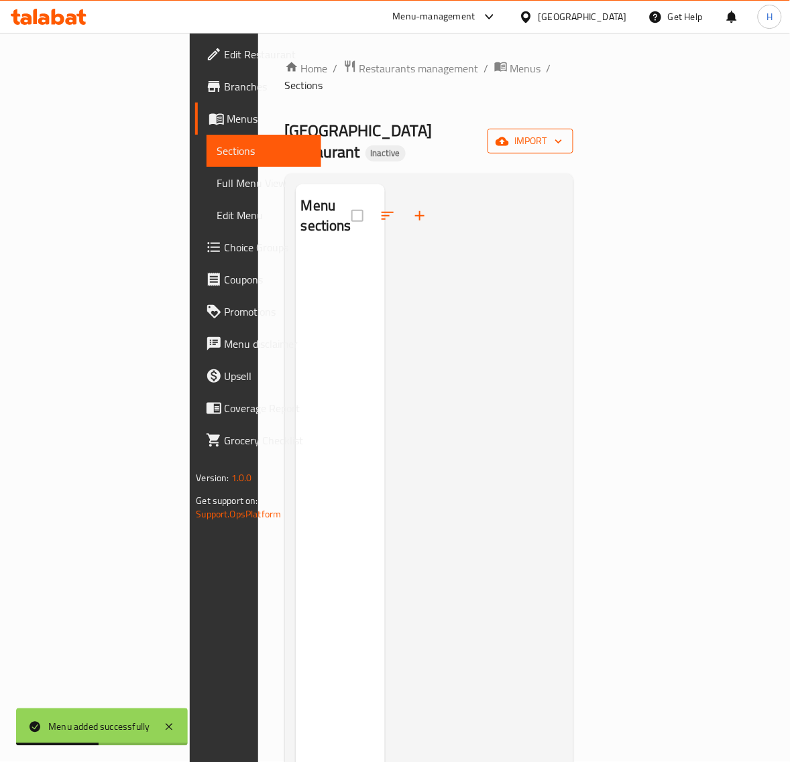
click at [562, 133] on span "import" at bounding box center [530, 141] width 64 height 17
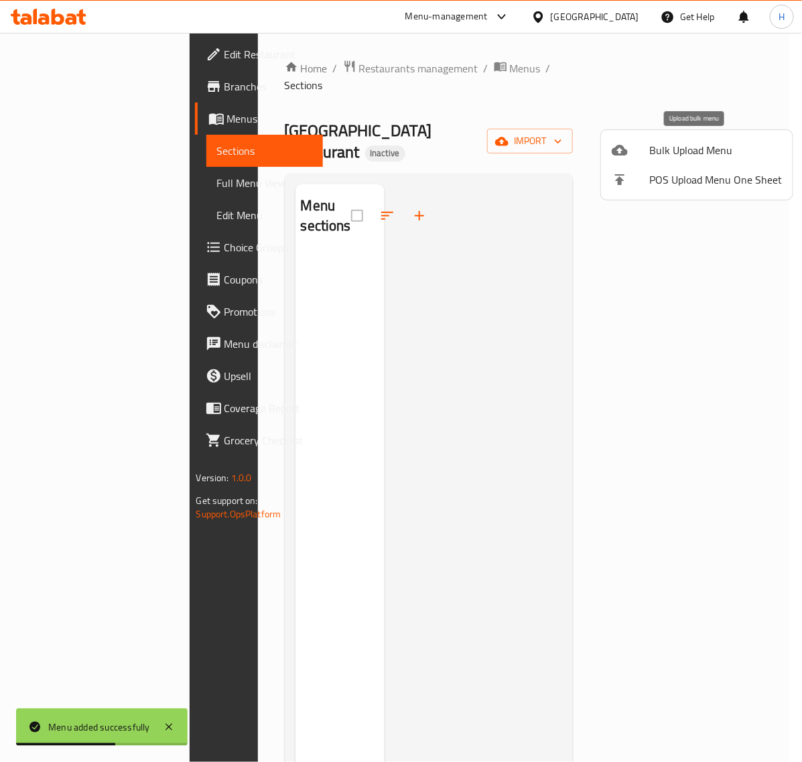
click at [645, 159] on li "Bulk Upload Menu" at bounding box center [697, 149] width 192 height 29
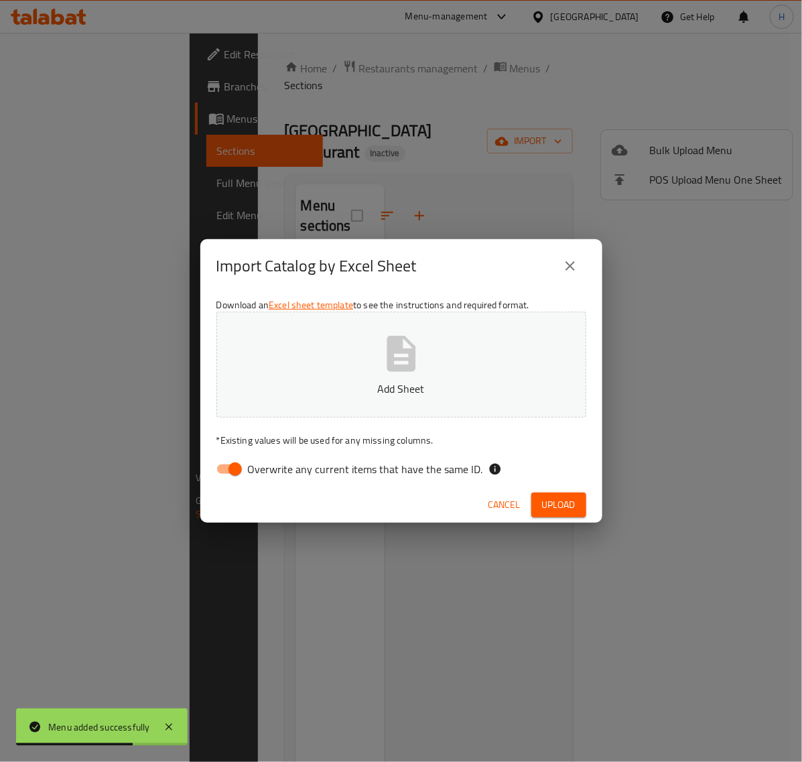
drag, startPoint x: 236, startPoint y: 465, endPoint x: 255, endPoint y: 387, distance: 79.5
click at [233, 463] on input "Overwrite any current items that have the same ID." at bounding box center [235, 469] width 76 height 25
checkbox input "false"
click at [269, 354] on button "Add Sheet" at bounding box center [402, 365] width 370 height 106
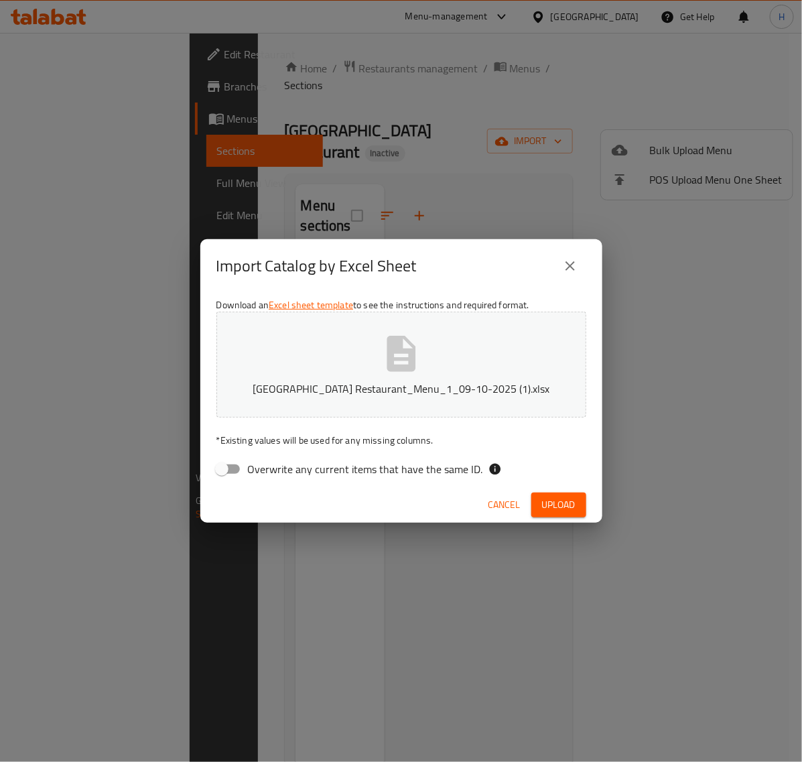
click at [557, 497] on span "Upload" at bounding box center [559, 505] width 34 height 17
click at [557, 497] on button "button" at bounding box center [565, 505] width 43 height 21
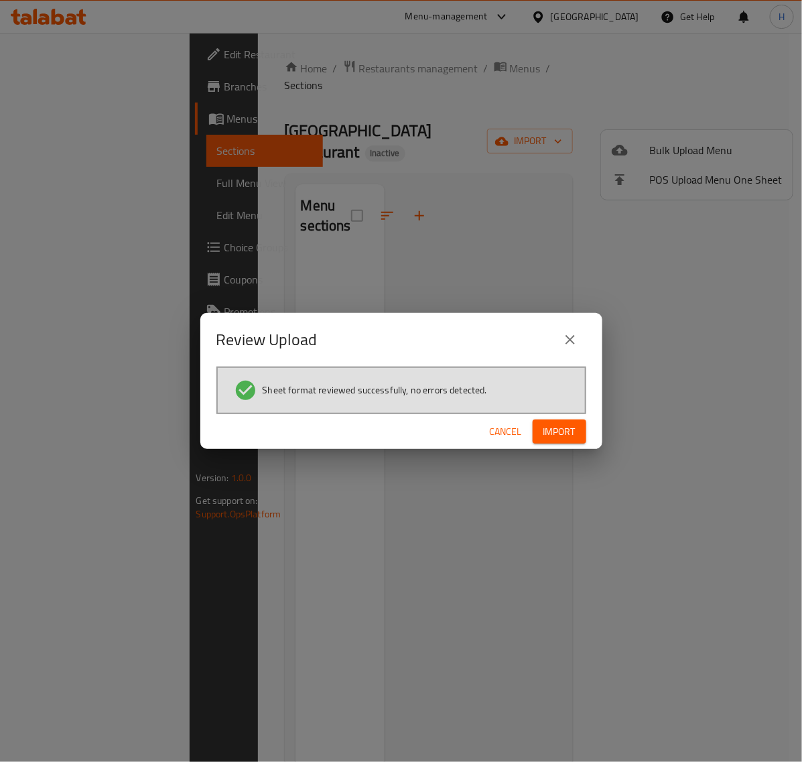
click at [564, 431] on span "Import" at bounding box center [560, 432] width 32 height 17
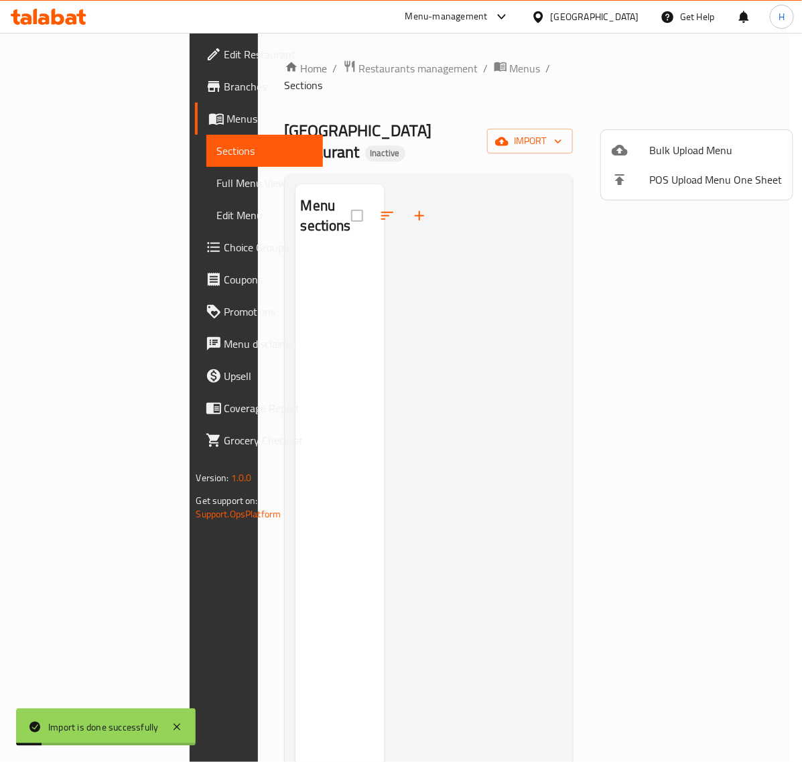
click at [88, 185] on div at bounding box center [401, 381] width 802 height 762
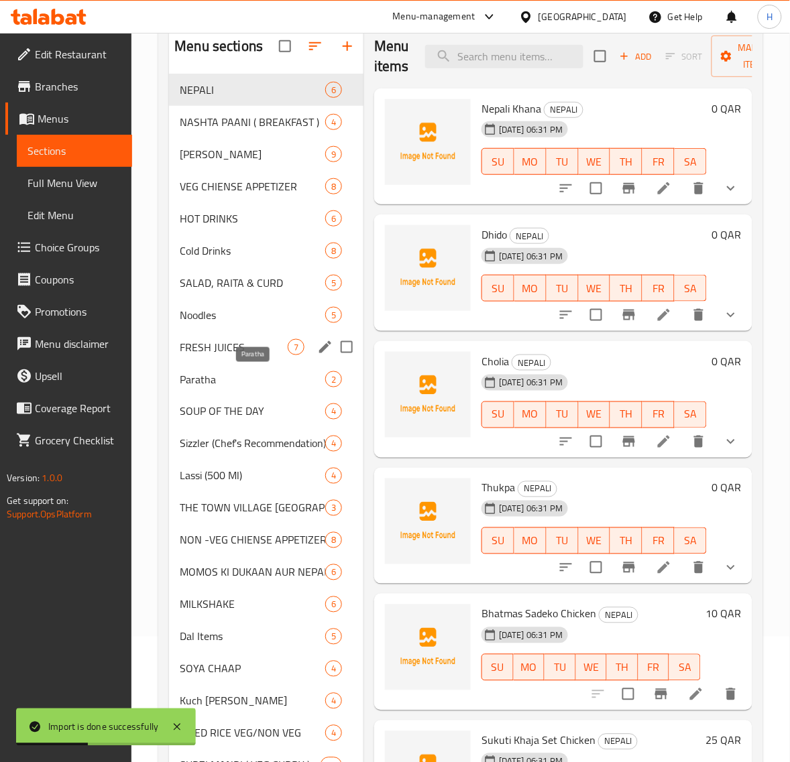
scroll to position [168, 0]
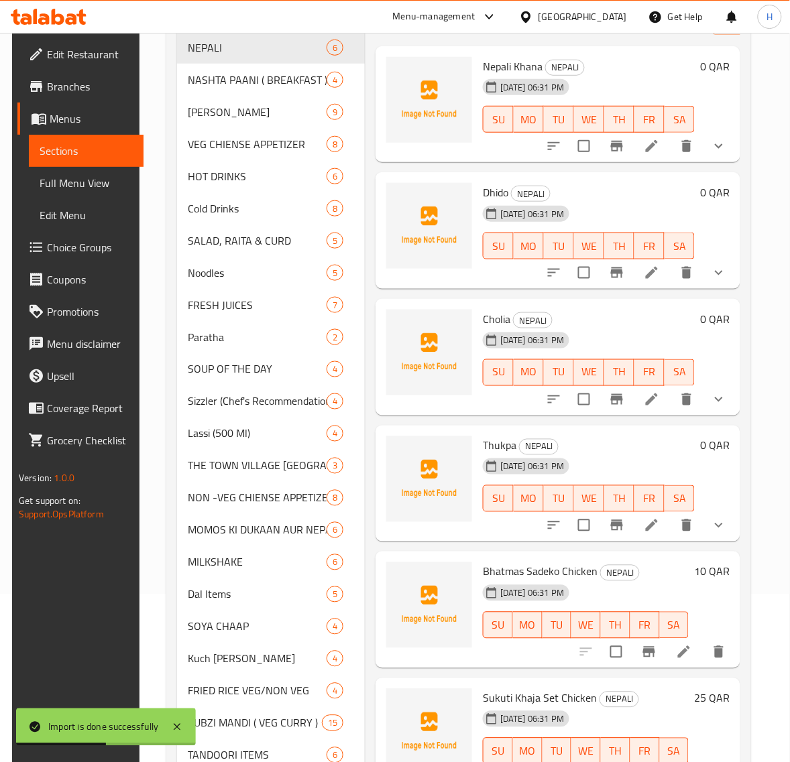
drag, startPoint x: 88, startPoint y: 191, endPoint x: 87, endPoint y: 203, distance: 12.1
click at [88, 191] on span "Full Menu View" at bounding box center [87, 183] width 94 height 16
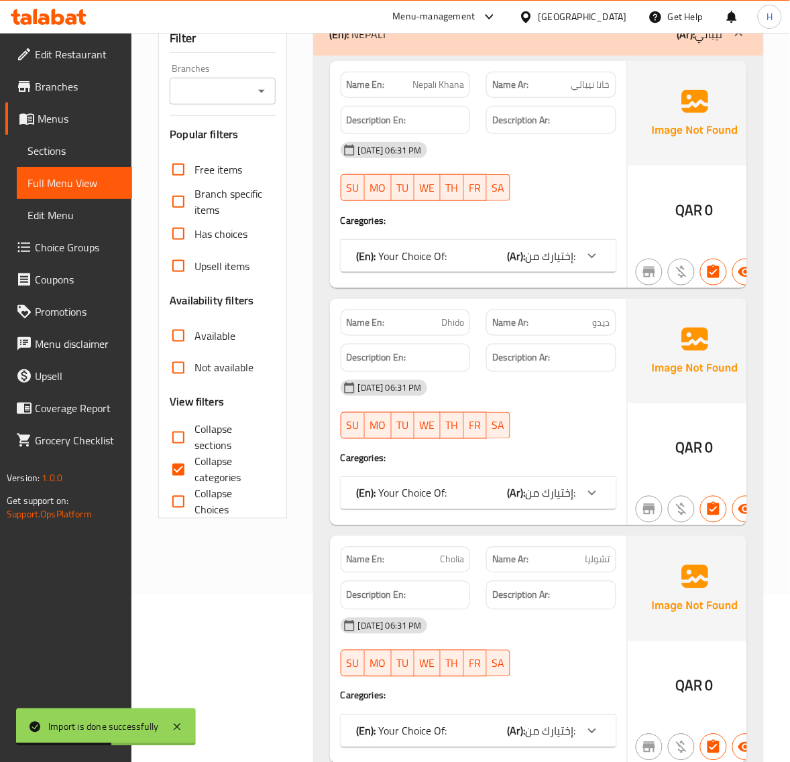
click at [200, 422] on span "Collapse sections" at bounding box center [229, 438] width 70 height 32
click at [194, 422] on input "Collapse sections" at bounding box center [178, 438] width 32 height 32
checkbox input "true"
click at [195, 454] on span "Collapse categories" at bounding box center [229, 470] width 70 height 32
click at [194, 454] on input "Collapse categories" at bounding box center [178, 470] width 32 height 32
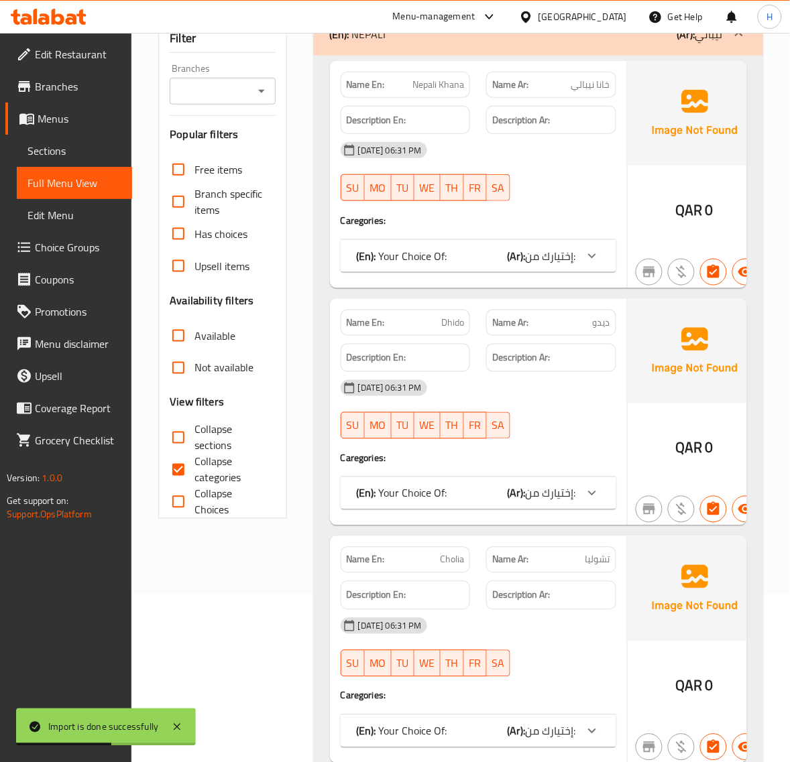
checkbox input "false"
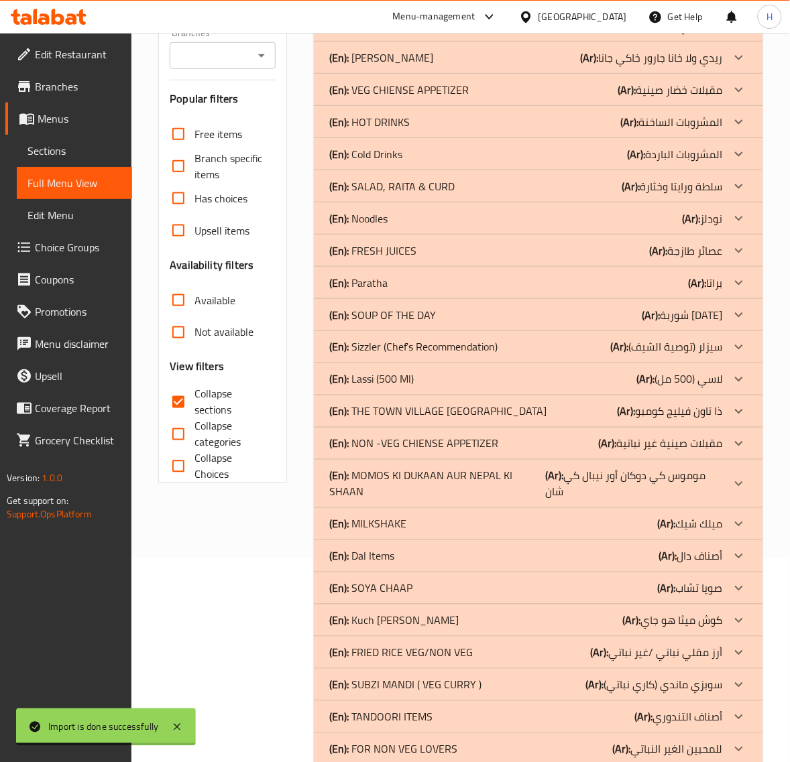
scroll to position [297, 0]
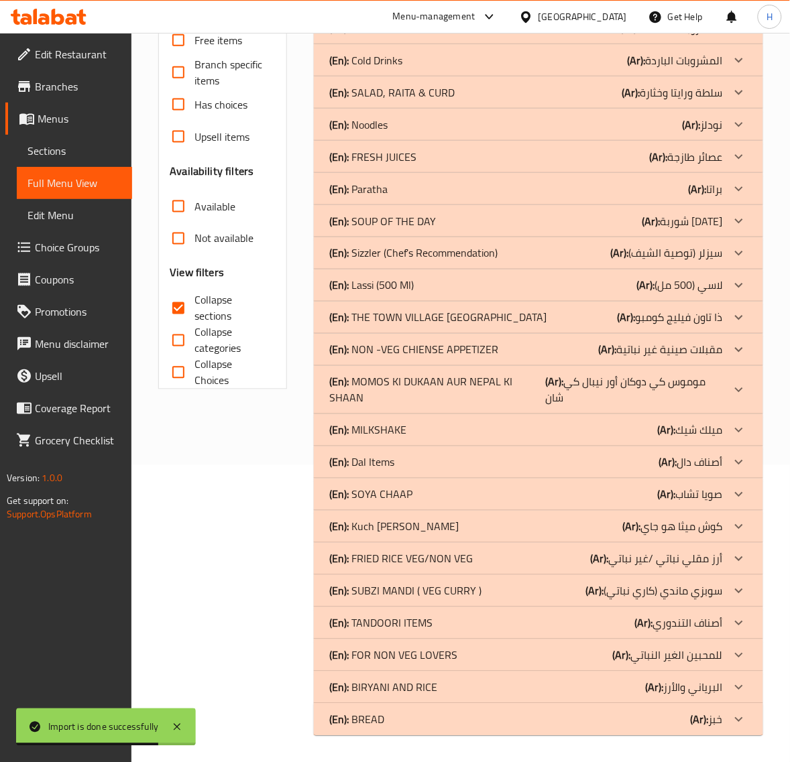
click at [407, 724] on div "(En): BREAD (Ar): خبز" at bounding box center [526, 720] width 393 height 16
click at [423, 689] on p "(En): BIRYANI AND RICE" at bounding box center [384, 688] width 108 height 16
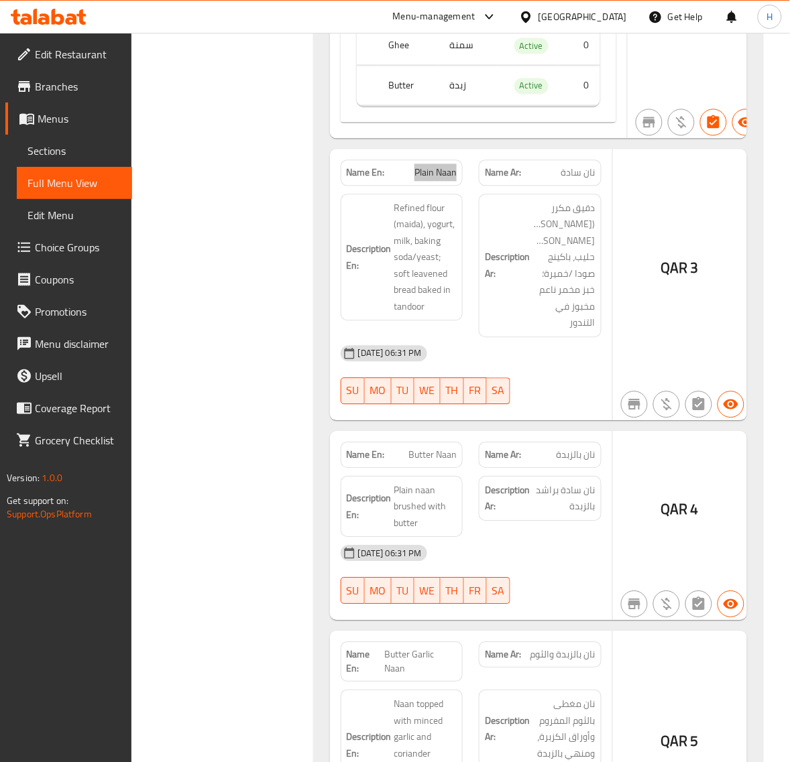
scroll to position [4796, 0]
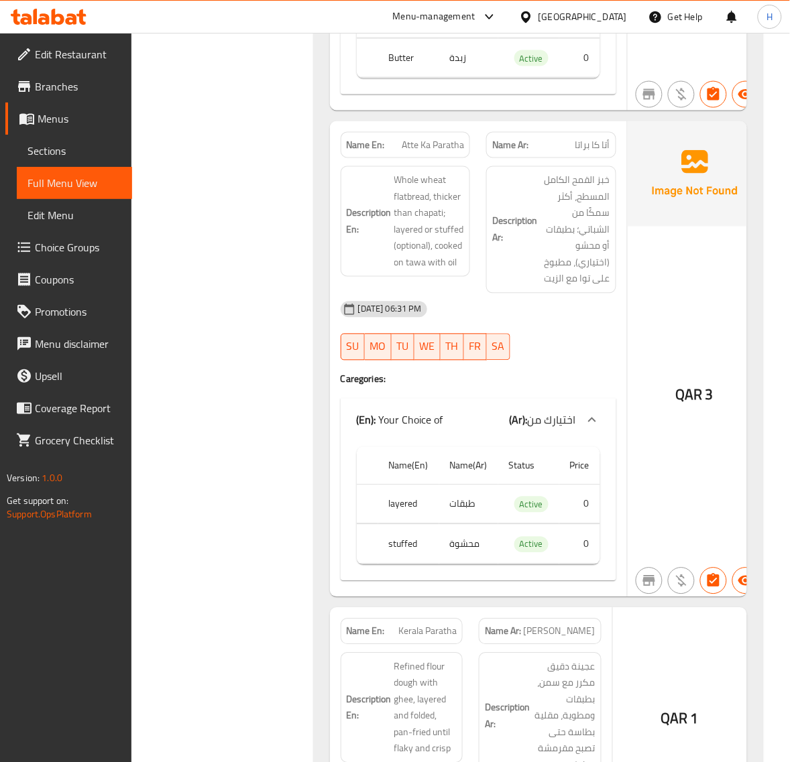
scroll to position [6696, 0]
click at [440, 137] on span "Atte Ka Paratha" at bounding box center [433, 144] width 62 height 14
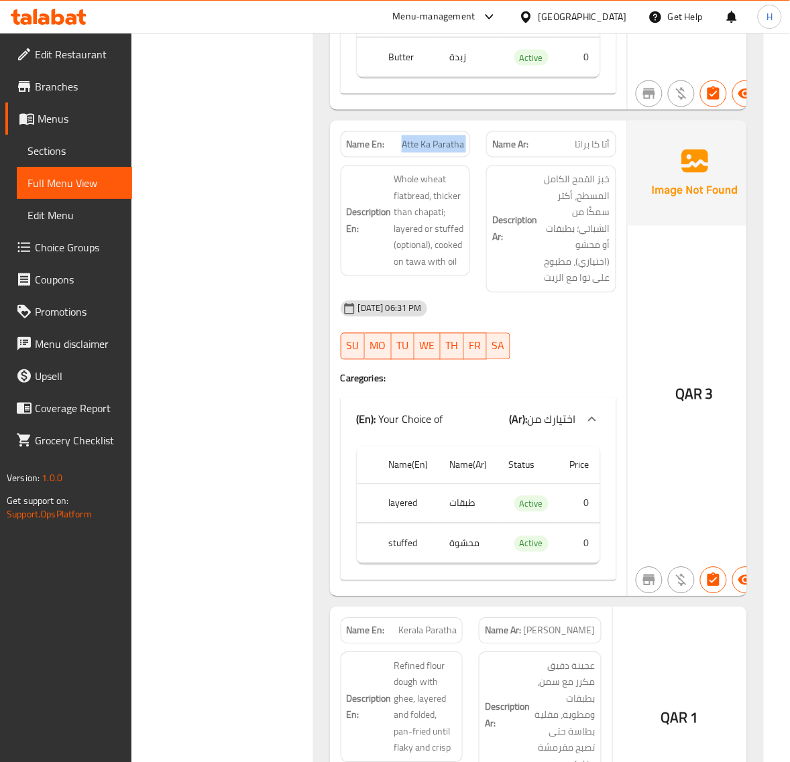
copy span "Atte Ka Paratha"
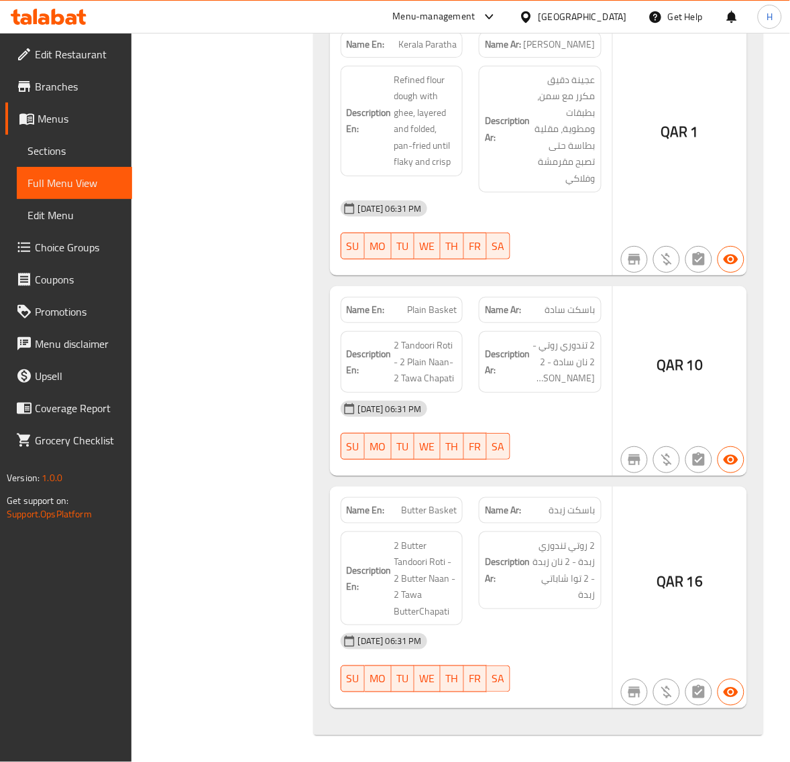
scroll to position [7292, 0]
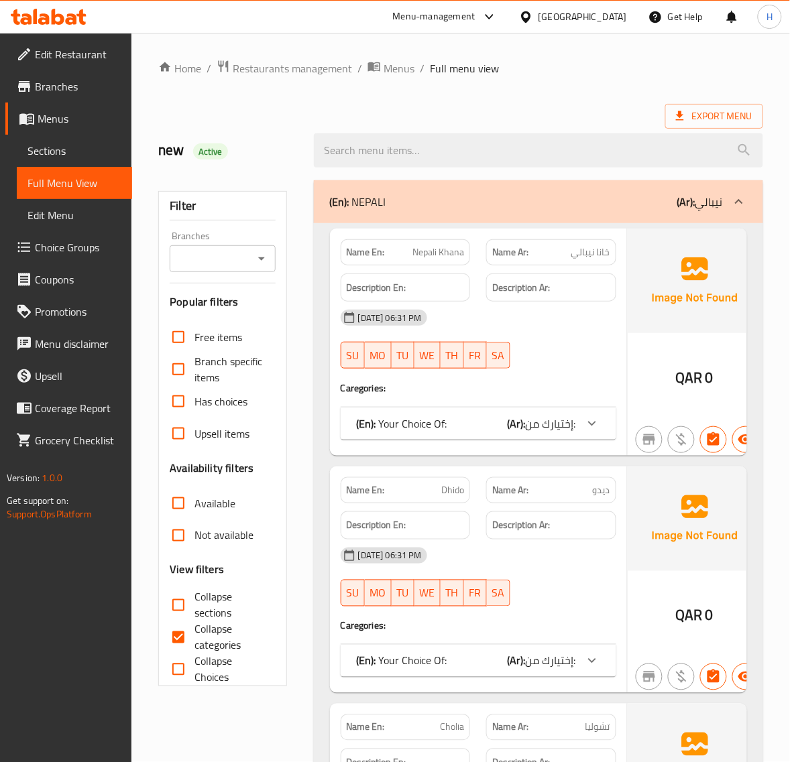
drag, startPoint x: 183, startPoint y: 608, endPoint x: 302, endPoint y: 3, distance: 616.3
click at [183, 608] on input "Collapse sections" at bounding box center [178, 605] width 32 height 32
checkbox input "true"
click at [191, 639] on input "Collapse categories" at bounding box center [178, 637] width 32 height 32
checkbox input "false"
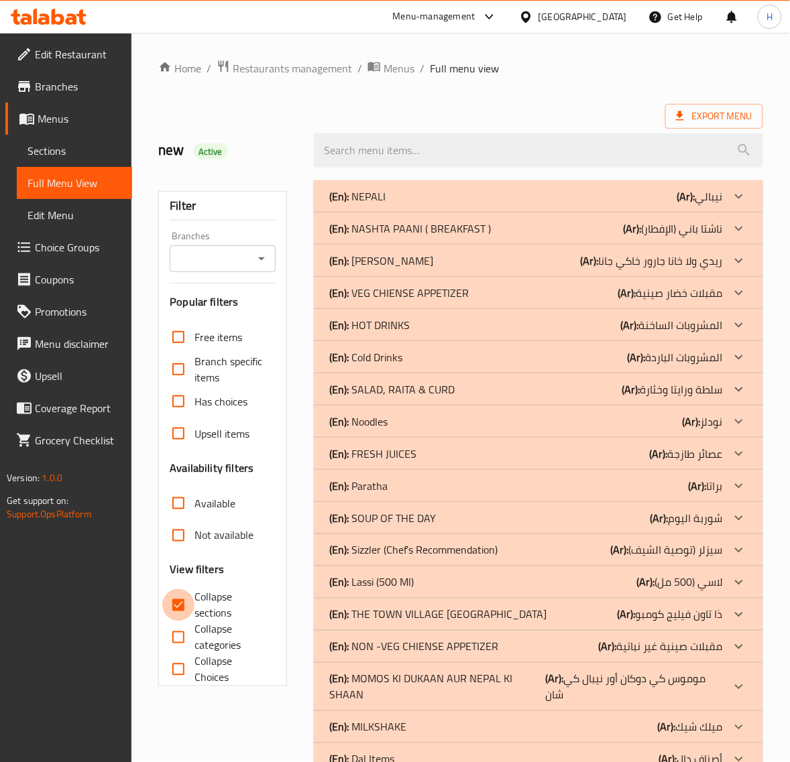
click at [182, 602] on input "Collapse sections" at bounding box center [178, 605] width 32 height 32
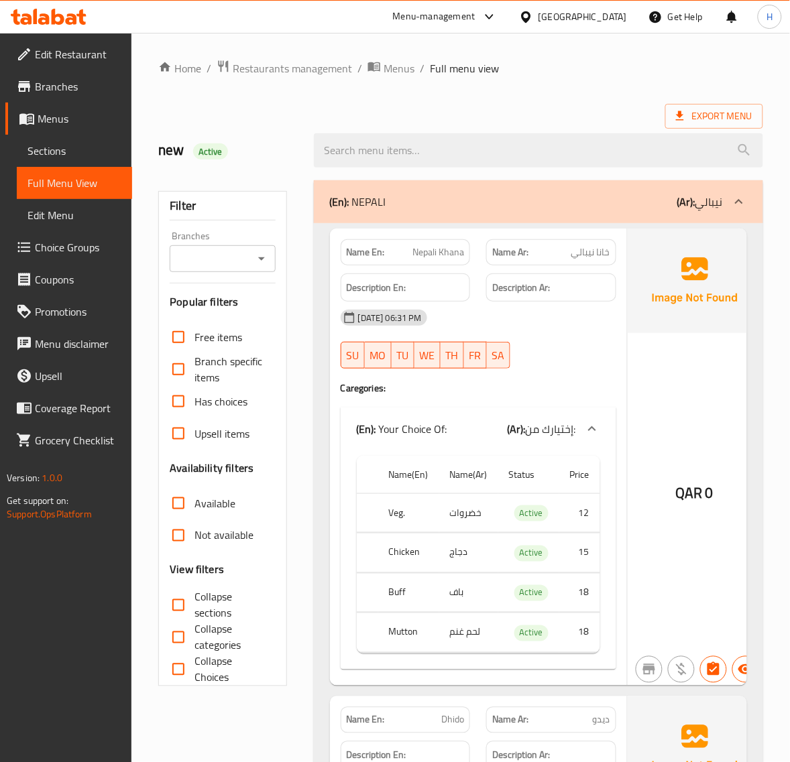
scroll to position [335, 0]
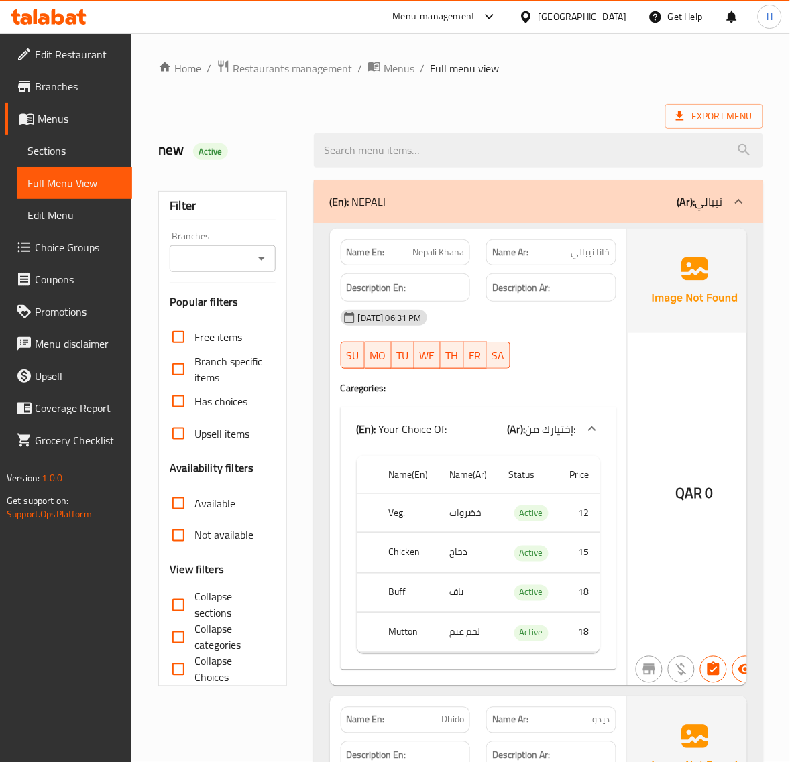
click at [192, 608] on input "Collapse sections" at bounding box center [178, 605] width 32 height 32
checkbox input "true"
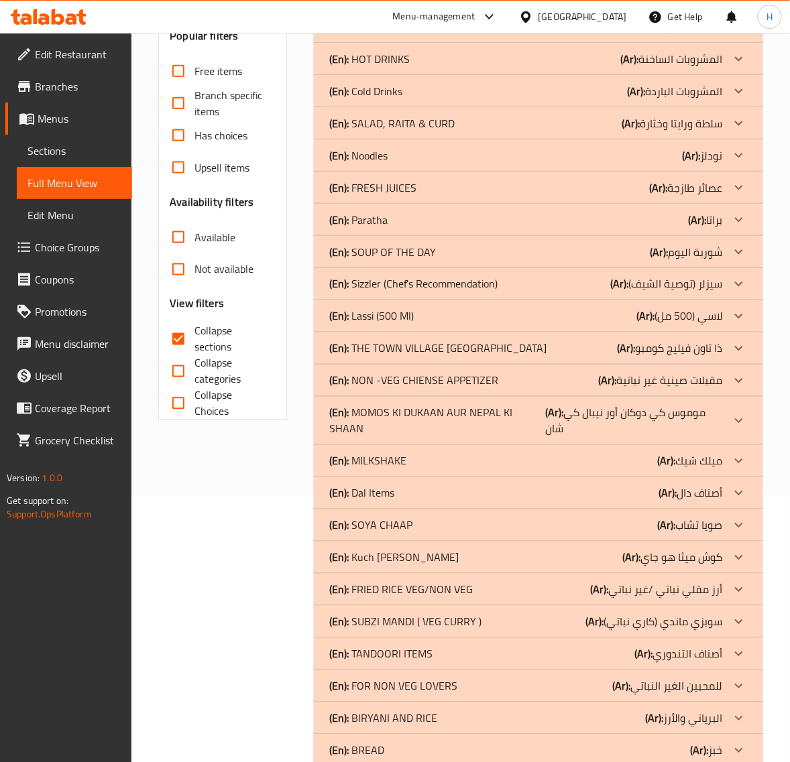
scroll to position [297, 0]
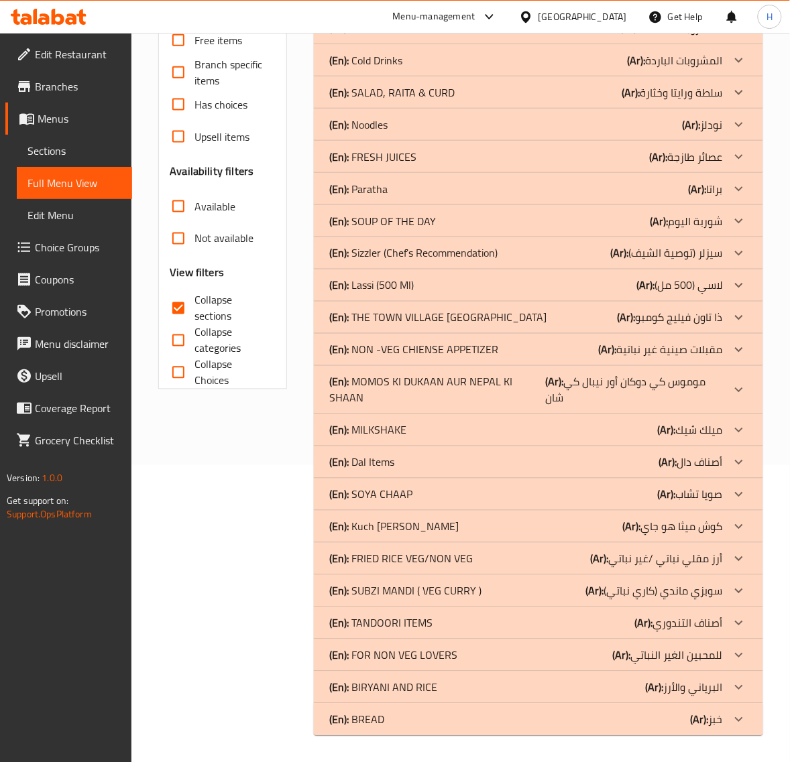
drag, startPoint x: 414, startPoint y: 716, endPoint x: 431, endPoint y: 692, distance: 29.4
click at [414, 717] on div "(En): BREAD (Ar): خبز" at bounding box center [526, 720] width 393 height 16
click at [431, 692] on p "(En): BIRYANI AND RICE" at bounding box center [384, 688] width 108 height 16
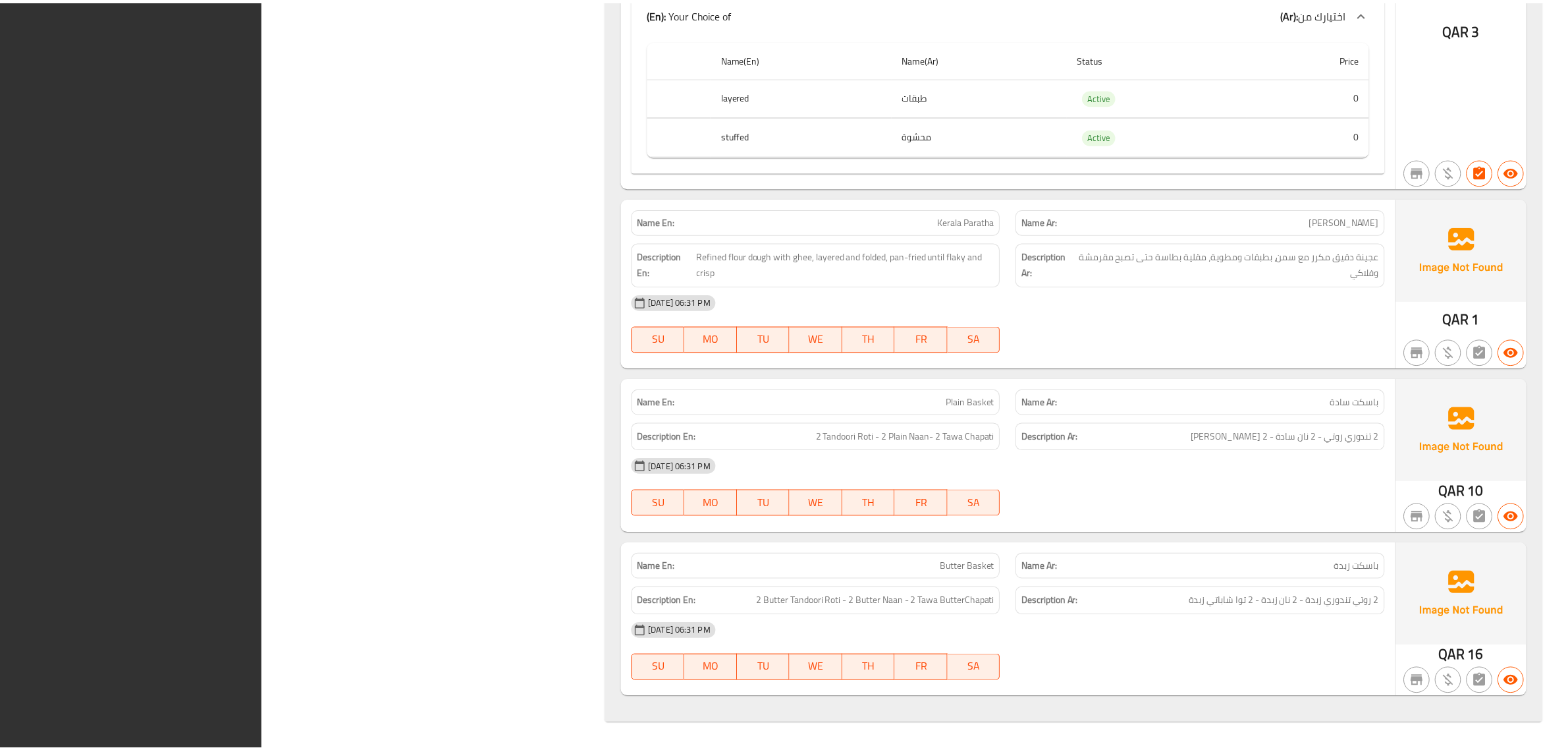
scroll to position [5557, 0]
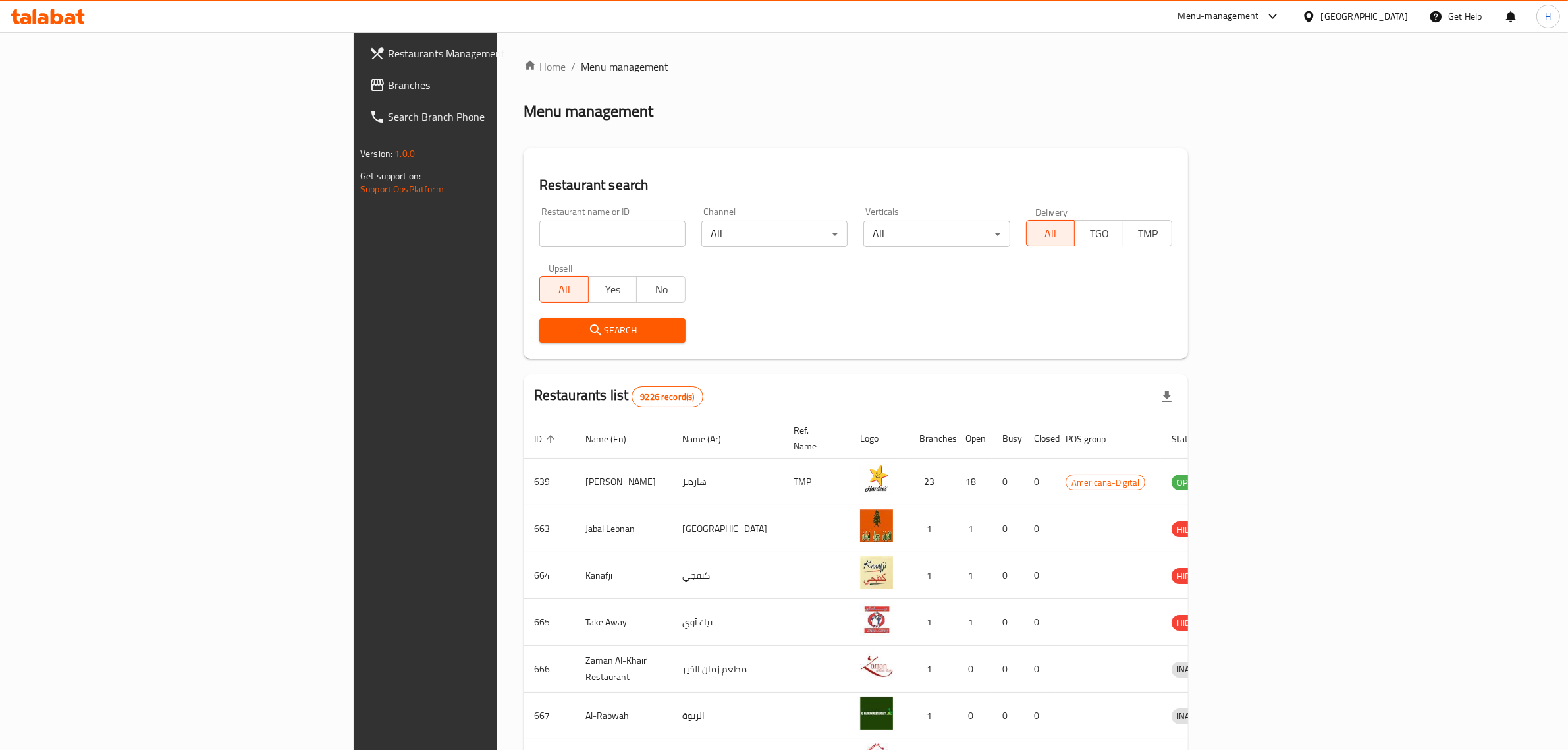
click at [388, 86] on span "Branches" at bounding box center [496, 85] width 217 height 16
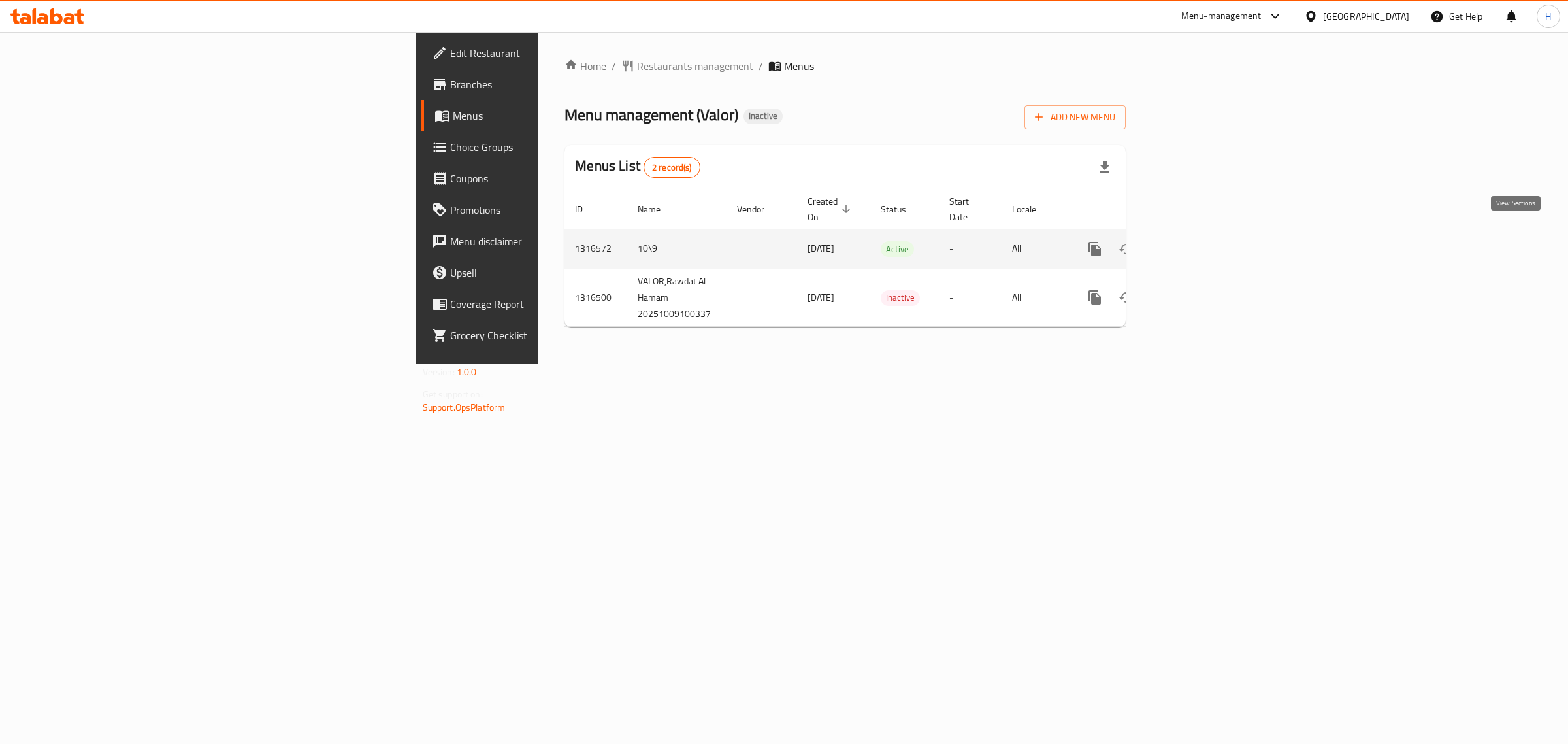
click at [1205, 235] on link "enhanced table" at bounding box center [1189, 249] width 31 height 31
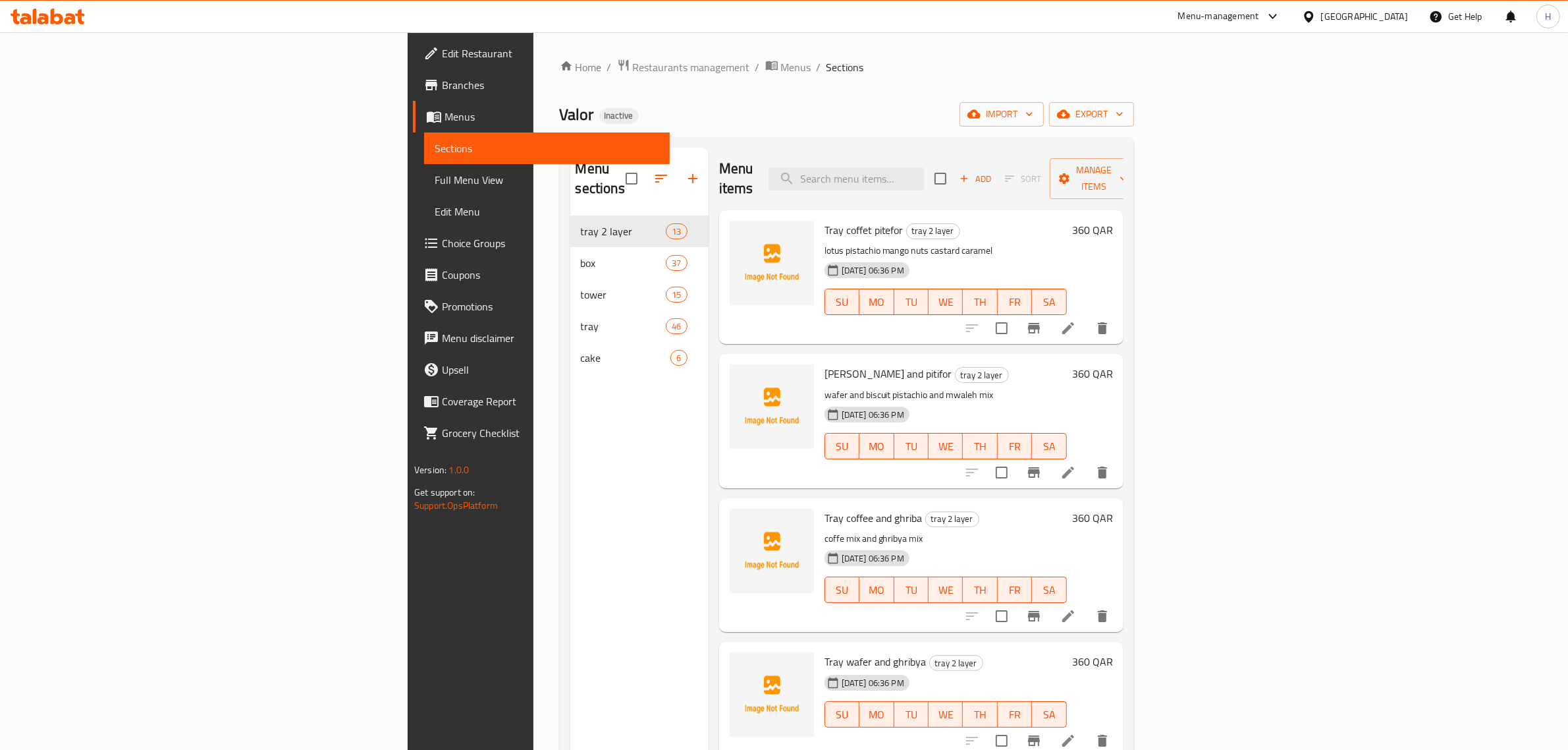
click at [434, 177] on span "Full Menu View" at bounding box center [546, 180] width 225 height 16
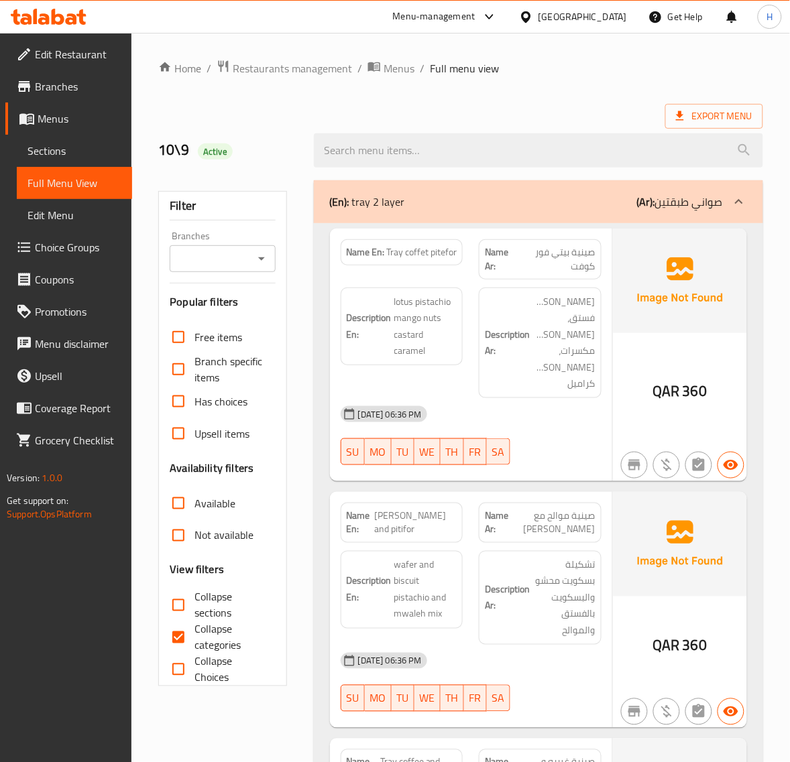
click at [59, 147] on span "Sections" at bounding box center [74, 151] width 94 height 16
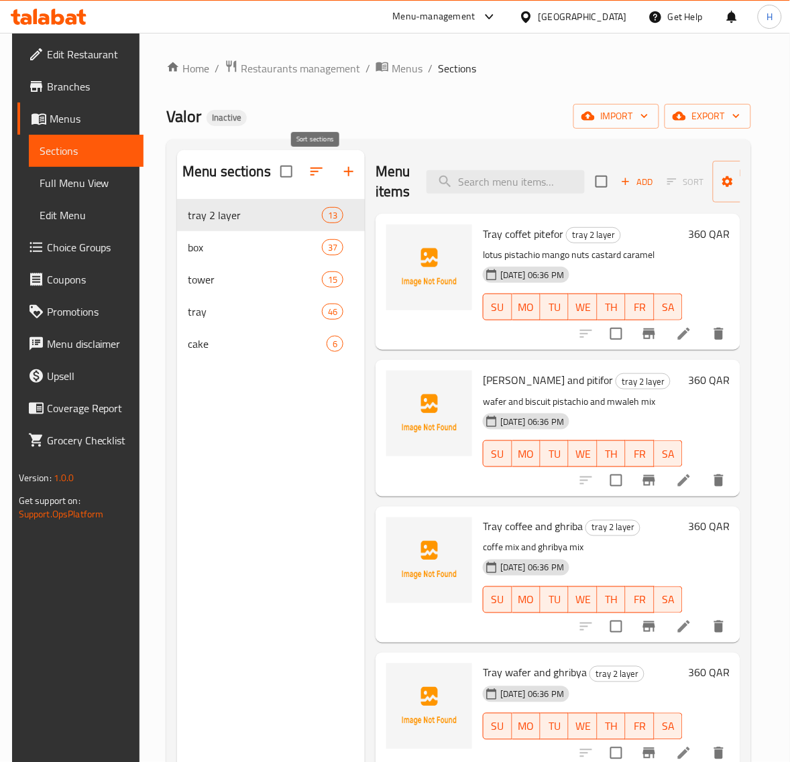
click at [315, 175] on icon "button" at bounding box center [316, 172] width 16 height 16
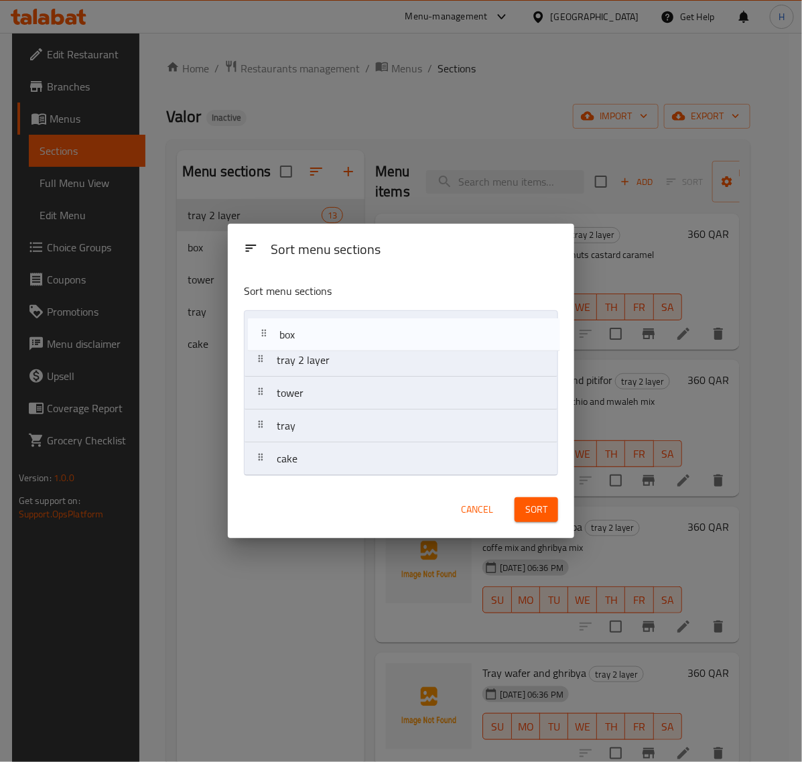
drag, startPoint x: 326, startPoint y: 351, endPoint x: 354, endPoint y: 343, distance: 28.5
click at [332, 327] on nav "tray 2 layer box tower tray cake" at bounding box center [401, 393] width 314 height 166
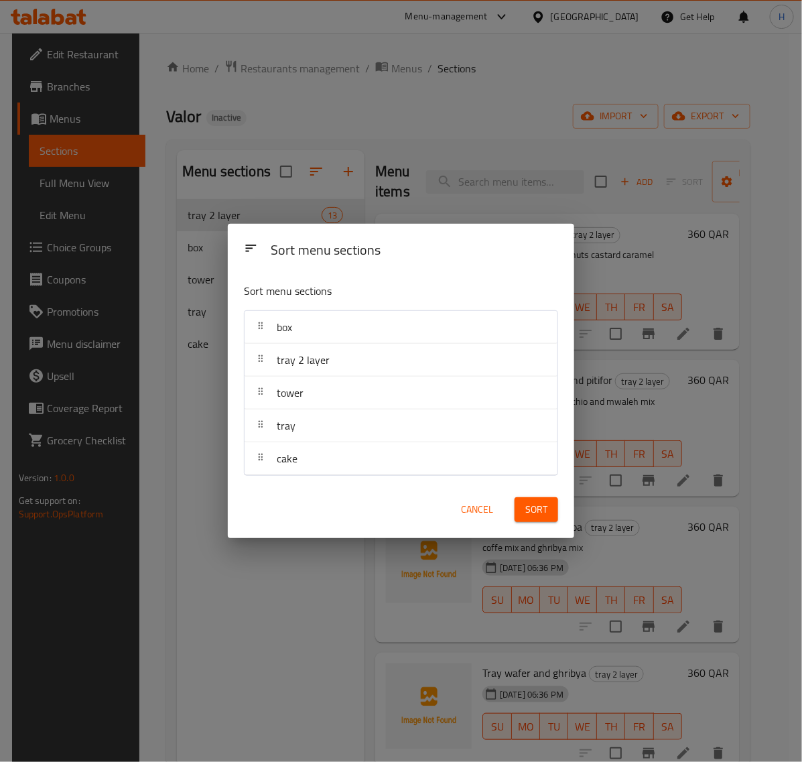
click at [554, 507] on button "Sort" at bounding box center [537, 509] width 44 height 25
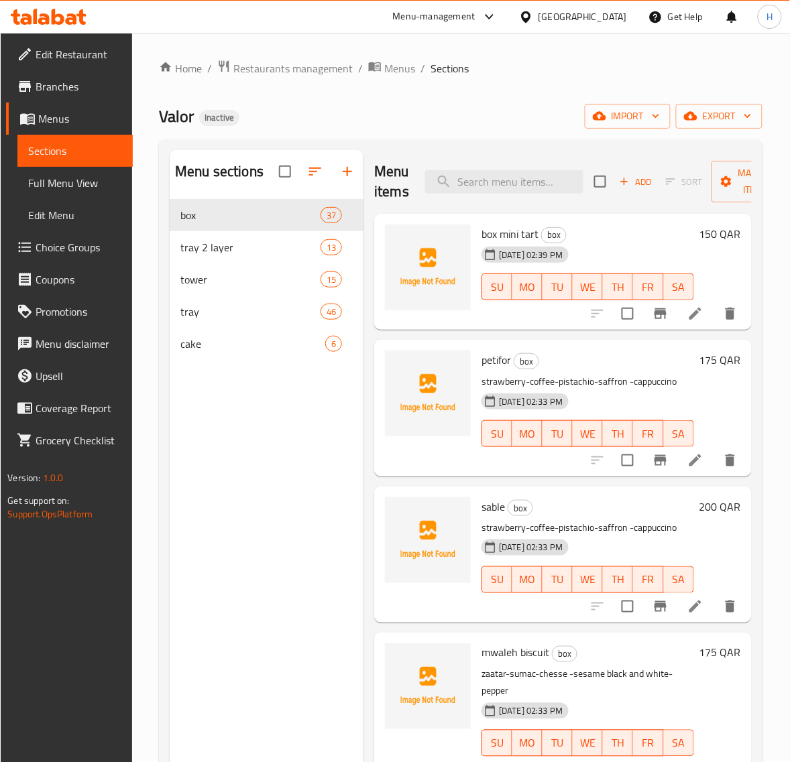
click at [71, 175] on span "Full Menu View" at bounding box center [75, 183] width 94 height 16
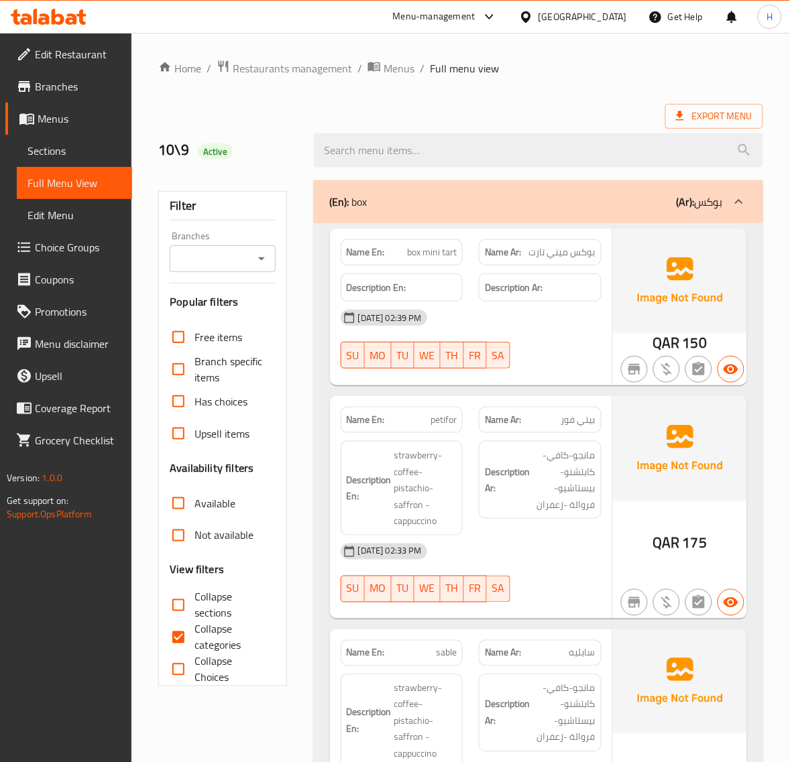
click at [422, 257] on span "box mini tart" at bounding box center [432, 252] width 50 height 14
copy span "box mini tart"
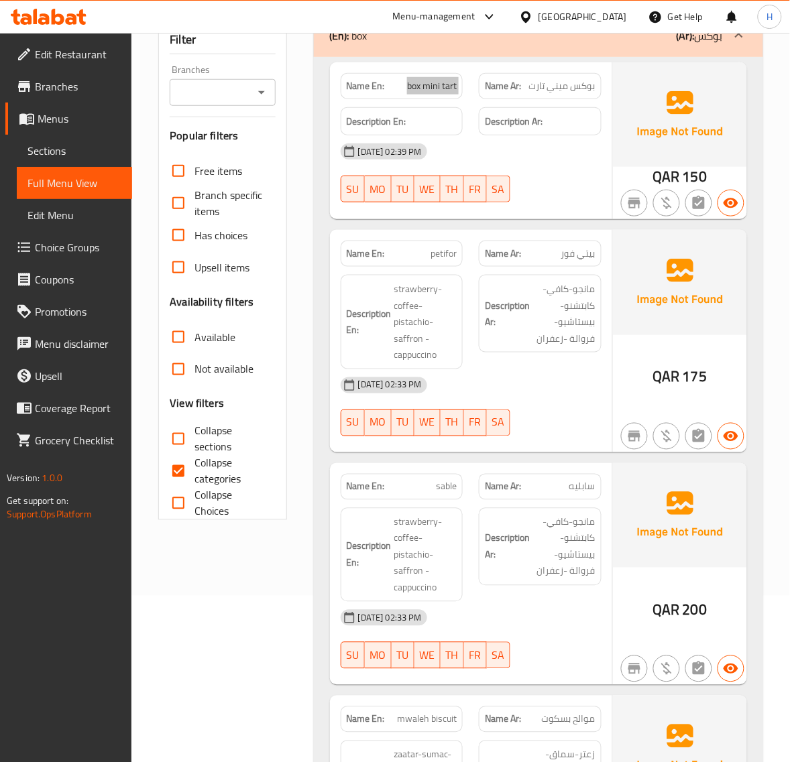
scroll to position [168, 0]
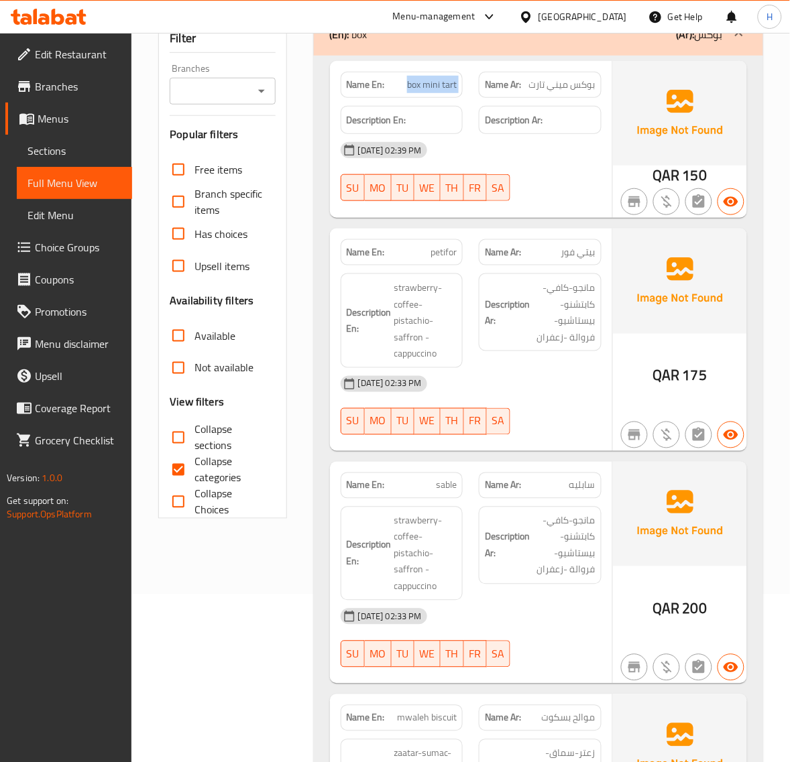
click at [448, 253] on span "petifor" at bounding box center [443, 252] width 26 height 14
copy span "petifor"
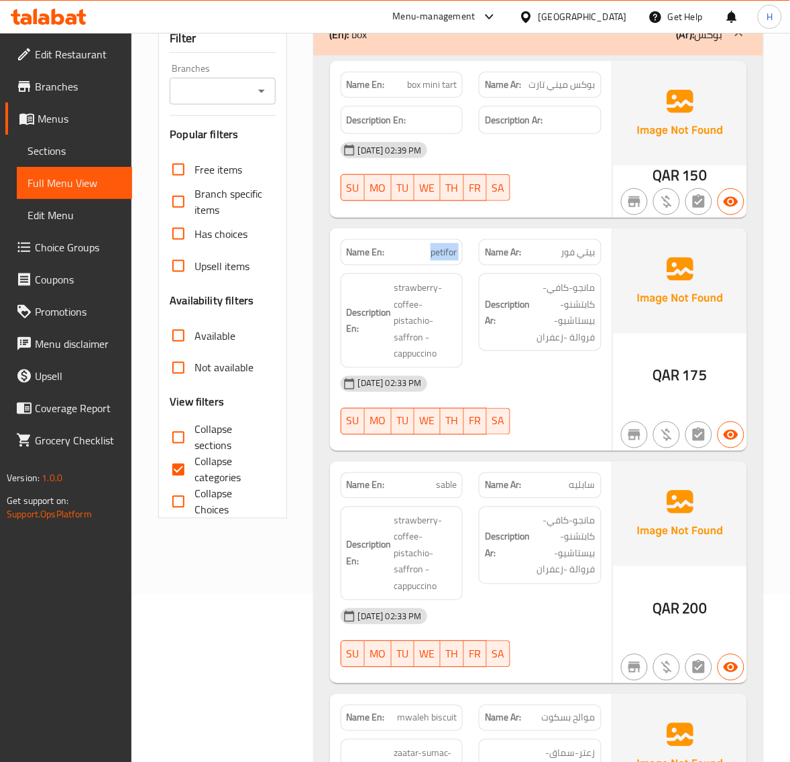
click at [440, 251] on span "petifor" at bounding box center [443, 252] width 26 height 14
copy span "petifor"
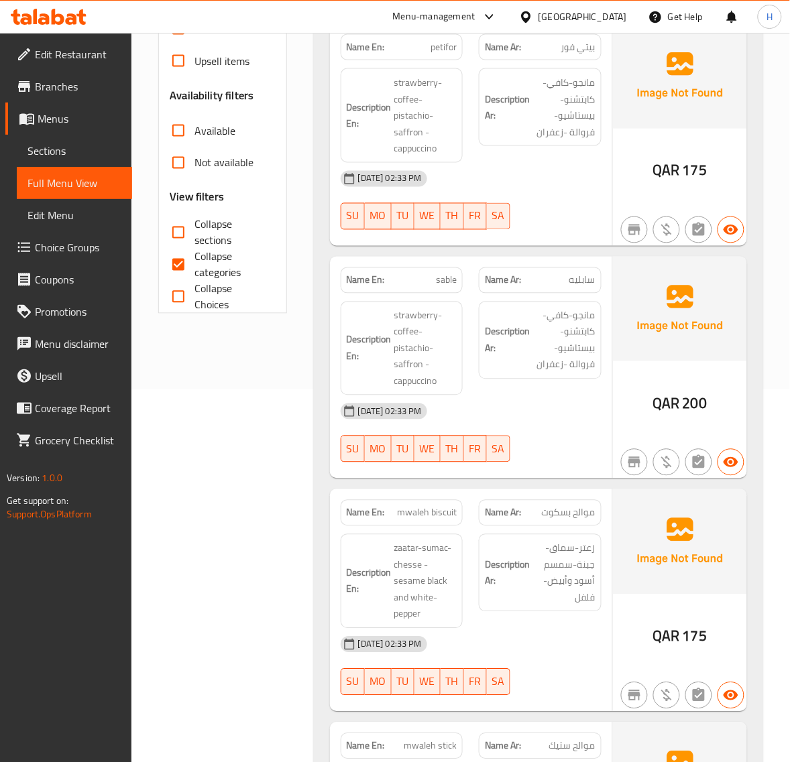
scroll to position [391, 0]
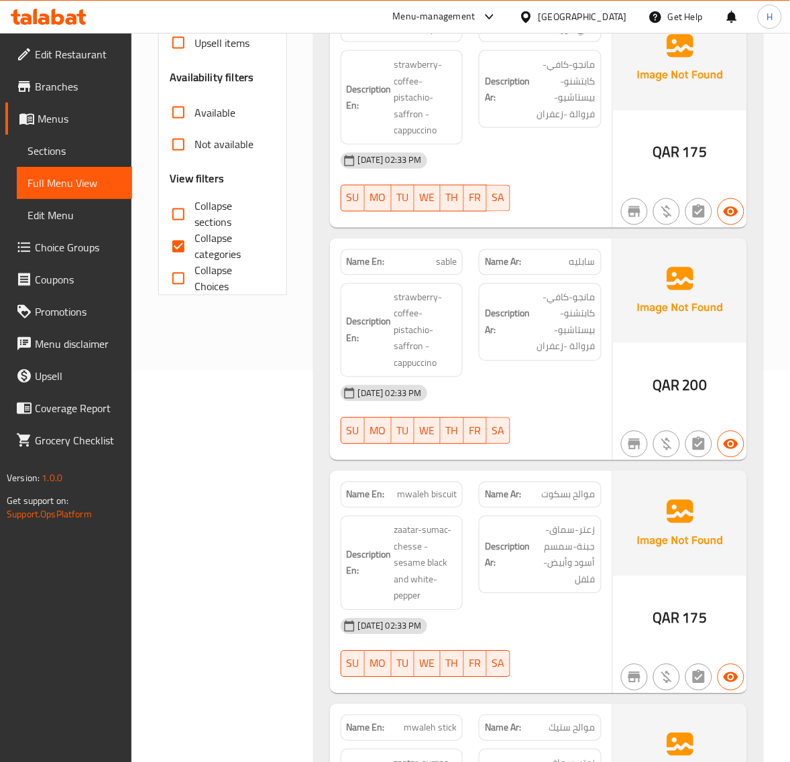
click at [447, 262] on span "sable" at bounding box center [446, 262] width 21 height 14
copy span "sable"
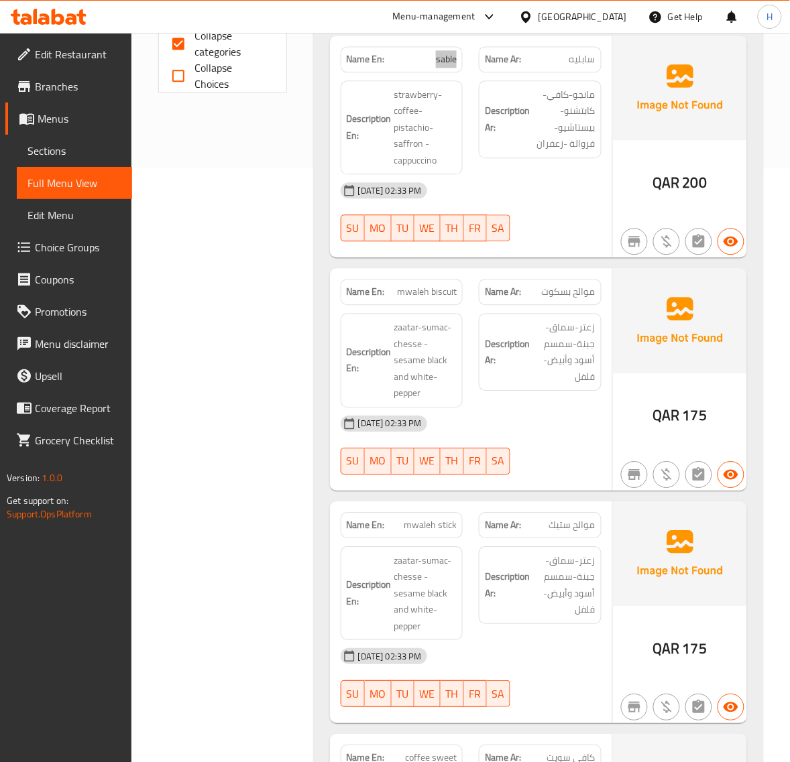
scroll to position [614, 0]
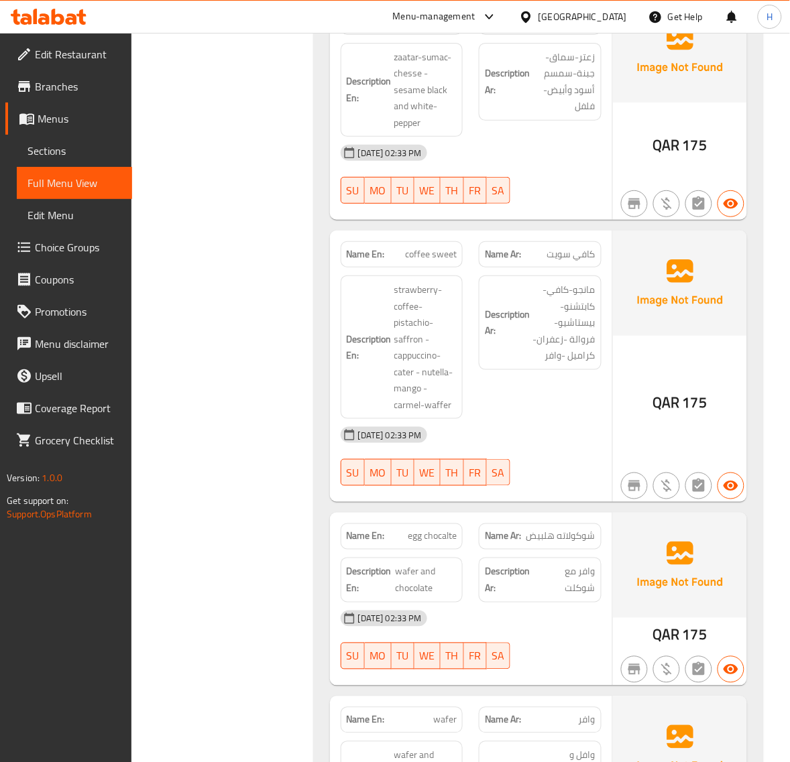
scroll to position [1117, 0]
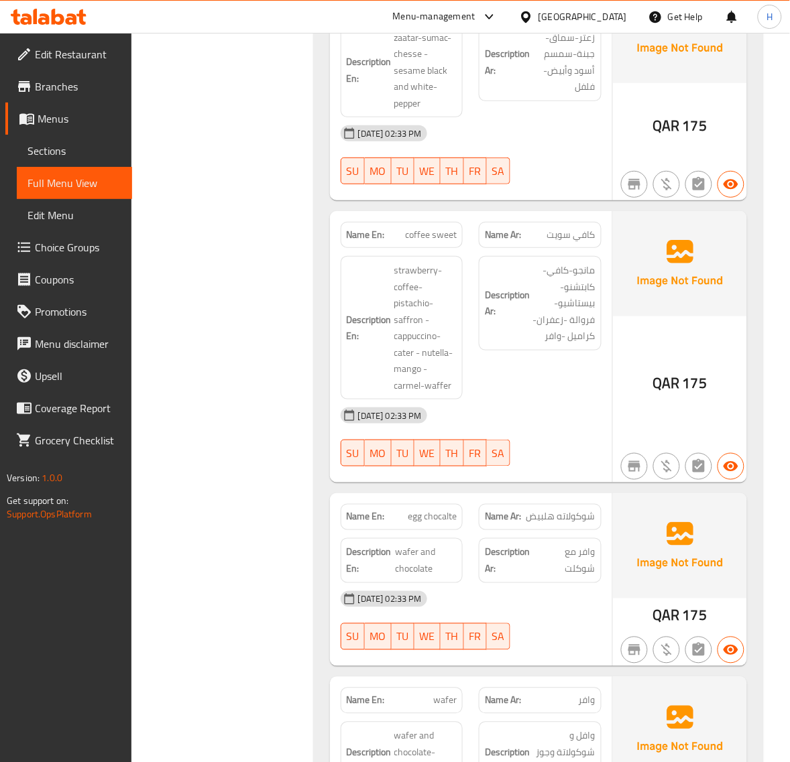
click at [440, 242] on span "coffee sweet" at bounding box center [431, 235] width 52 height 14
copy span "coffee sweet"
click at [431, 239] on span "coffee sweet" at bounding box center [431, 235] width 52 height 14
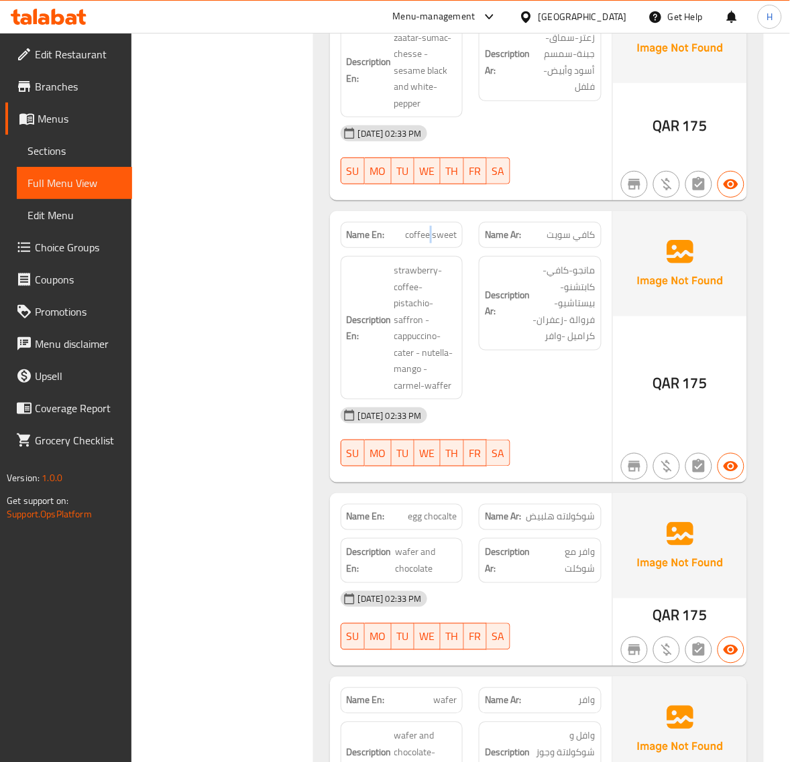
click at [431, 239] on span "coffee sweet" at bounding box center [431, 235] width 52 height 14
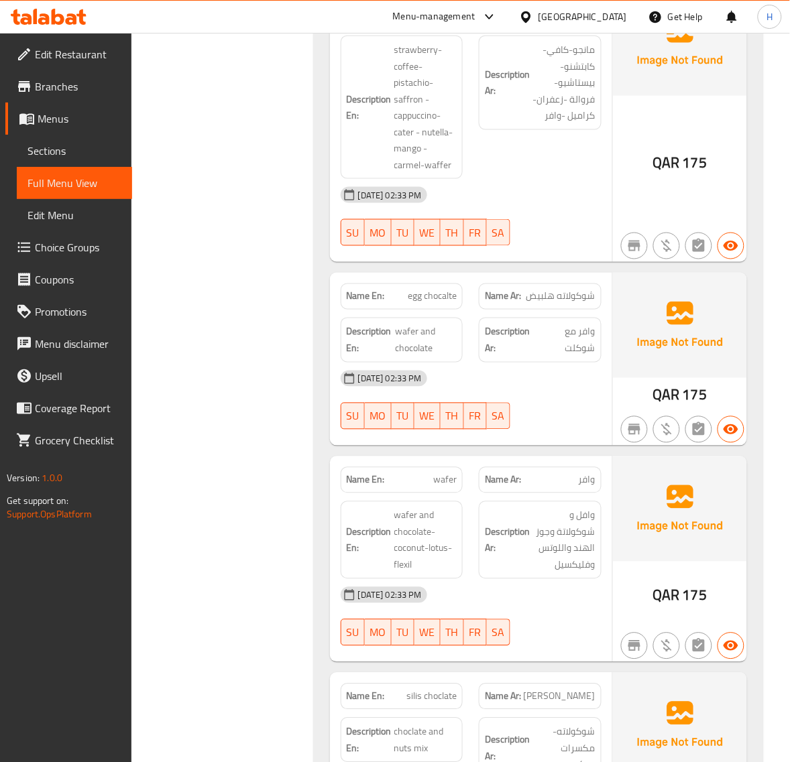
scroll to position [1341, 0]
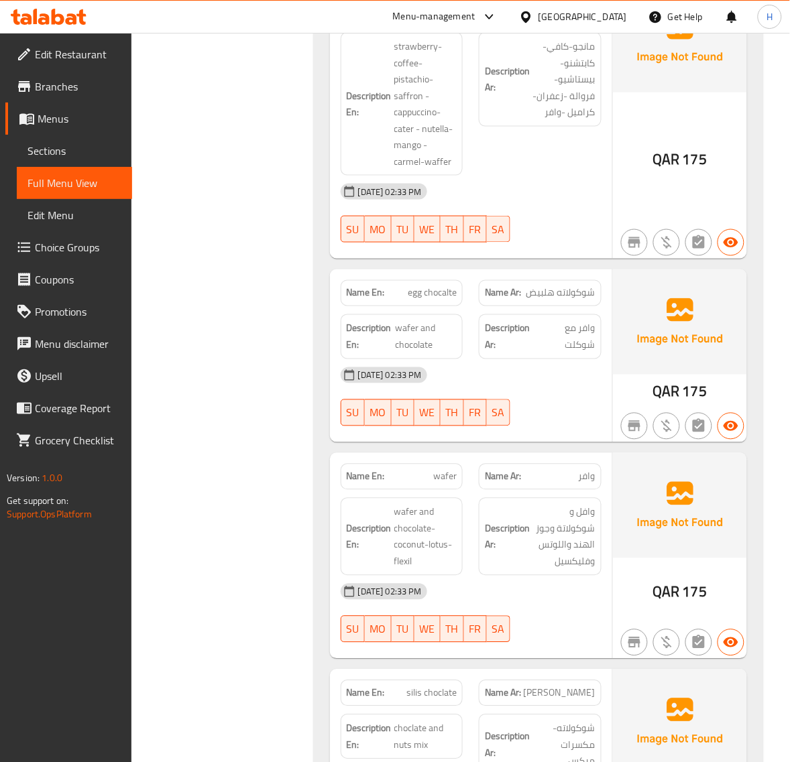
click at [428, 295] on span "egg chocalte" at bounding box center [432, 293] width 49 height 14
copy span "egg chocalte"
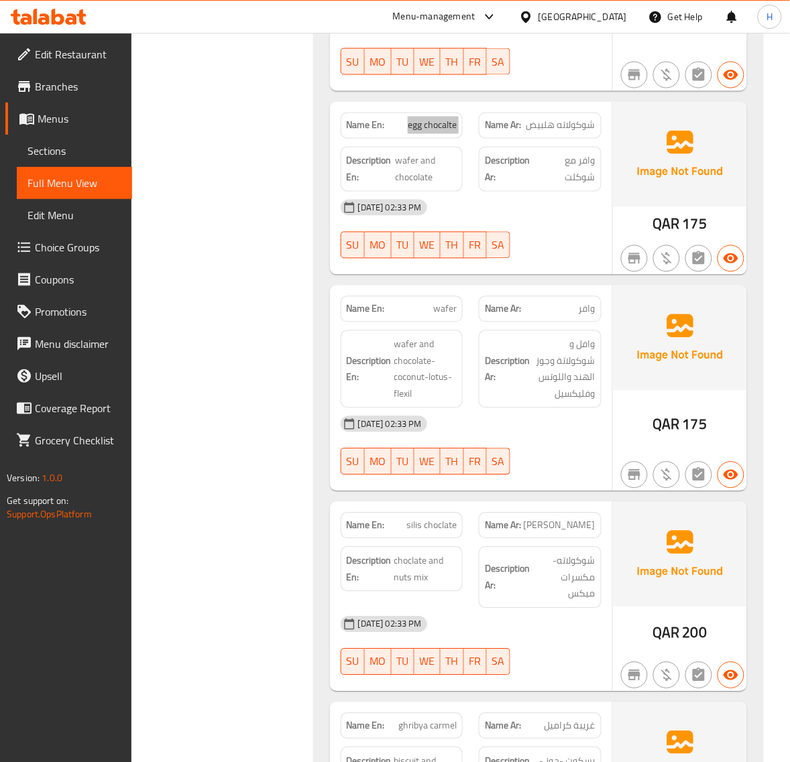
scroll to position [1564, 0]
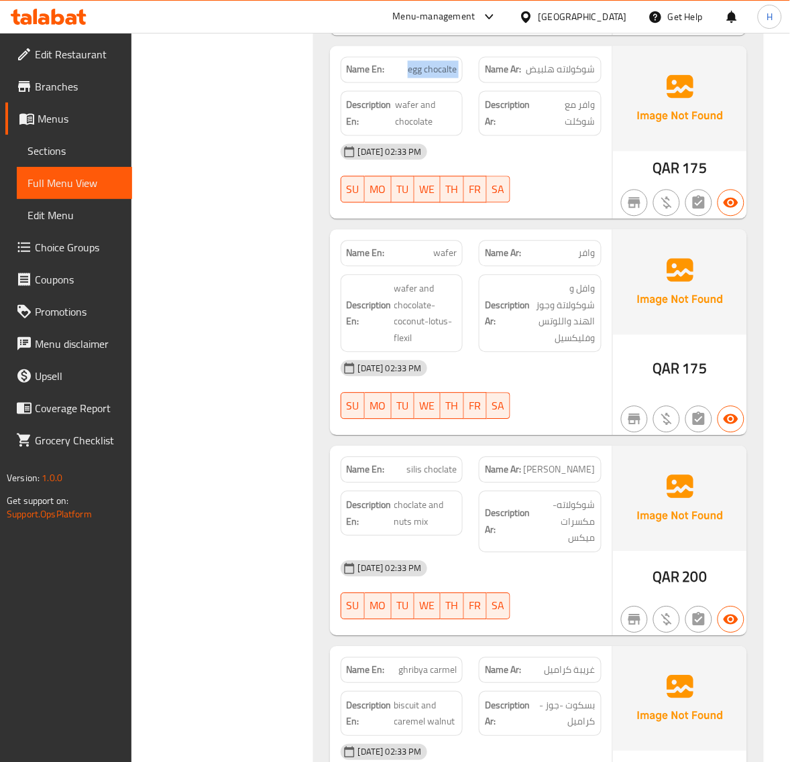
click at [451, 256] on span "wafer" at bounding box center [444, 254] width 23 height 14
copy span "wafer"
click at [438, 259] on span "wafer" at bounding box center [444, 254] width 23 height 14
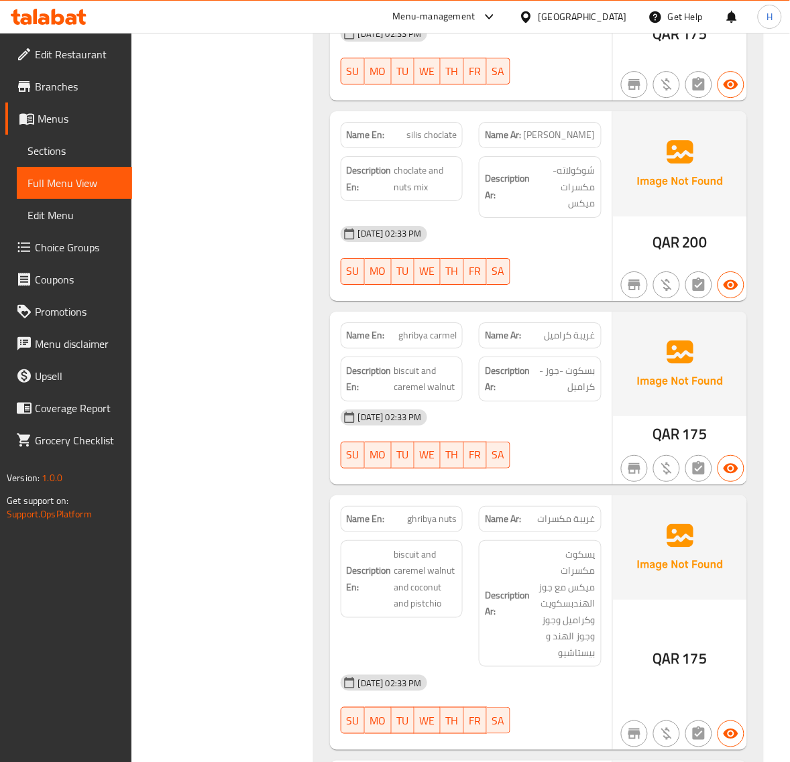
scroll to position [1955, 0]
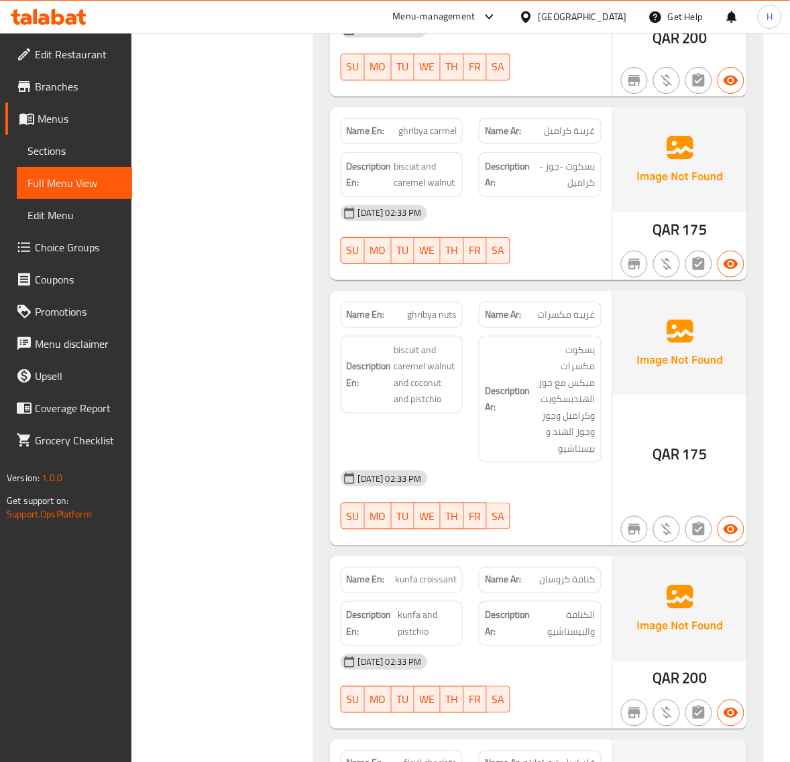
scroll to position [2122, 0]
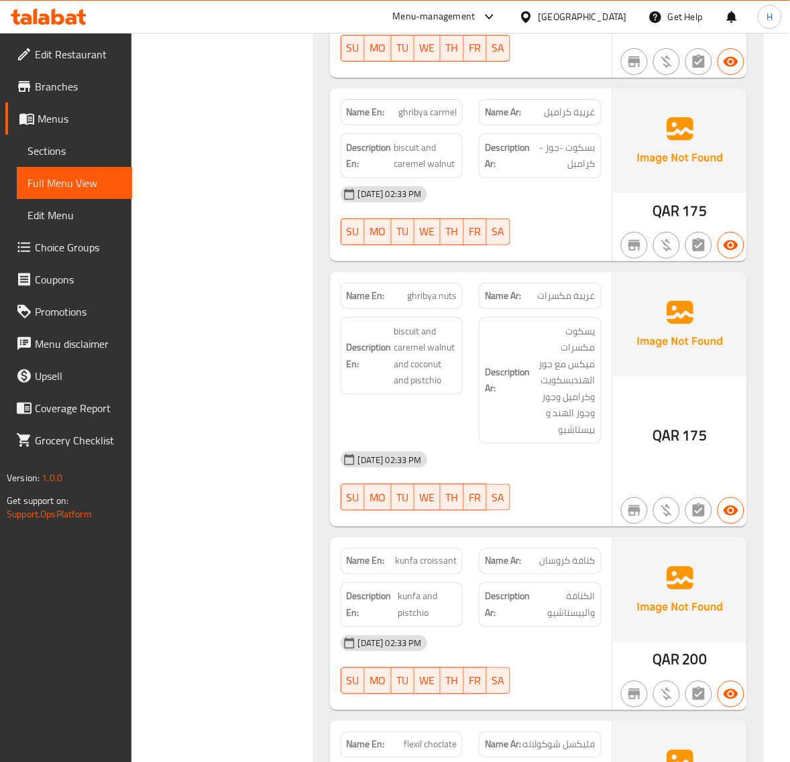
click at [421, 289] on span "ghribya nuts" at bounding box center [432, 296] width 50 height 14
copy span "ghribya nuts"
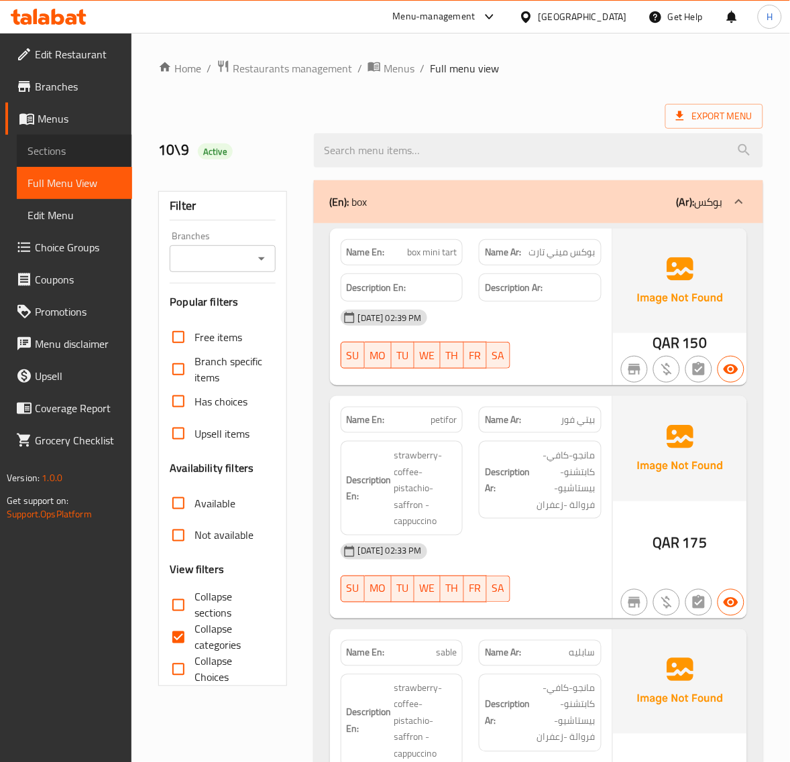
click at [64, 152] on span "Sections" at bounding box center [74, 151] width 94 height 16
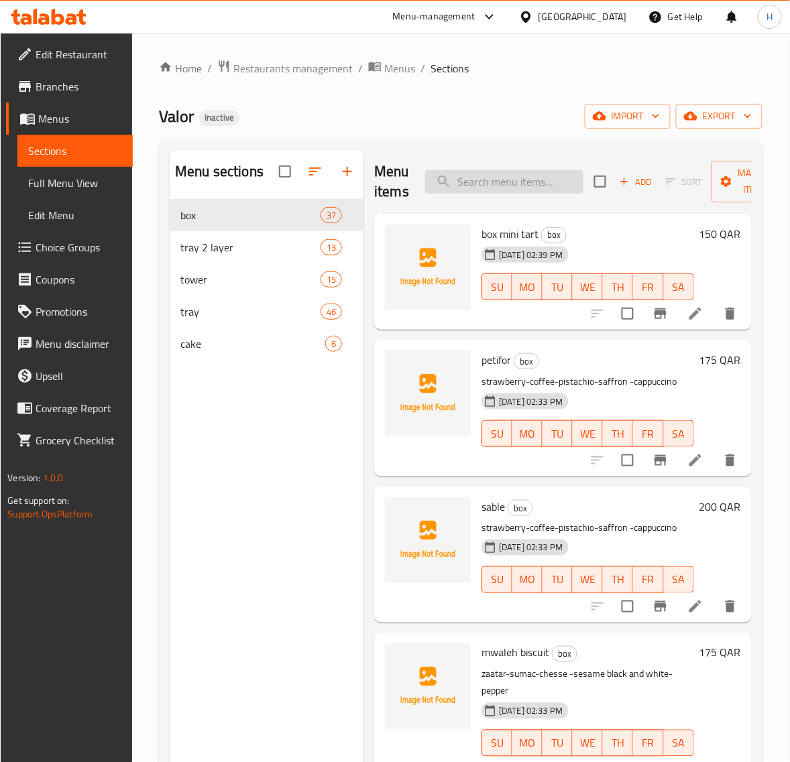
click at [498, 183] on input "search" at bounding box center [504, 181] width 158 height 23
paste input "petifor"
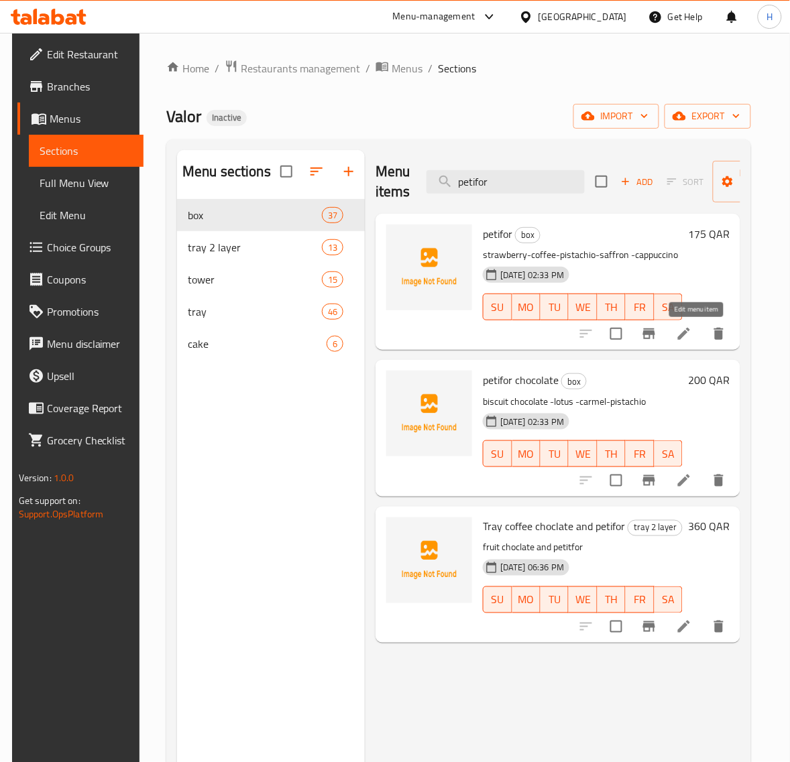
type input "petifor"
click at [692, 339] on icon at bounding box center [684, 334] width 16 height 16
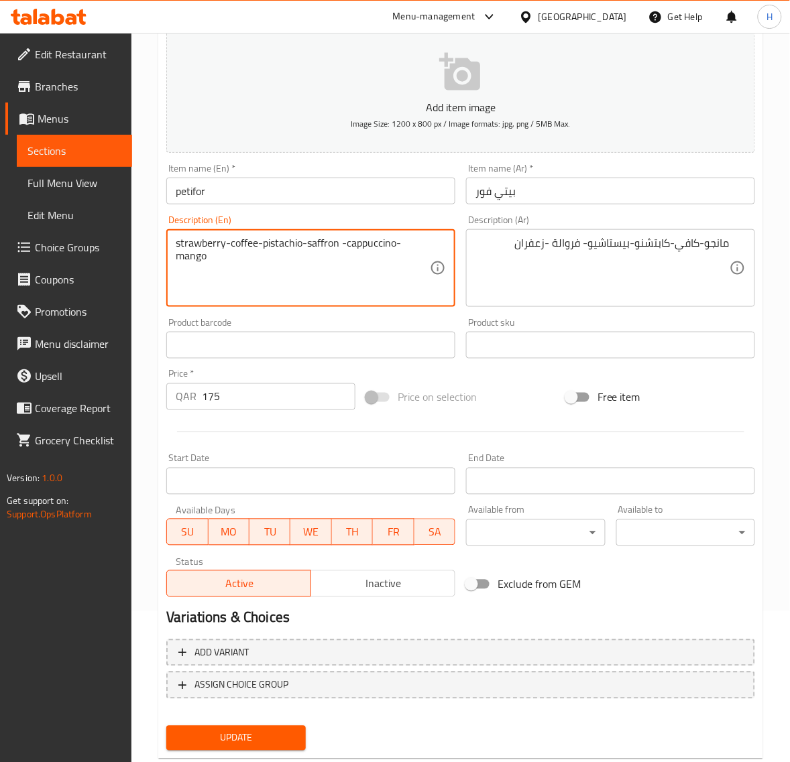
scroll to position [182, 0]
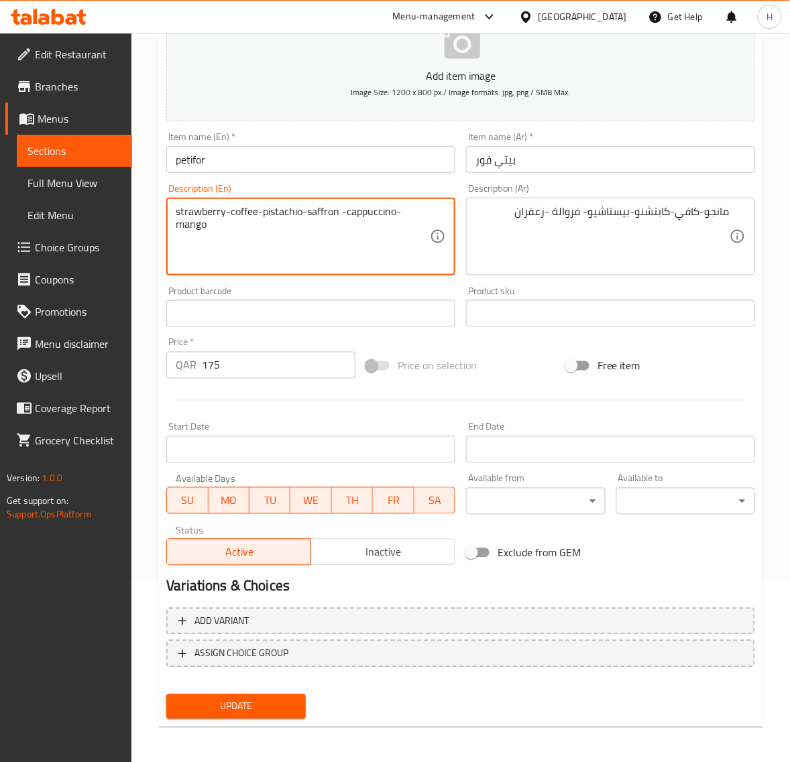
type textarea "strawberry-coffee-pistachio-saffron -cappuccino- mango"
click at [262, 701] on span "Update" at bounding box center [235, 707] width 117 height 17
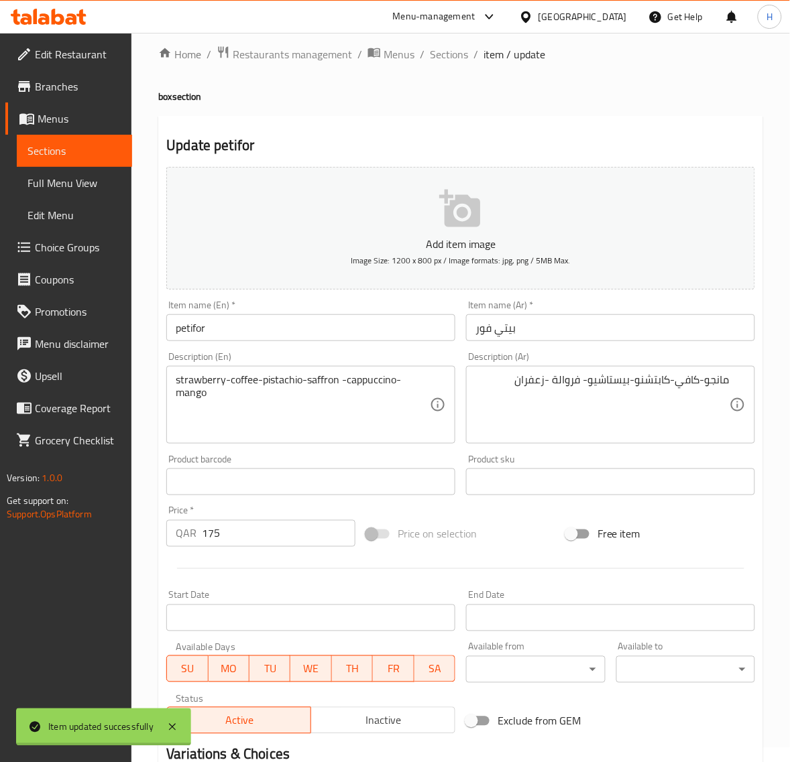
scroll to position [0, 0]
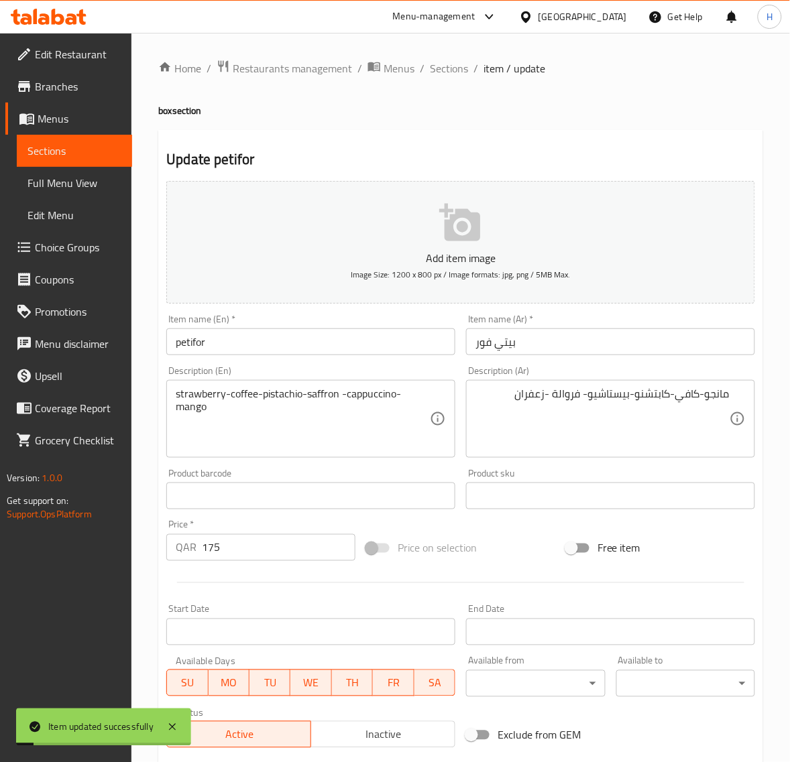
click at [441, 78] on div "Home / Restaurants management / Menus / Sections / item / update box section Up…" at bounding box center [460, 490] width 605 height 861
drag, startPoint x: 446, startPoint y: 68, endPoint x: 444, endPoint y: 2, distance: 65.7
click at [446, 68] on span "Sections" at bounding box center [449, 68] width 38 height 16
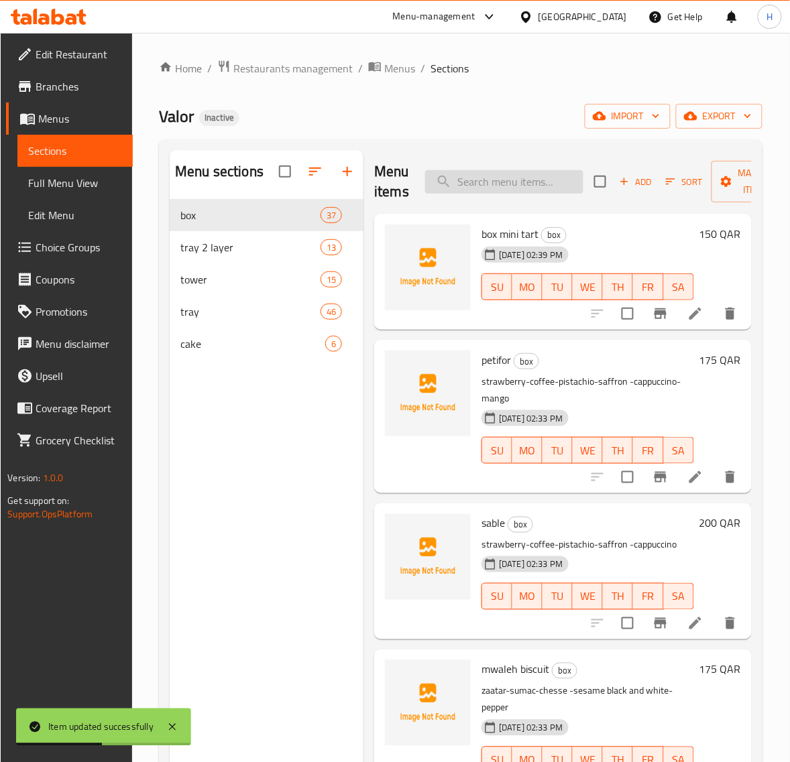
click at [504, 186] on input "search" at bounding box center [504, 181] width 158 height 23
paste input "sable"
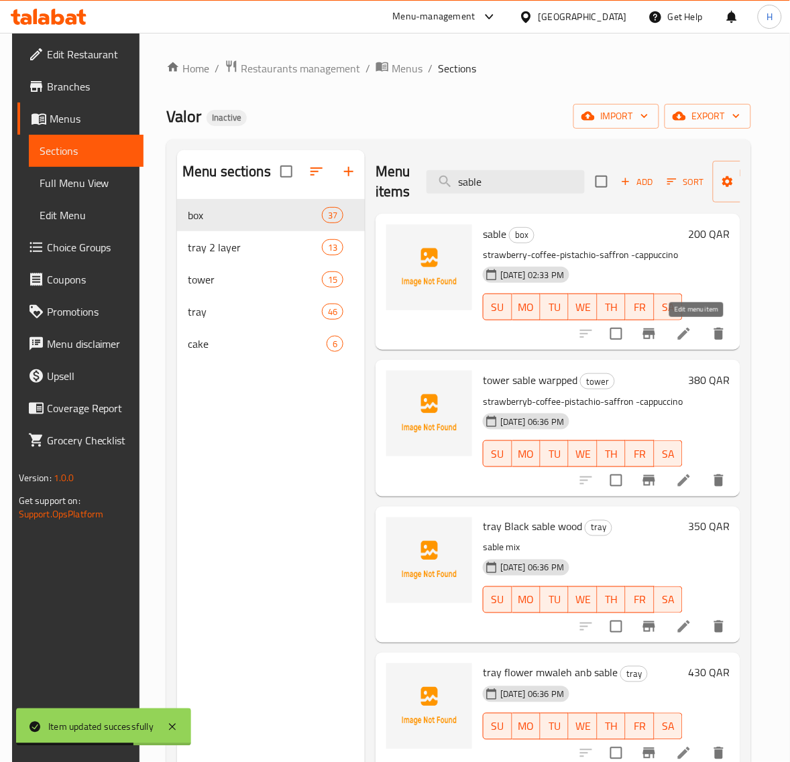
type input "sable"
click at [690, 337] on icon at bounding box center [684, 334] width 12 height 12
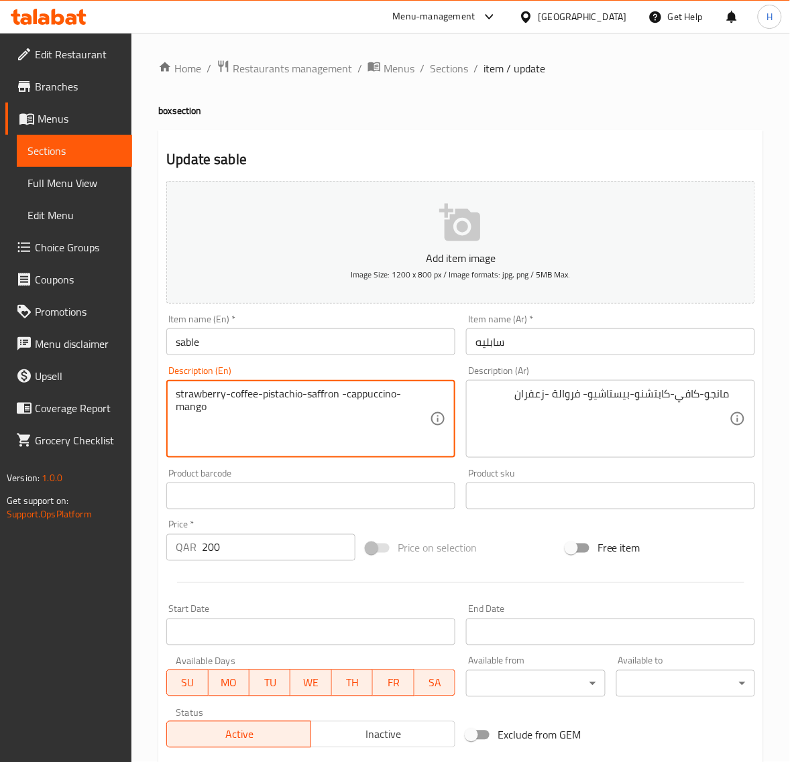
scroll to position [168, 0]
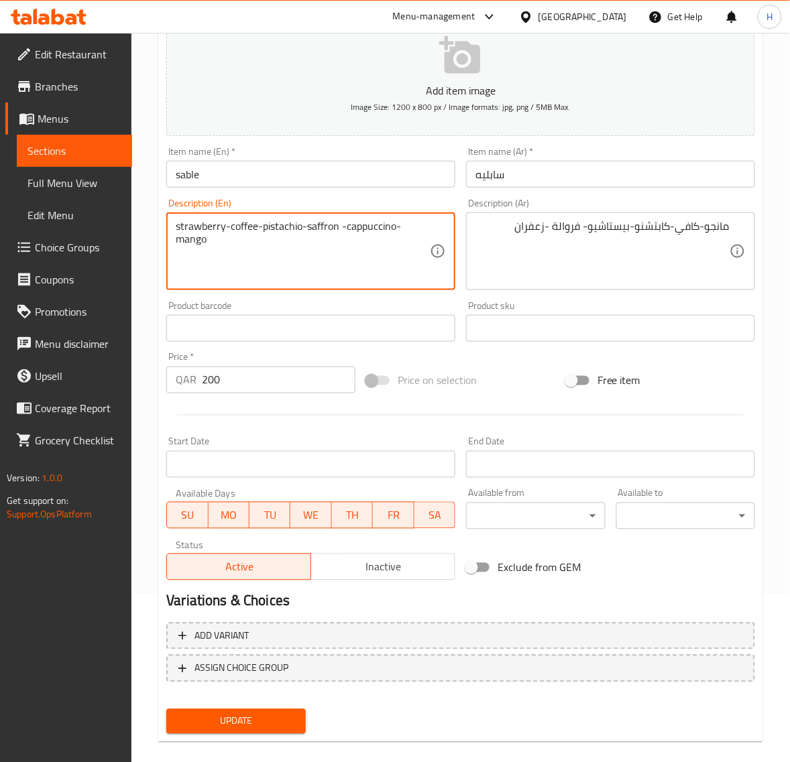
type textarea "strawberry-coffee-pistachio-saffron -cappuccino-mango"
click at [263, 713] on span "Update" at bounding box center [235, 721] width 117 height 17
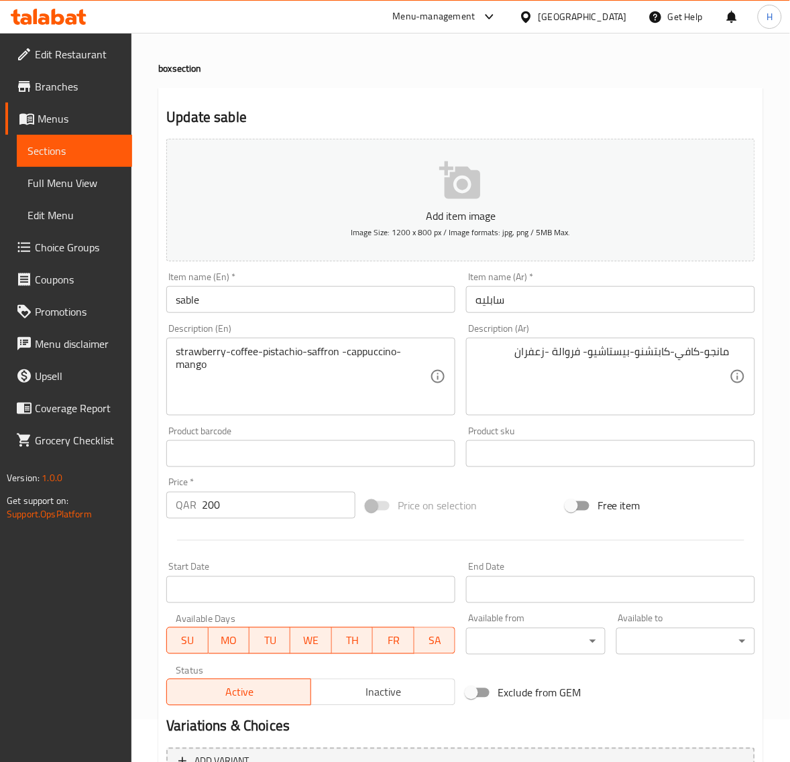
scroll to position [0, 0]
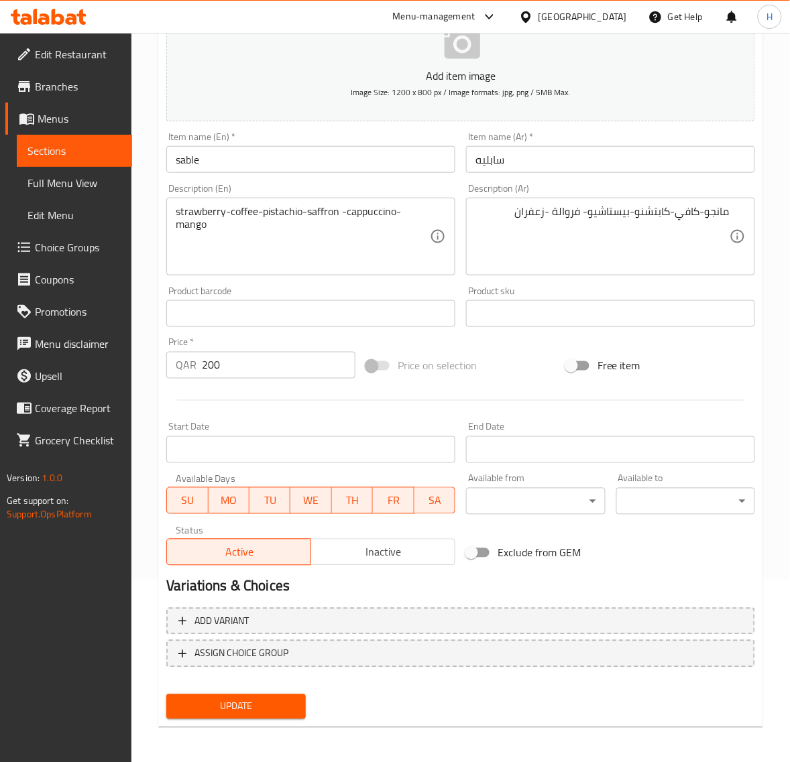
click at [237, 701] on span "Update" at bounding box center [235, 707] width 117 height 17
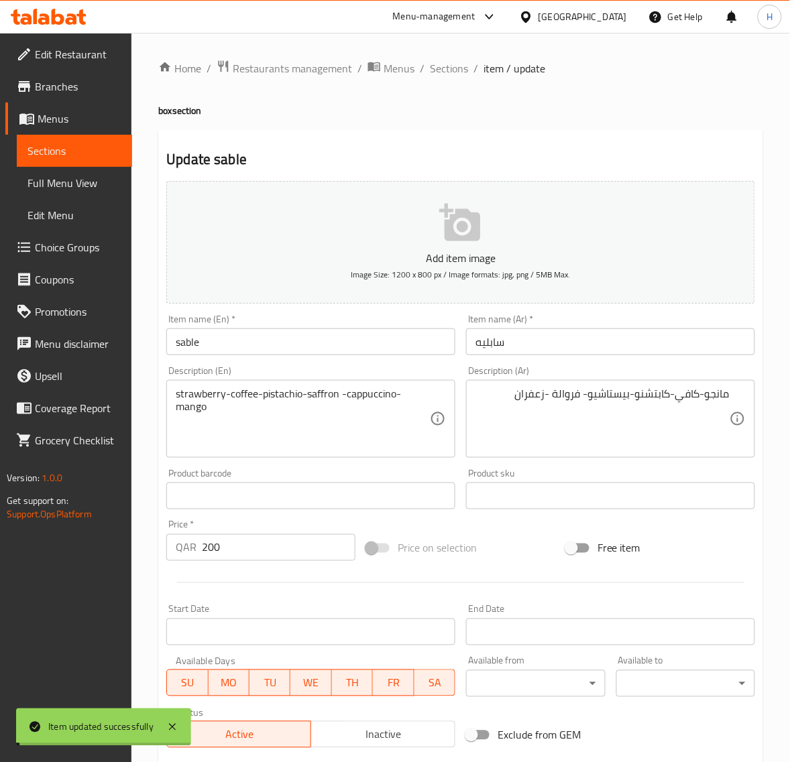
drag, startPoint x: 455, startPoint y: 66, endPoint x: 456, endPoint y: 3, distance: 62.4
click at [455, 66] on span "Sections" at bounding box center [449, 68] width 38 height 16
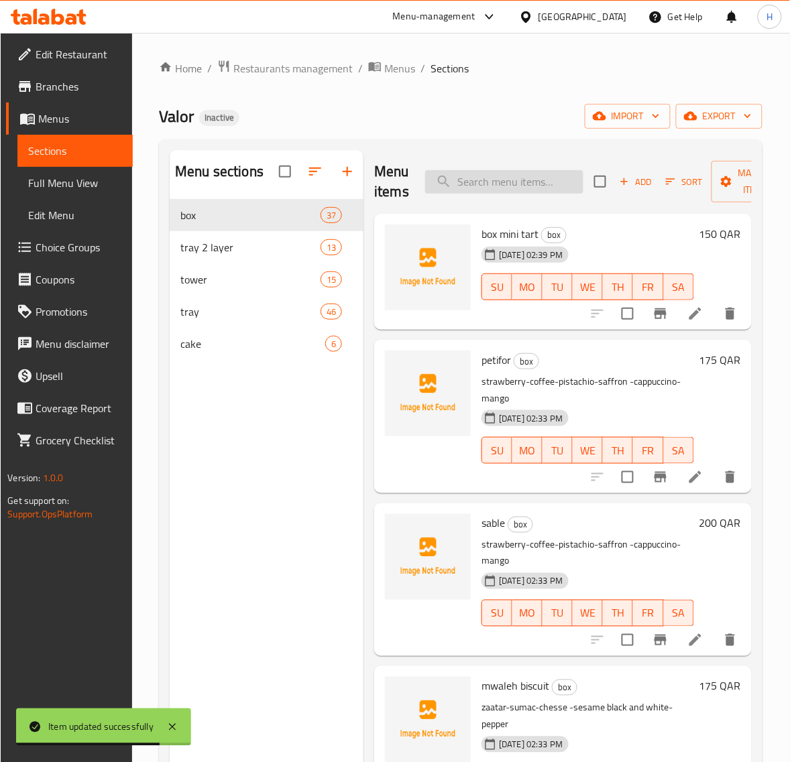
click at [528, 182] on input "search" at bounding box center [504, 181] width 158 height 23
paste input "coffee sweet"
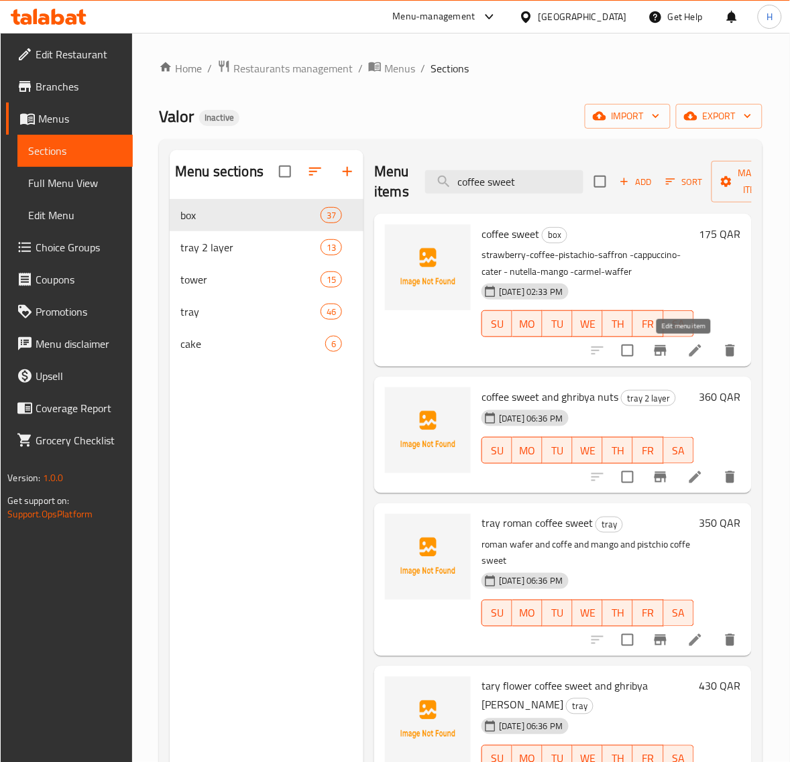
type input "coffee sweet"
click at [689, 350] on icon at bounding box center [695, 351] width 12 height 12
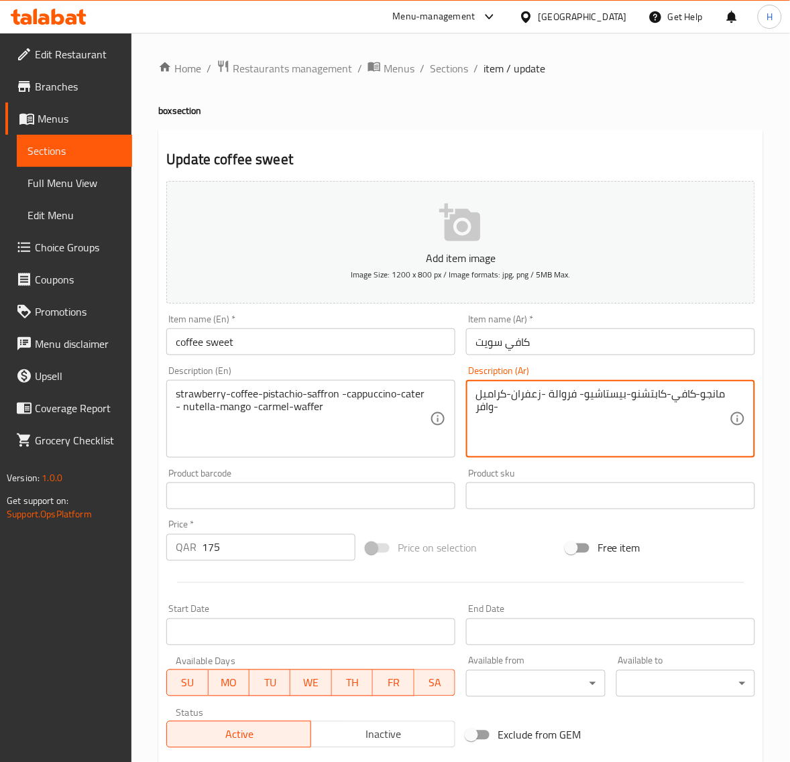
paste textarea "راولة-قهوة-فستق-زعفران-كابتشينو-كاتير-نوتيلا-مانجو-كارمل-وافر"
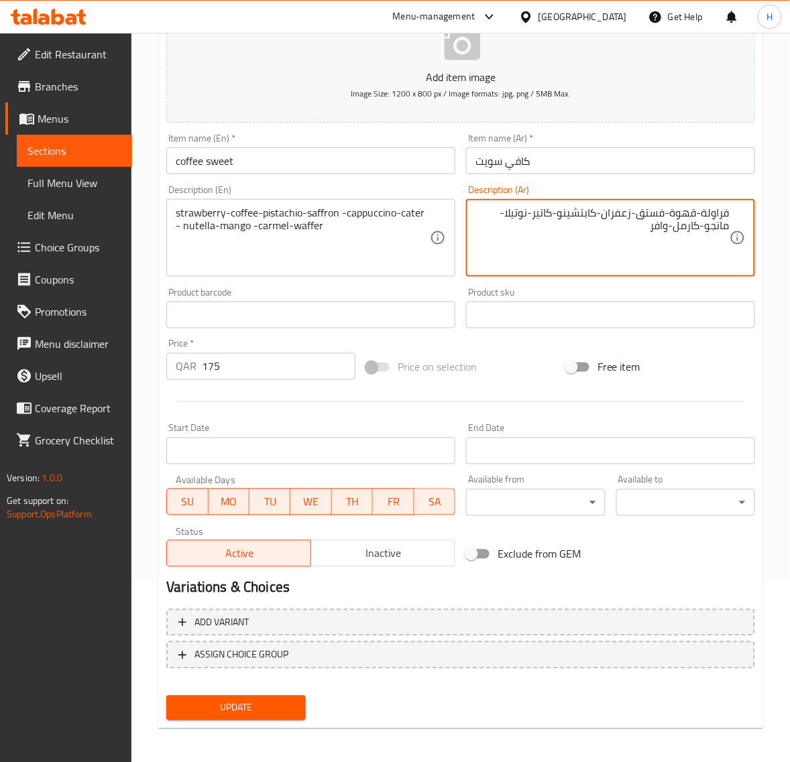
scroll to position [182, 0]
type textarea "فراولة-قهوة-فستق-زعفران-كابتشينو-كاتير-نوتيلا-مانجو-كارمل-وافر"
click at [263, 709] on span "Update" at bounding box center [235, 707] width 117 height 17
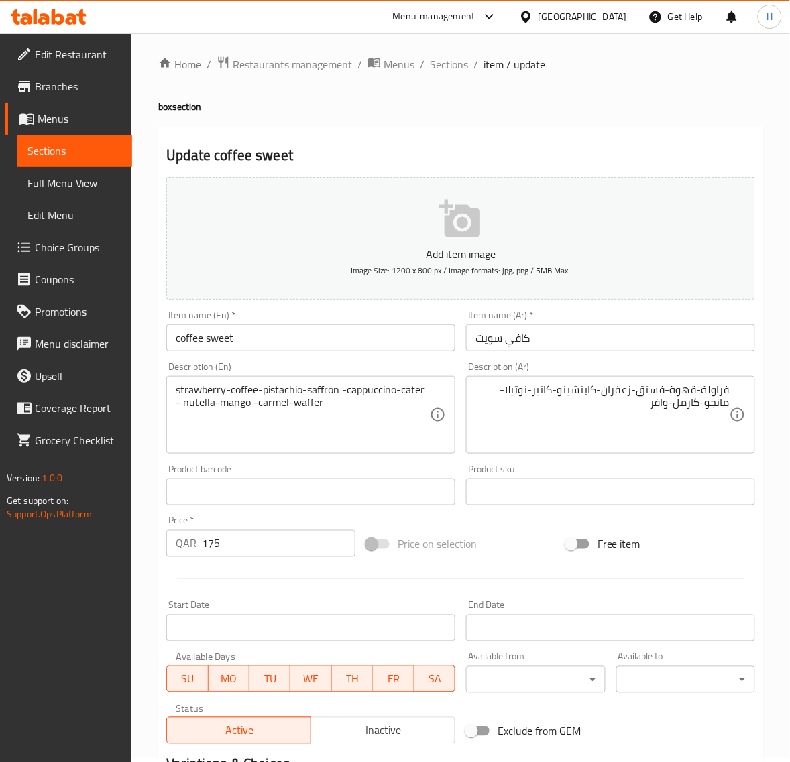
scroll to position [0, 0]
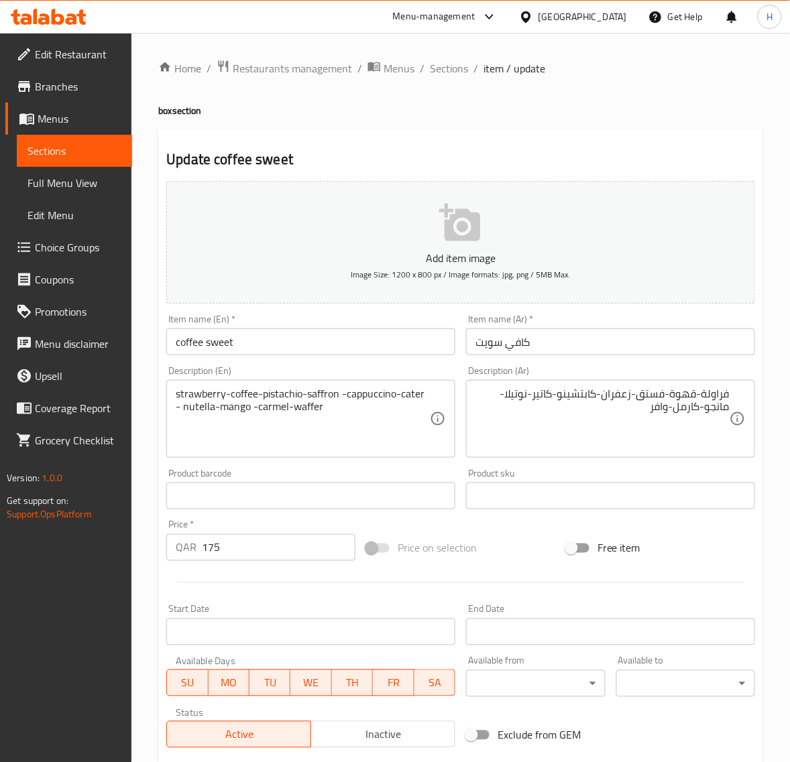
drag, startPoint x: 443, startPoint y: 66, endPoint x: 443, endPoint y: 7, distance: 59.0
click at [443, 66] on span "Sections" at bounding box center [449, 68] width 38 height 16
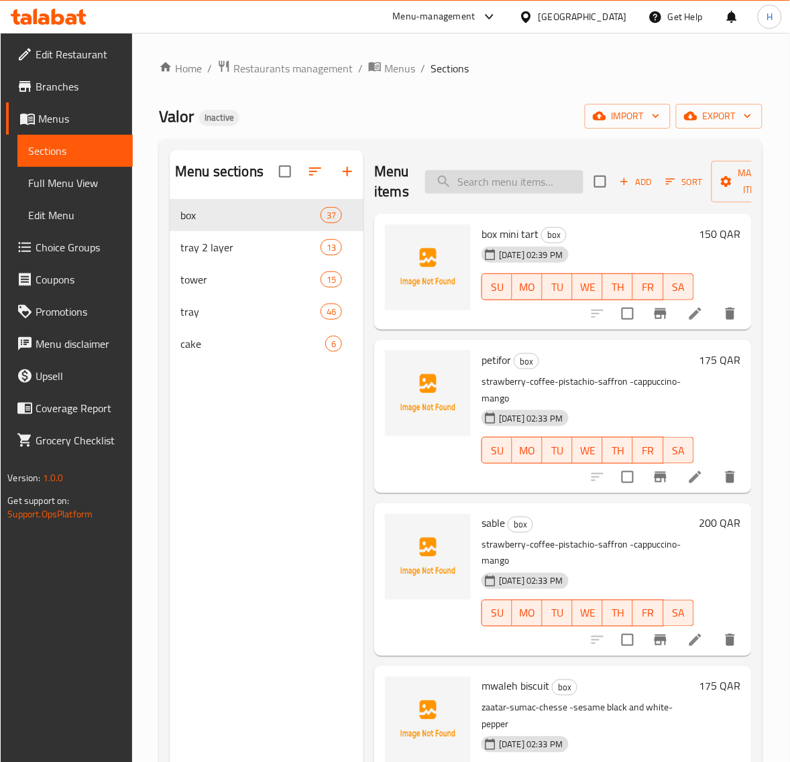
click at [487, 175] on input "search" at bounding box center [504, 181] width 158 height 23
paste input "egg chocalte"
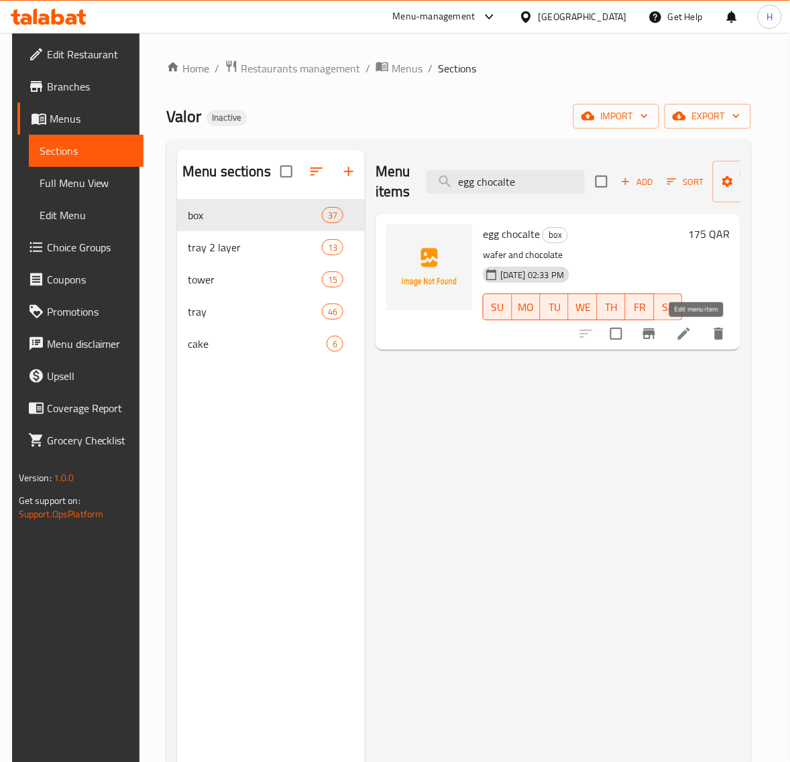
type input "egg chocalte"
click at [690, 329] on icon at bounding box center [684, 334] width 16 height 16
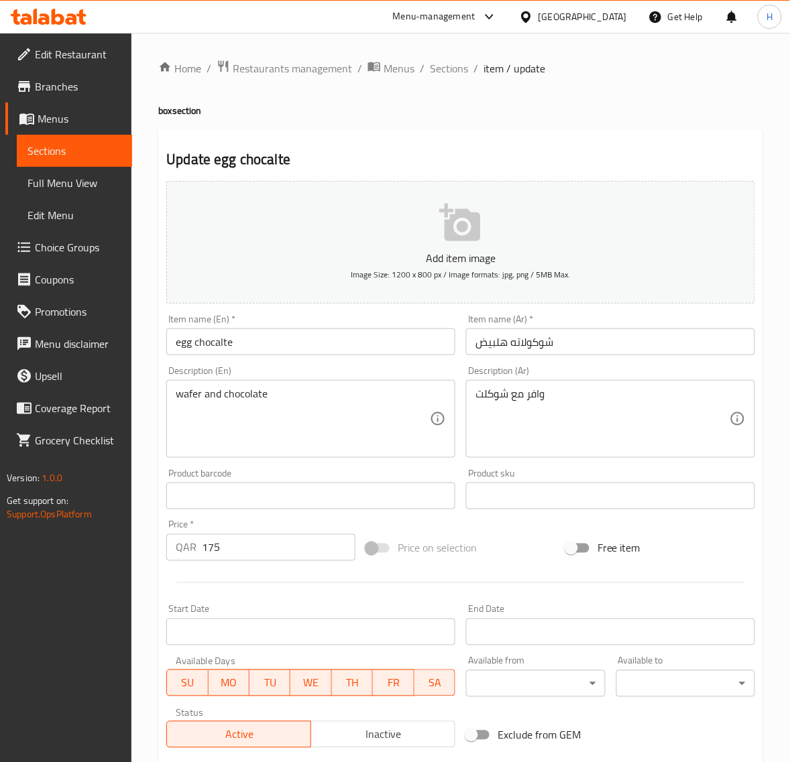
click at [292, 341] on input "egg chocalte" at bounding box center [310, 341] width 289 height 27
click at [219, 345] on input "egg chocalte" at bounding box center [310, 341] width 289 height 27
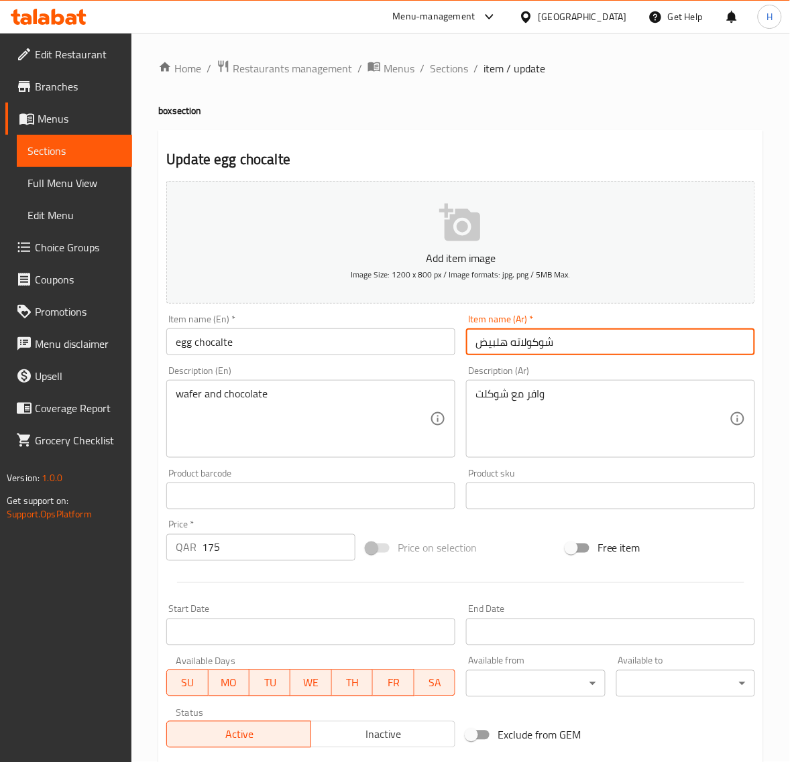
click at [627, 351] on input "شوكولاته هلبيض" at bounding box center [610, 341] width 289 height 27
paste input "بيض"
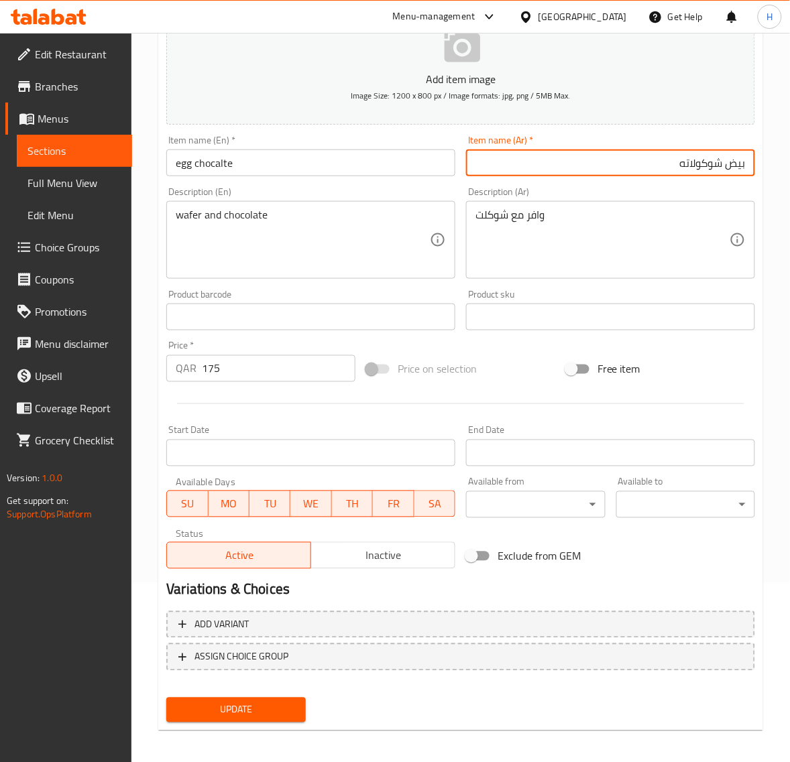
scroll to position [182, 0]
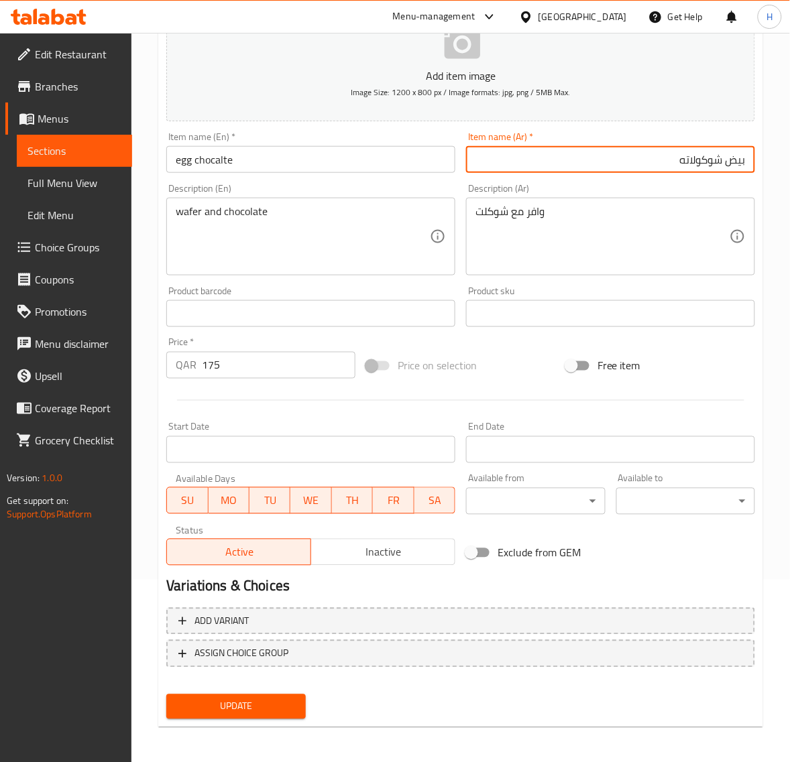
type input "بيض شوكولاته"
click at [284, 699] on span "Update" at bounding box center [235, 707] width 117 height 17
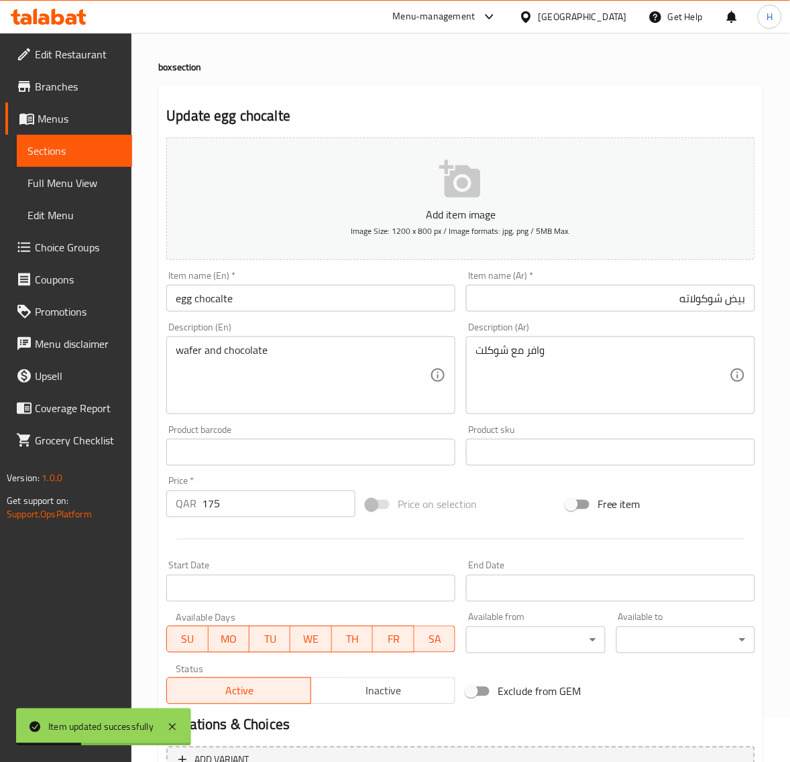
scroll to position [0, 0]
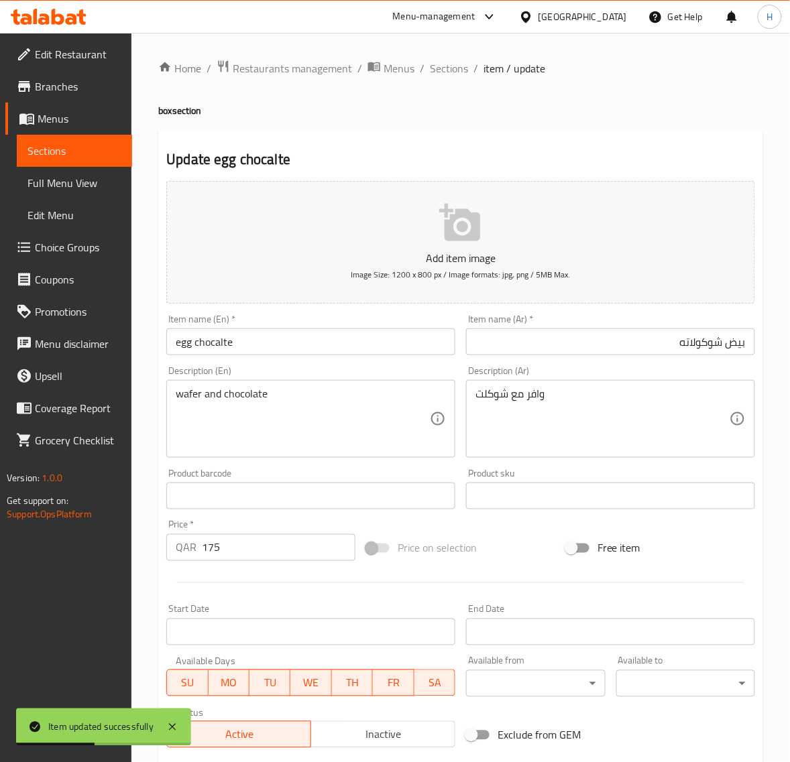
drag, startPoint x: 461, startPoint y: 62, endPoint x: 747, endPoint y: 5, distance: 292.5
click at [461, 62] on span "Sections" at bounding box center [449, 68] width 38 height 16
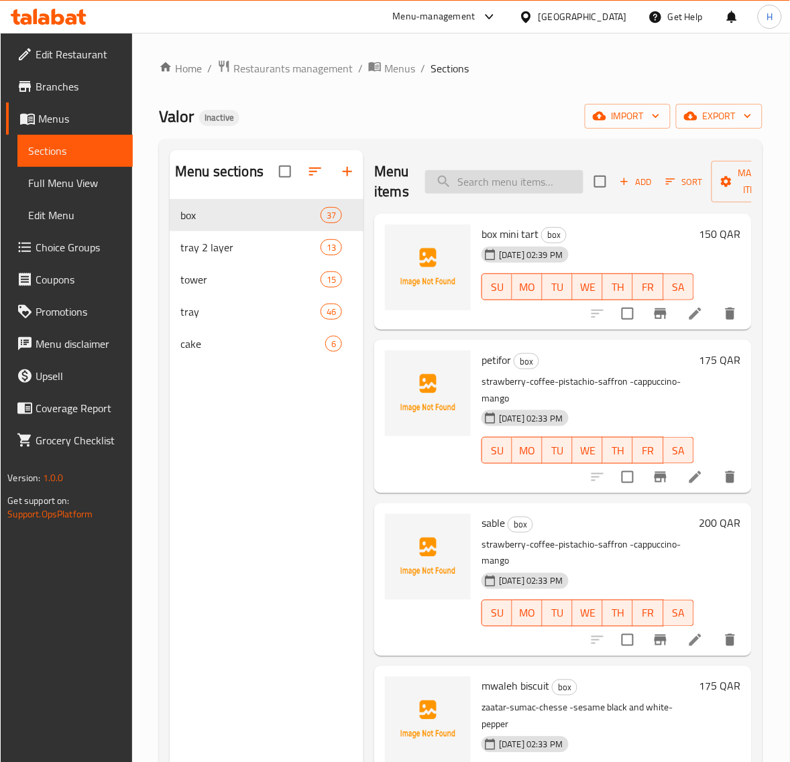
click at [535, 178] on input "search" at bounding box center [504, 181] width 158 height 23
paste input "wafer"
type input "wafer"
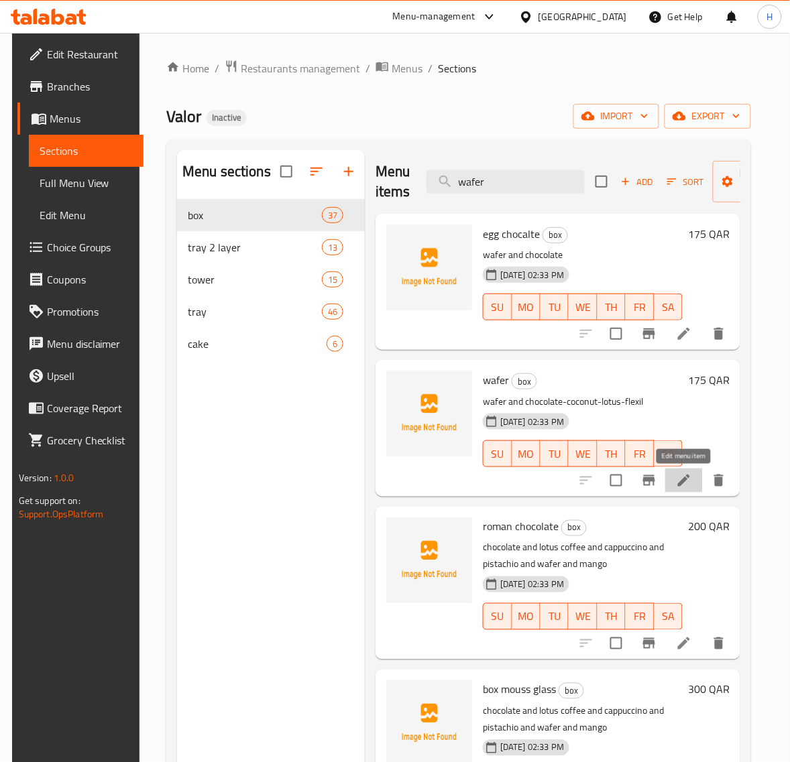
click at [691, 477] on icon at bounding box center [684, 481] width 16 height 16
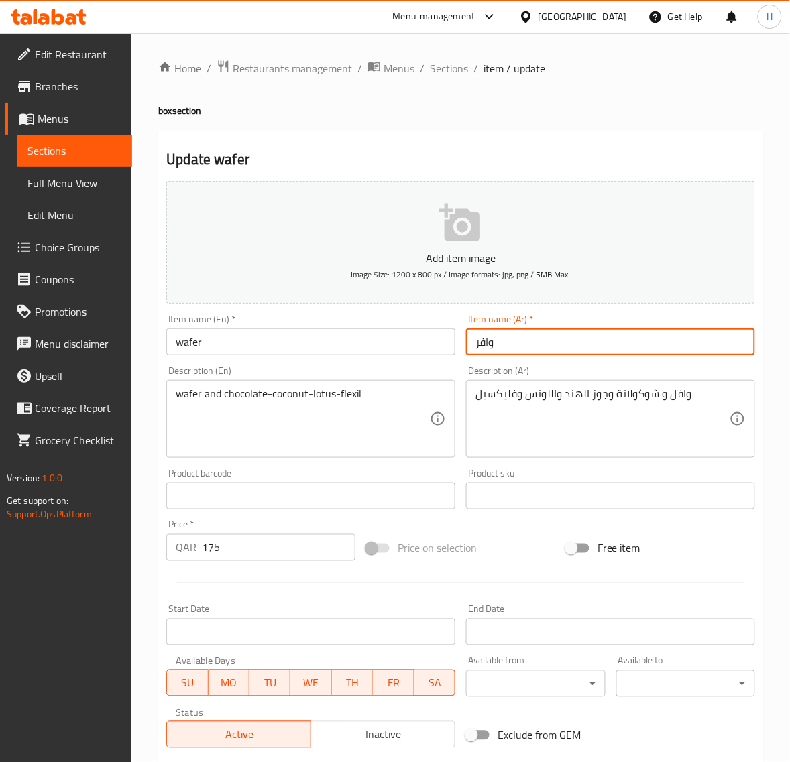
click at [481, 343] on input "وافر" at bounding box center [610, 341] width 289 height 27
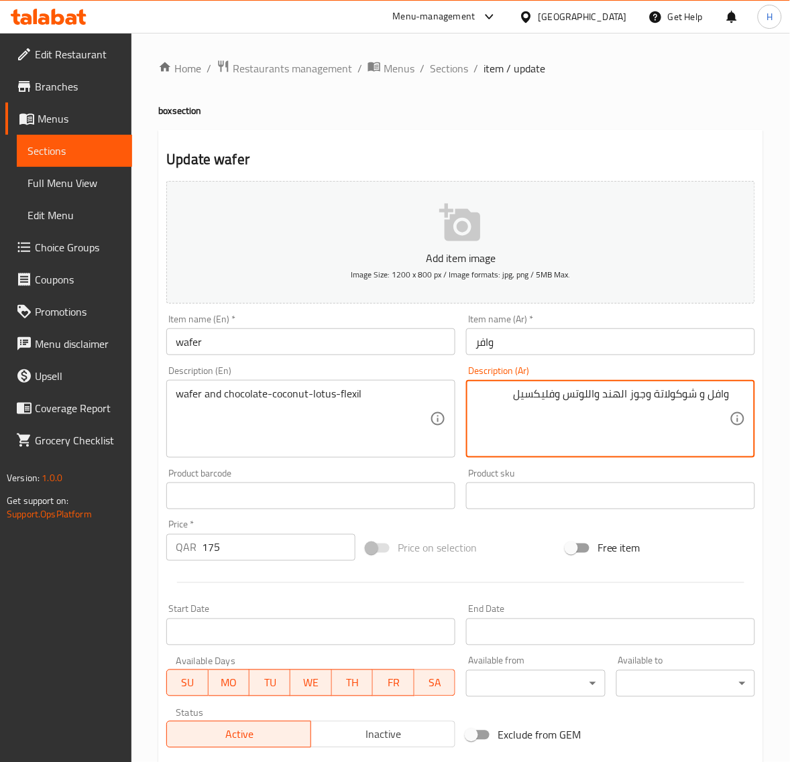
paste textarea "ر"
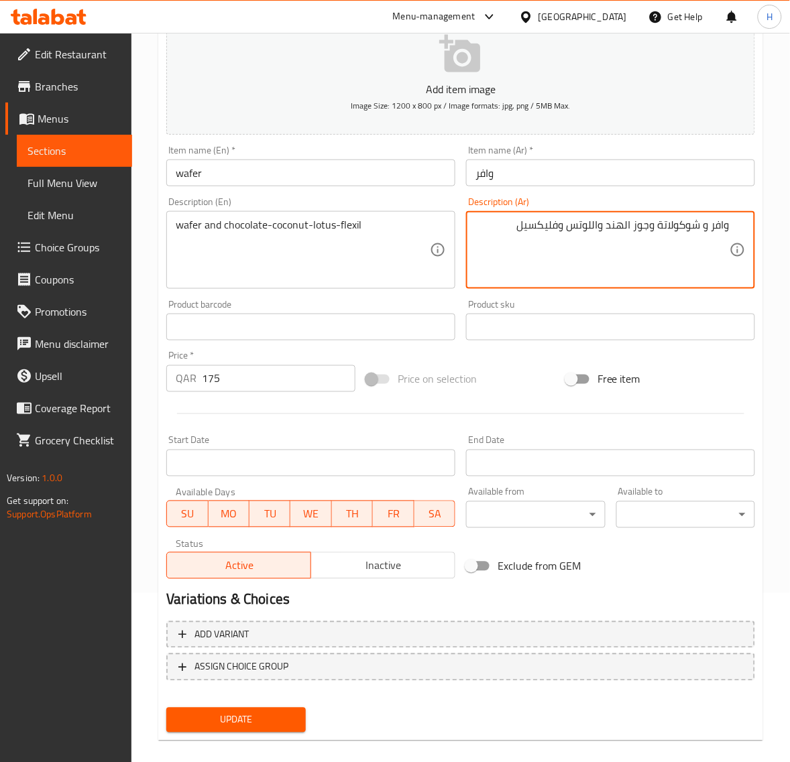
scroll to position [182, 0]
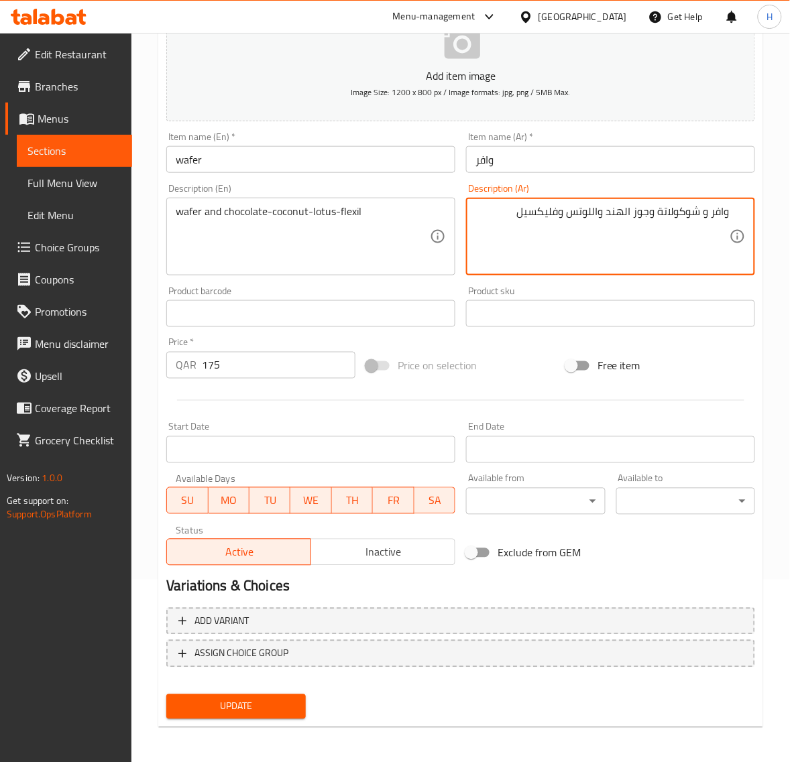
type textarea "وافر و شوكولاتة وجوز الهند واللوتس وفليكسيل"
click at [280, 701] on span "Update" at bounding box center [235, 707] width 117 height 17
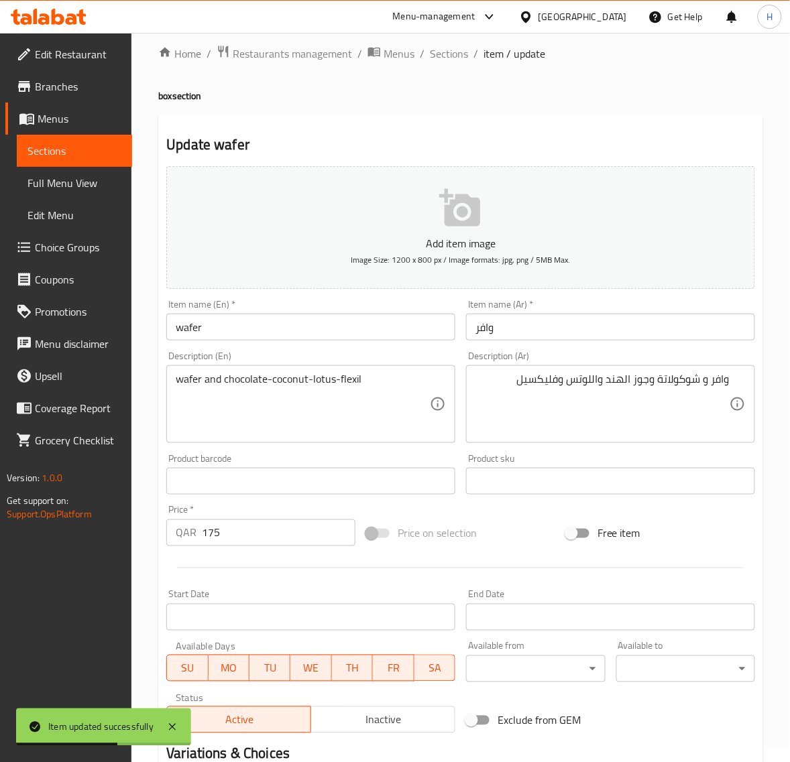
scroll to position [0, 0]
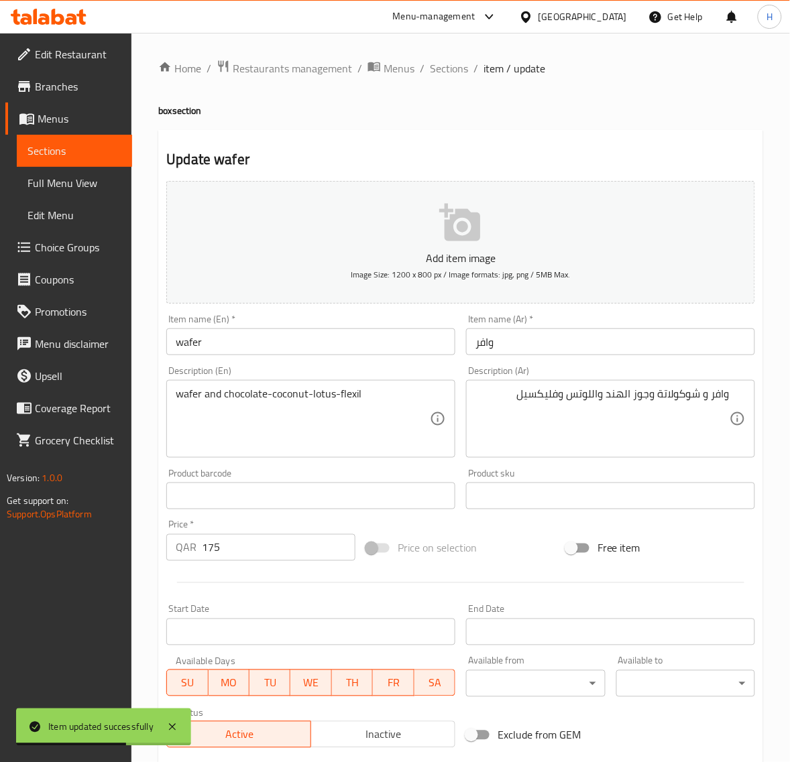
drag, startPoint x: 436, startPoint y: 74, endPoint x: 447, endPoint y: 5, distance: 69.2
click at [436, 74] on span "Sections" at bounding box center [449, 68] width 38 height 16
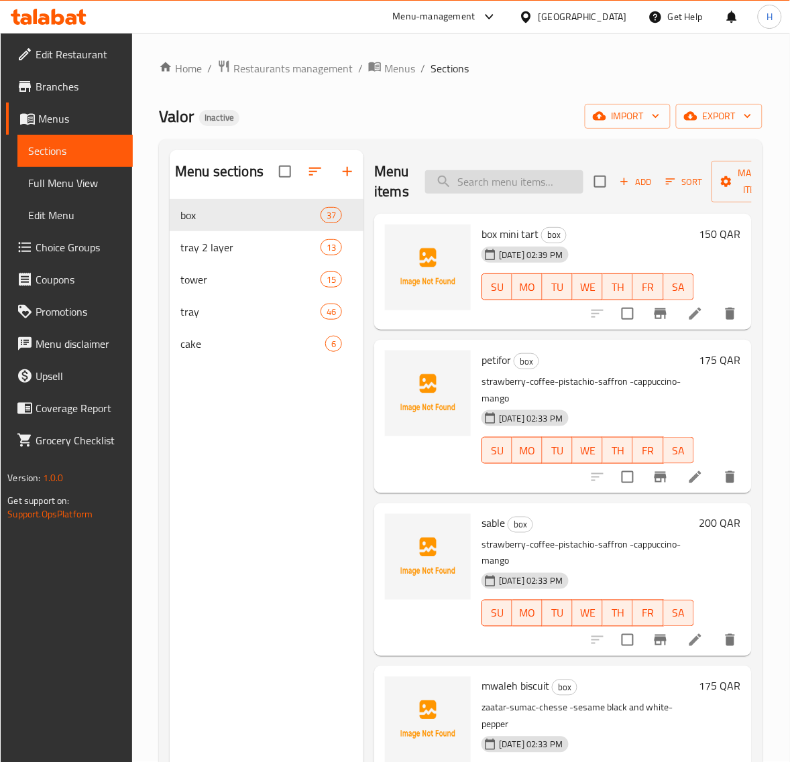
click at [487, 175] on input "search" at bounding box center [504, 181] width 158 height 23
paste input "ghribya nuts"
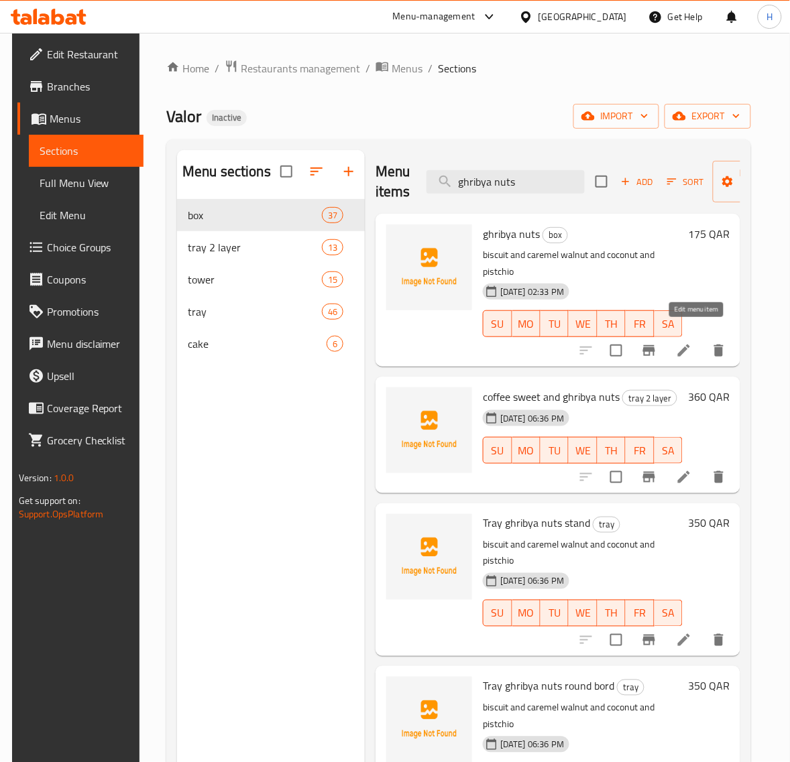
type input "ghribya nuts"
click at [690, 345] on icon at bounding box center [684, 351] width 12 height 12
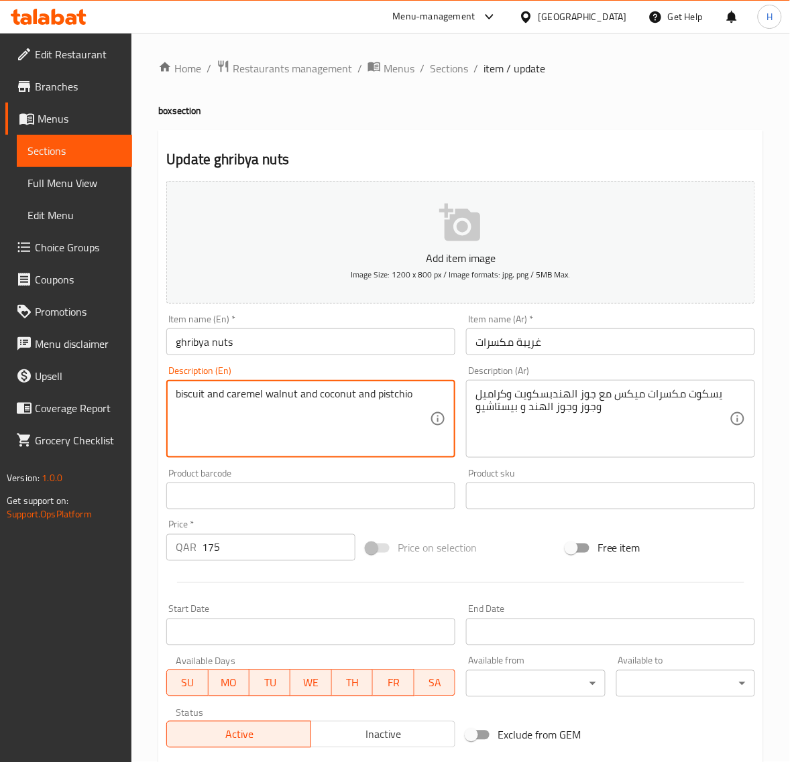
click at [330, 403] on textarea "biscuit and caremel walnut and coconut and pistchio" at bounding box center [303, 419] width 254 height 64
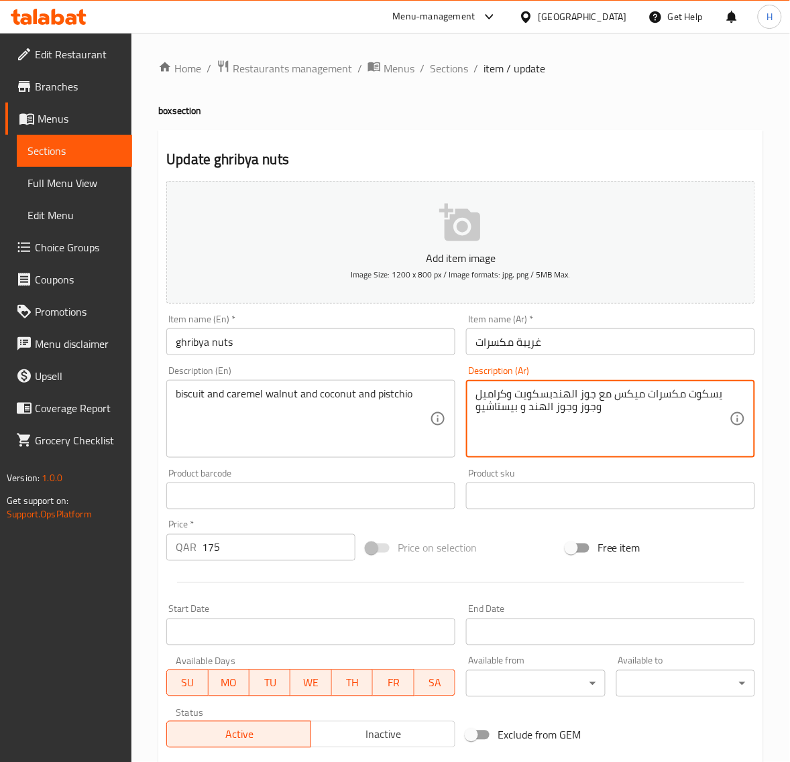
paste textarea "بسكويت وكراميل وجوز وجوز الهند وفستق"
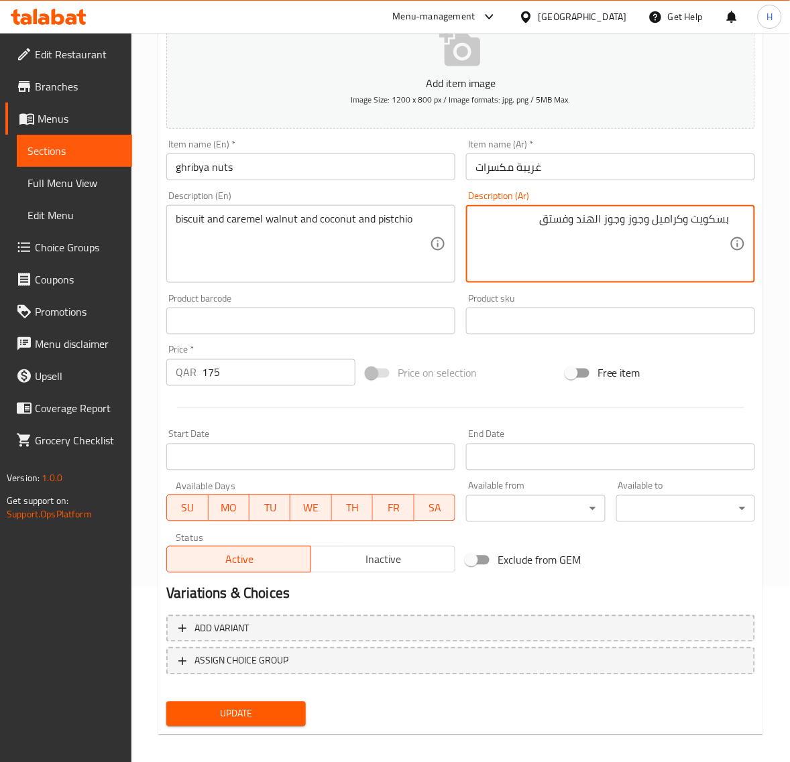
scroll to position [182, 0]
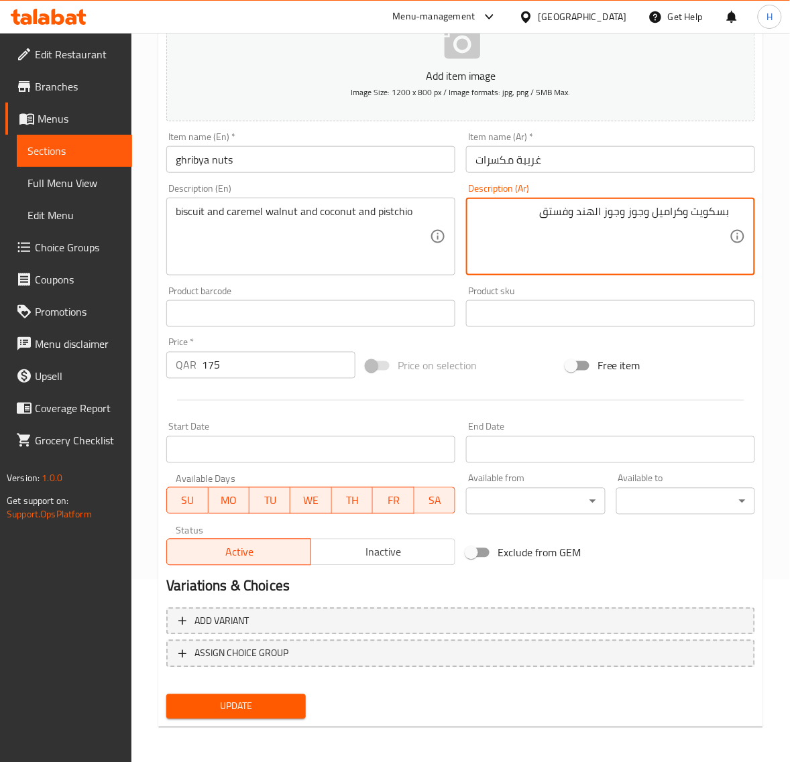
type textarea "بسكويت وكراميل وجوز وجوز الهند وفستق"
click at [280, 699] on span "Update" at bounding box center [235, 707] width 117 height 17
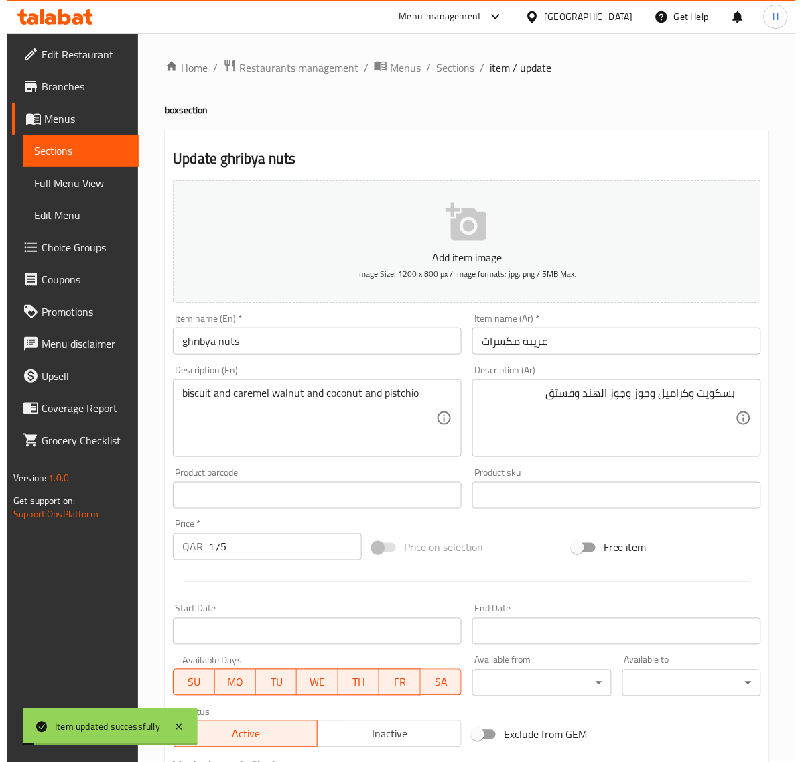
scroll to position [0, 0]
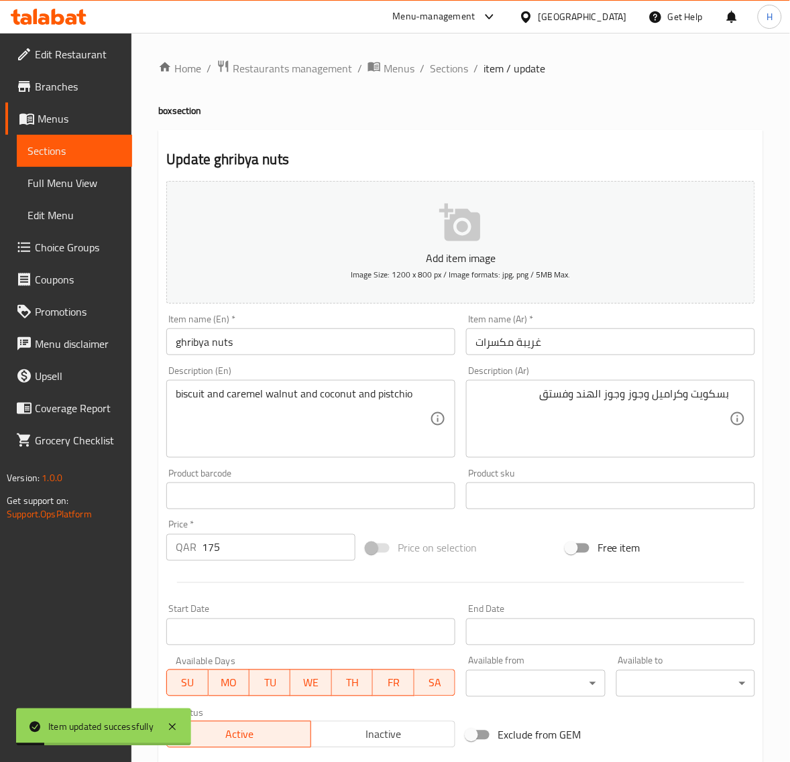
drag, startPoint x: 451, startPoint y: 72, endPoint x: 82, endPoint y: 181, distance: 384.5
click at [451, 72] on span "Sections" at bounding box center [449, 68] width 38 height 16
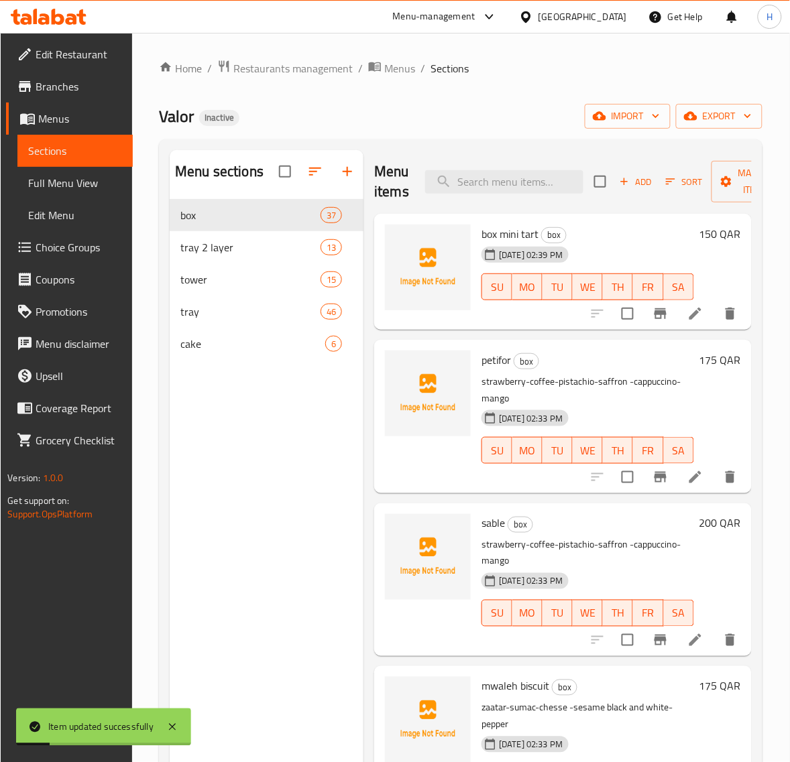
click at [82, 181] on span "Full Menu View" at bounding box center [75, 183] width 94 height 16
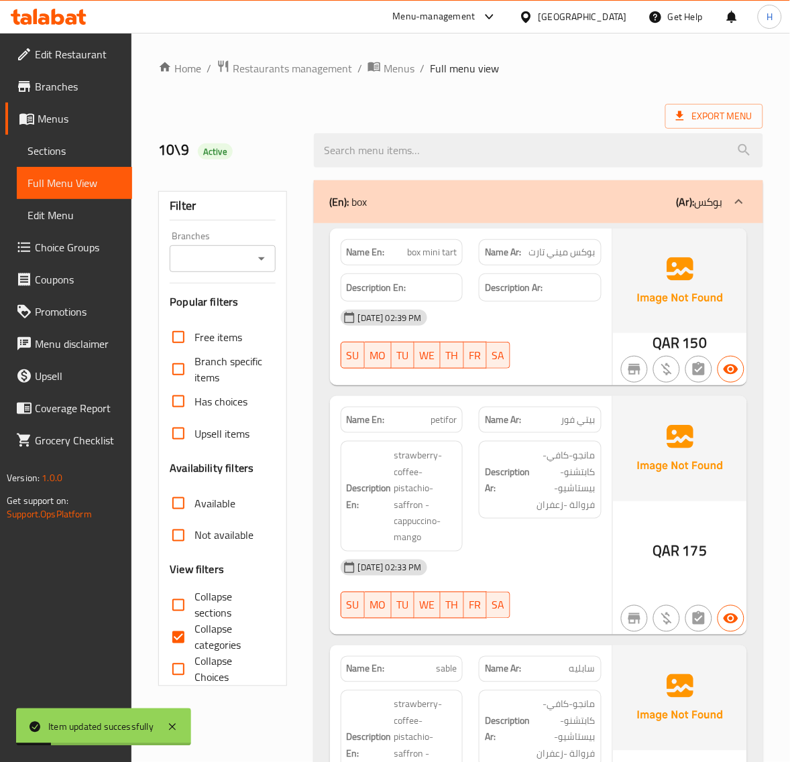
click at [188, 621] on input "Collapse categories" at bounding box center [178, 637] width 32 height 32
checkbox input "false"
click at [181, 601] on input "Collapse sections" at bounding box center [178, 605] width 32 height 32
checkbox input "true"
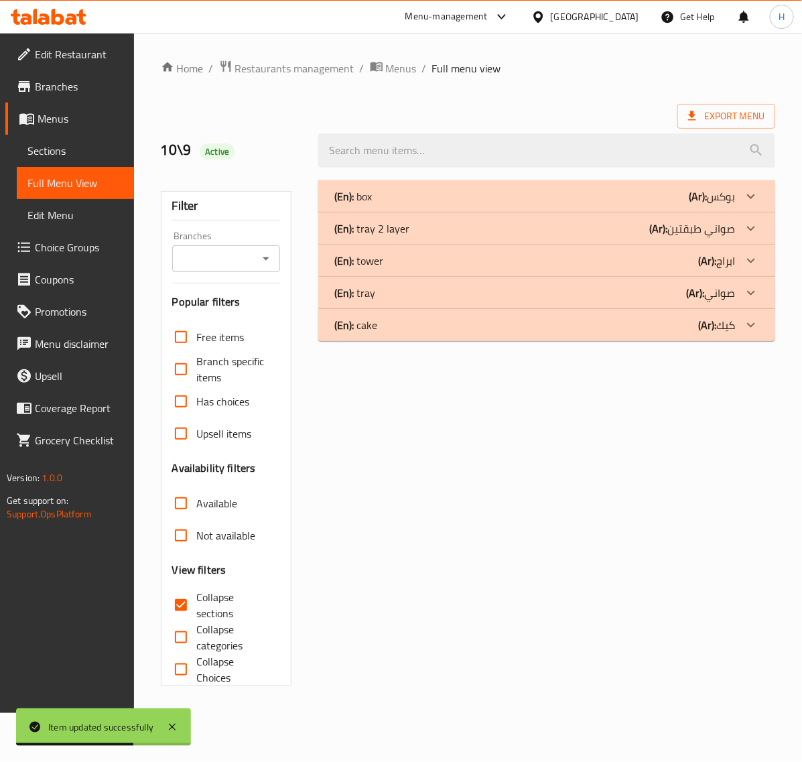
click at [504, 202] on div "(En): box (Ar): بوكس" at bounding box center [535, 196] width 401 height 16
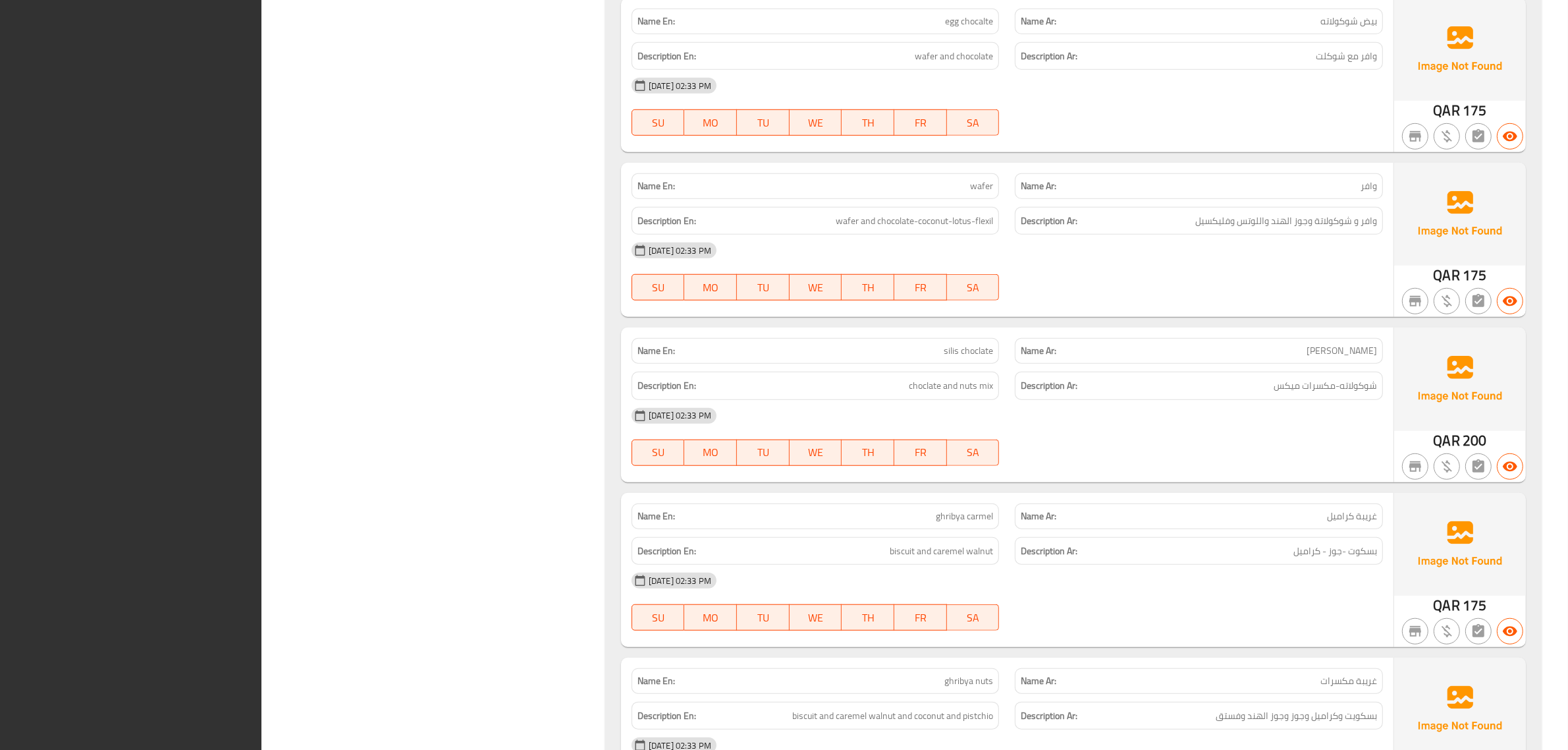
scroll to position [5806, 0]
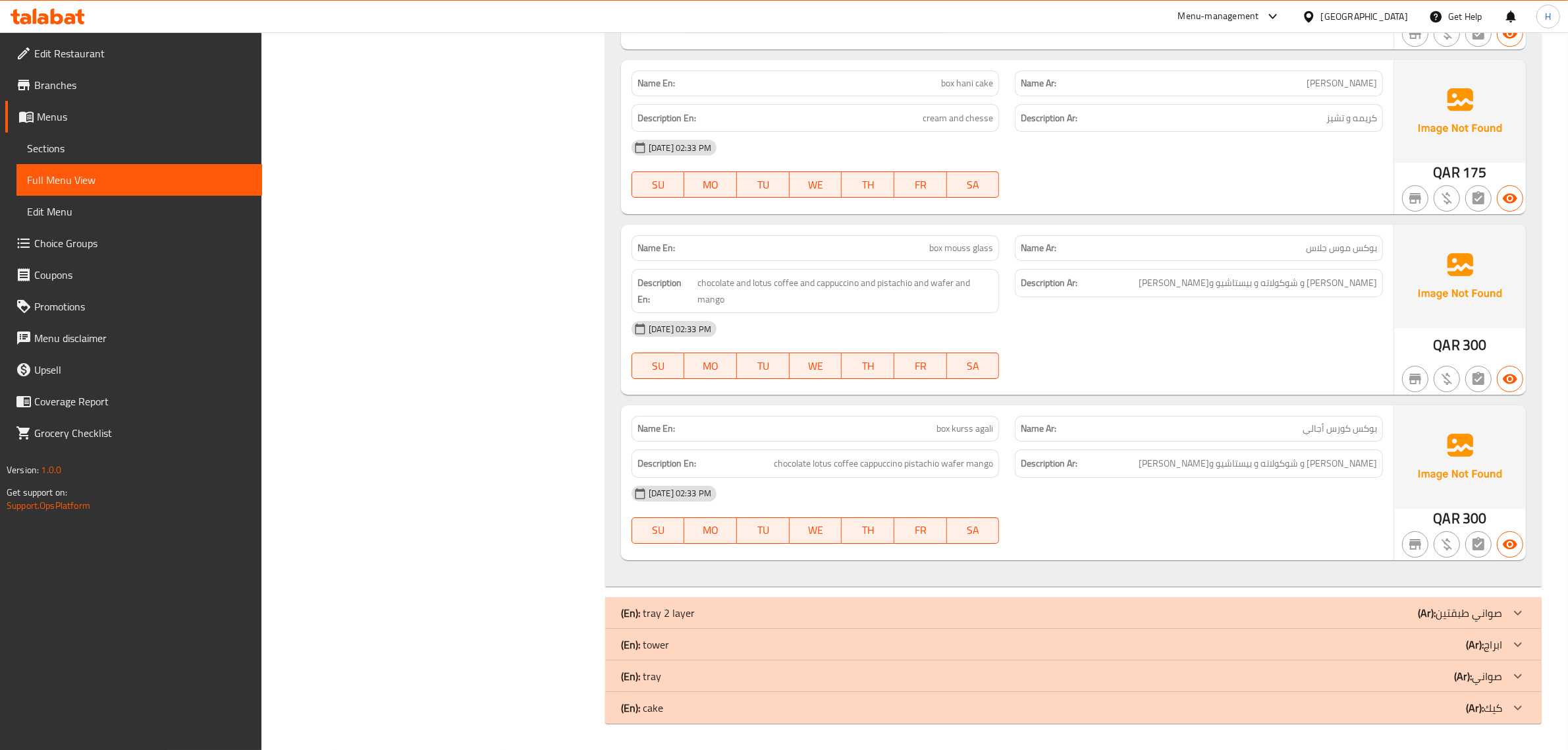
click at [134, 58] on span "Edit Restaurant" at bounding box center [142, 53] width 217 height 16
